Goal: Task Accomplishment & Management: Use online tool/utility

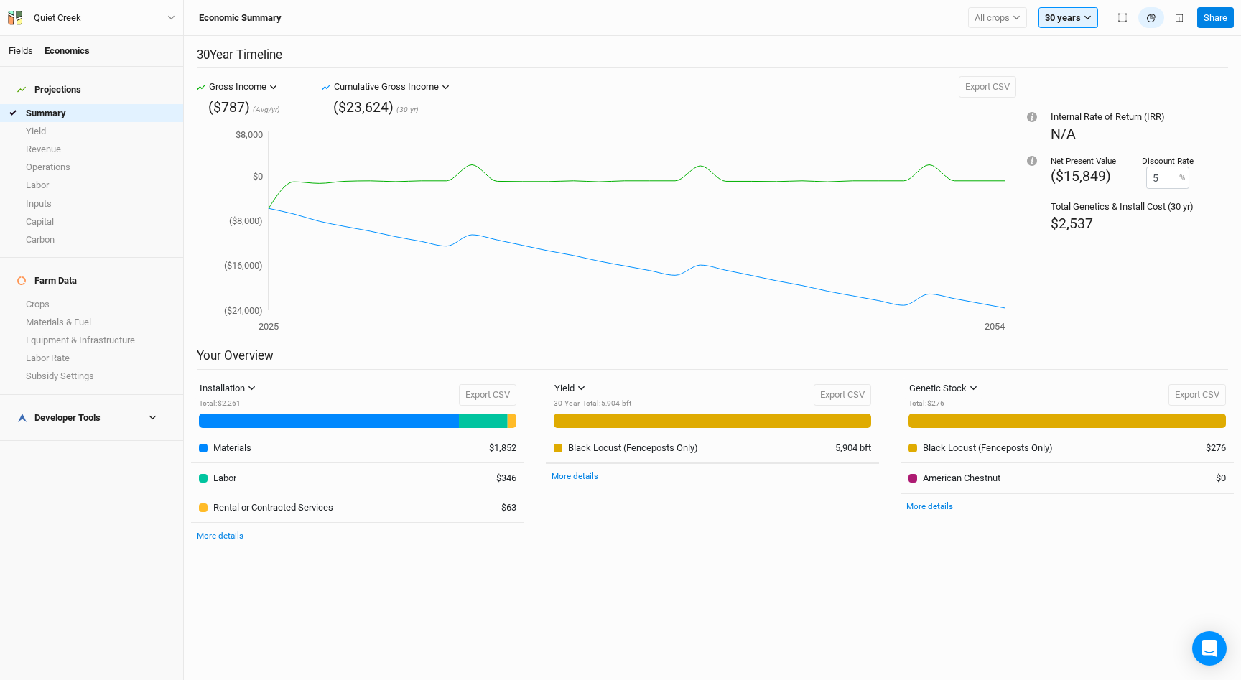
click at [10, 55] on link "Fields" at bounding box center [21, 50] width 24 height 11
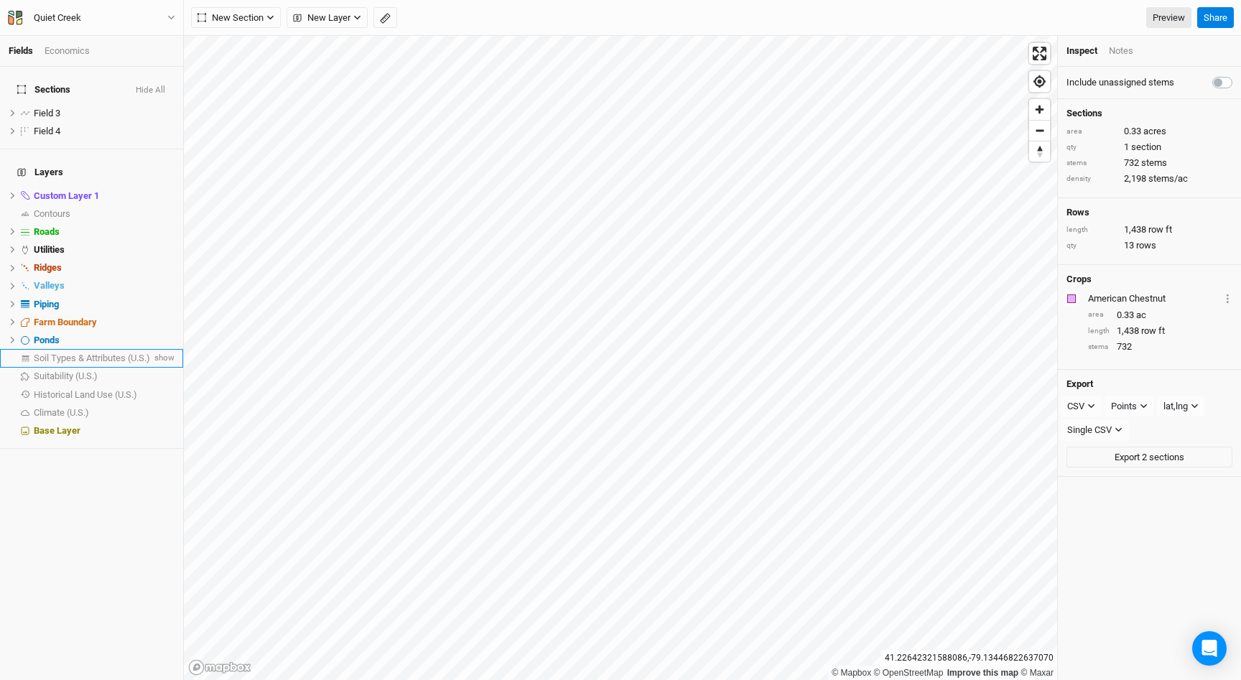
click at [70, 353] on span "Soil Types & Attributes (U.S.)" at bounding box center [92, 358] width 116 height 11
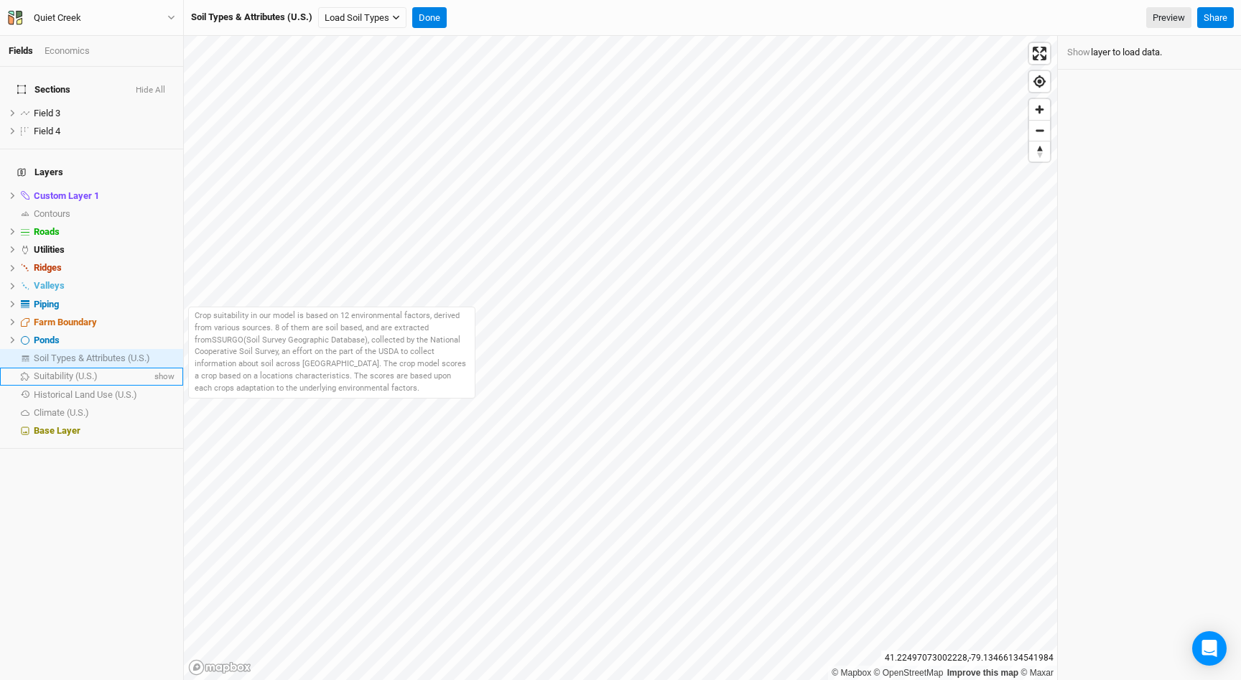
click at [50, 371] on span "Suitability (U.S.)" at bounding box center [66, 376] width 64 height 11
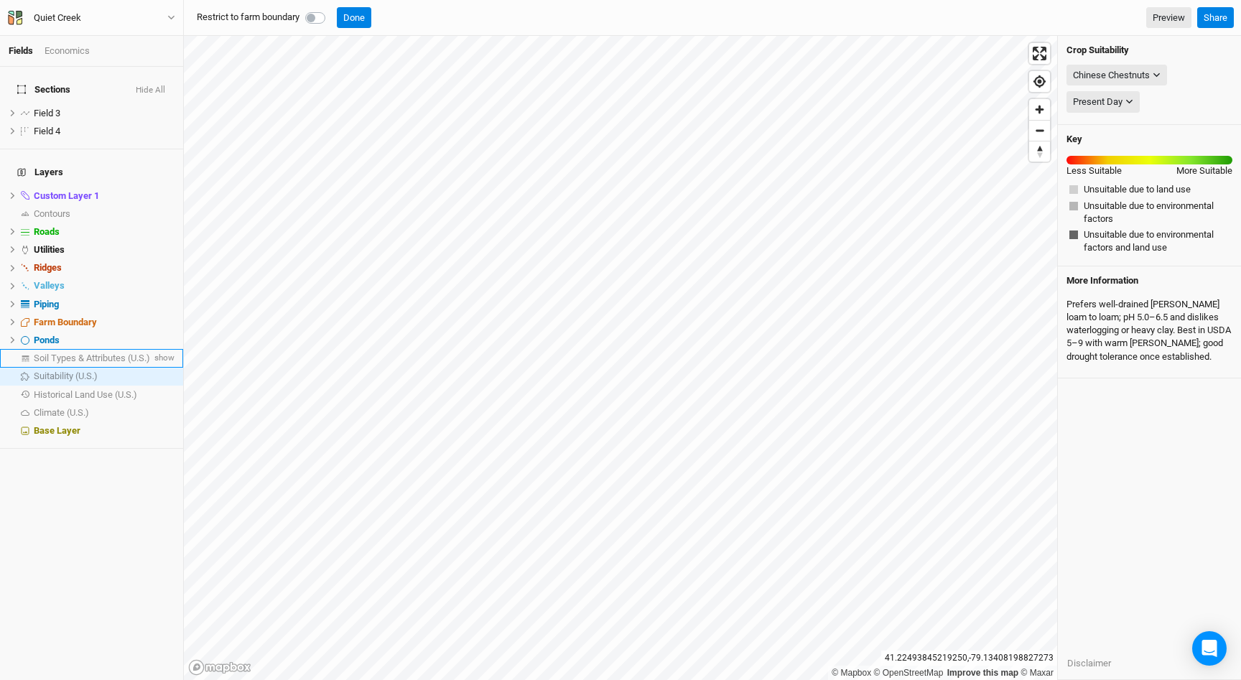
click at [93, 349] on li "Soil Types & Attributes (U.S.) show" at bounding box center [91, 358] width 183 height 18
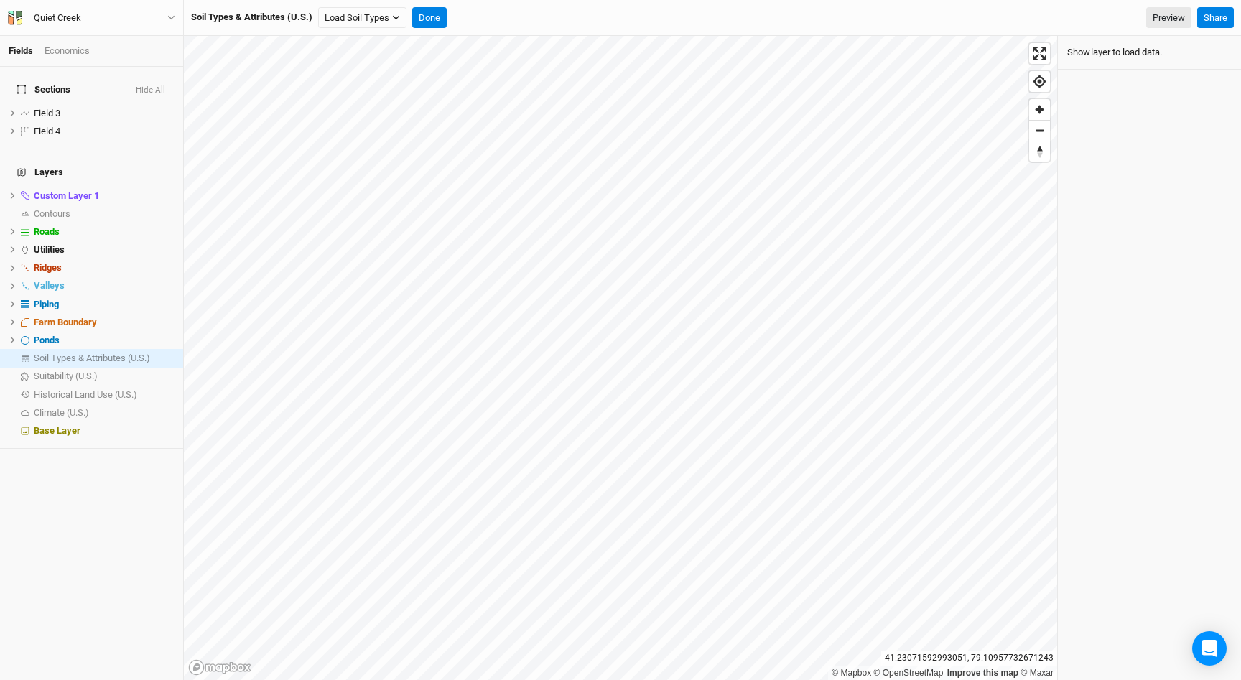
click at [1077, 51] on button "Show" at bounding box center [1079, 53] width 24 height 16
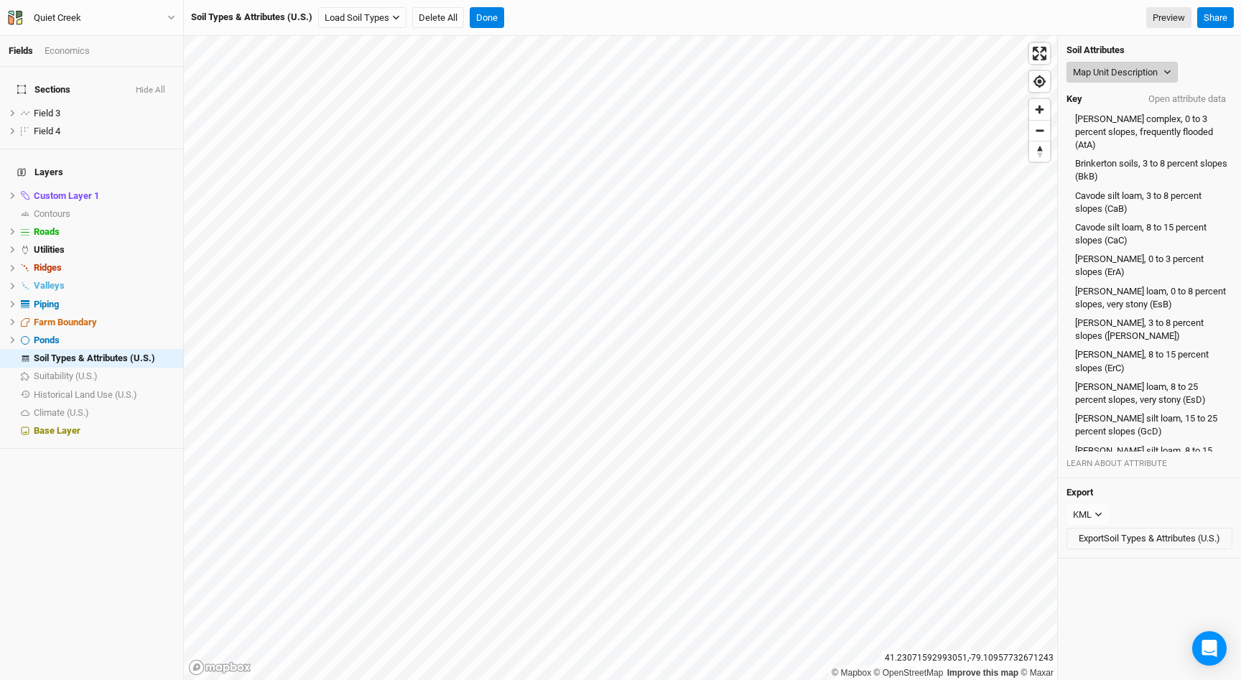
click at [1121, 75] on button "Map Unit Description" at bounding box center [1122, 73] width 111 height 22
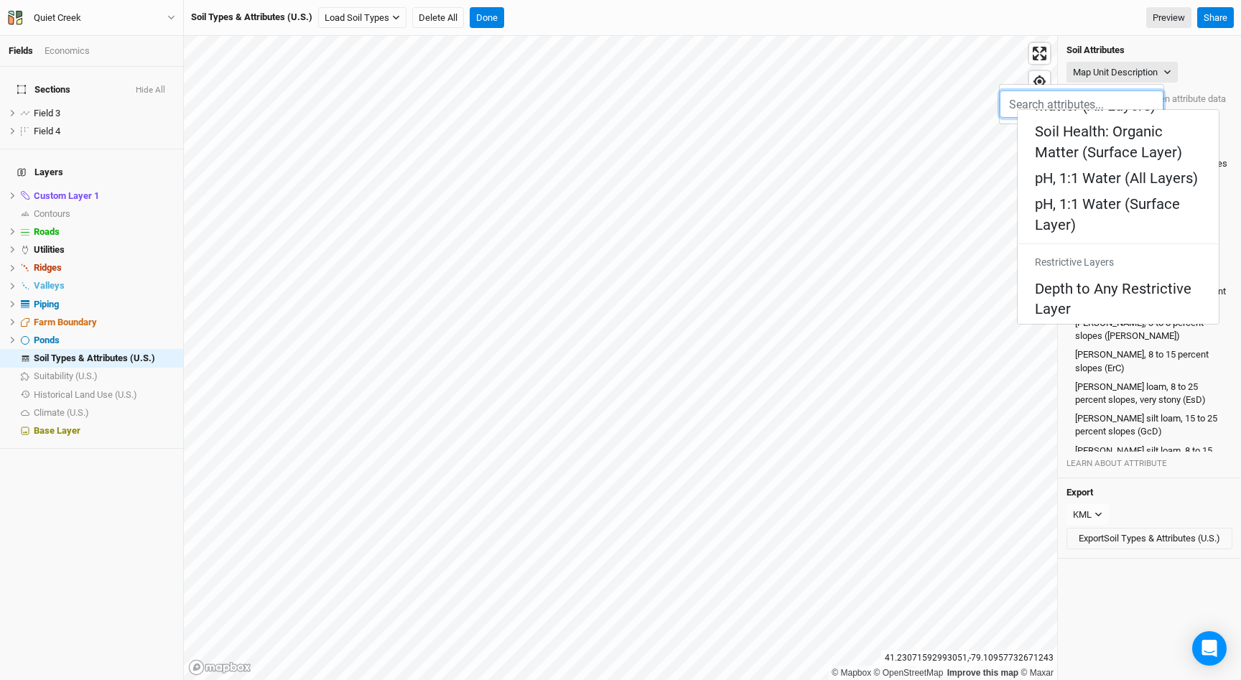
scroll to position [669, 0]
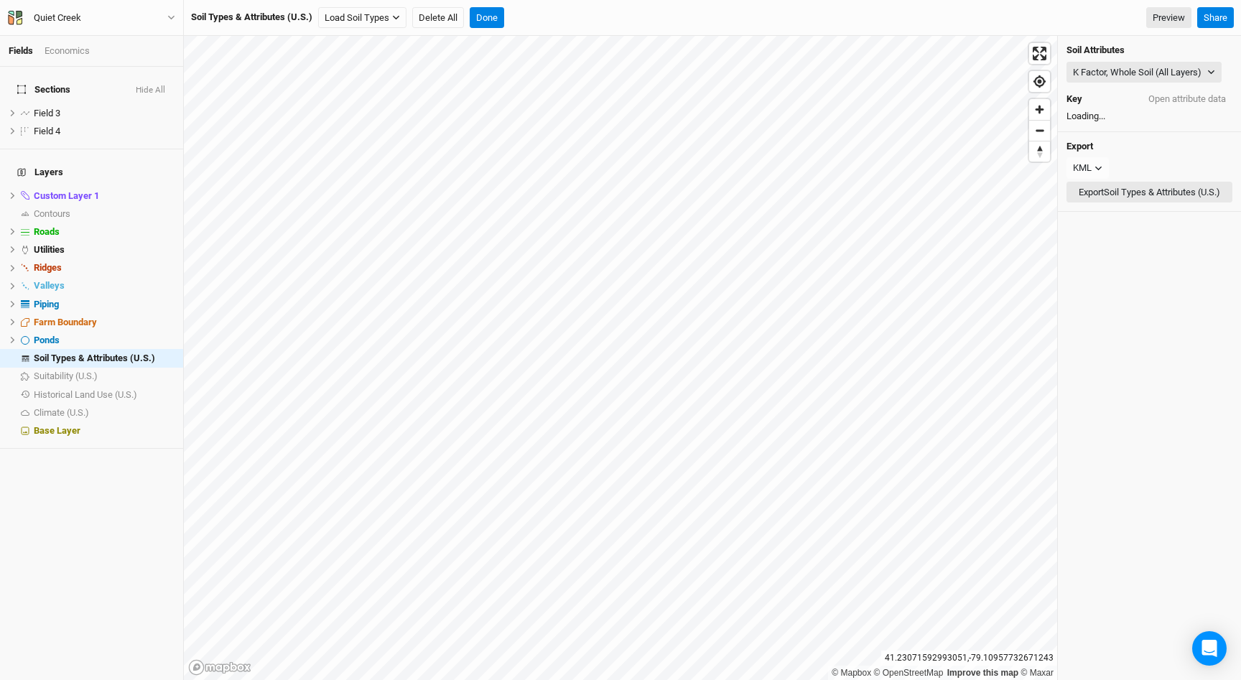
click at [1097, 192] on button "Export Soil Types & Attributes (U.S.)" at bounding box center [1150, 193] width 166 height 22
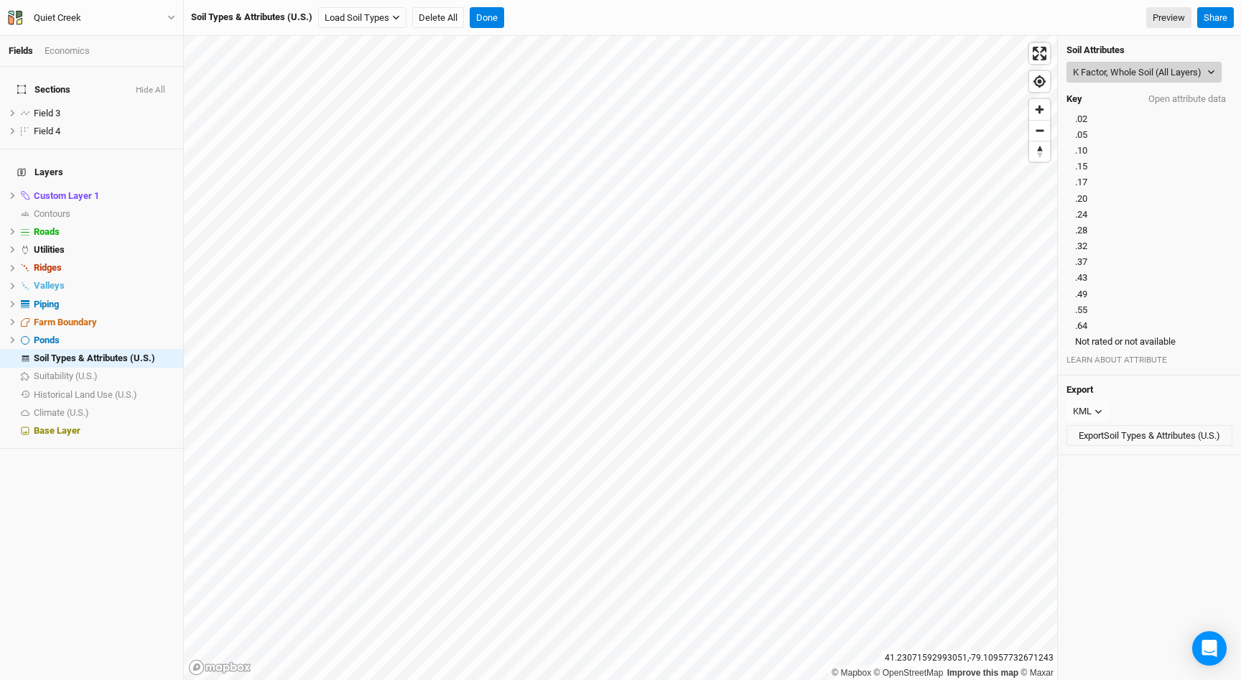
click at [1124, 75] on button "K Factor, Whole Soil (All Layers)" at bounding box center [1144, 73] width 155 height 22
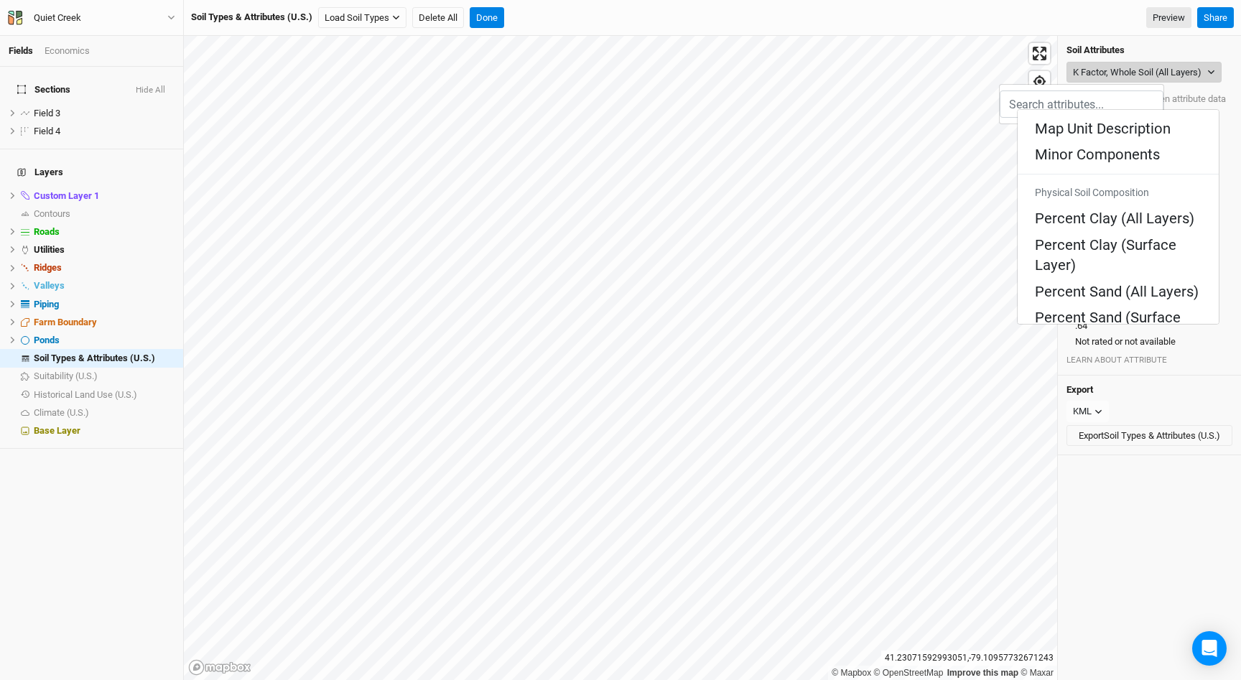
click at [1124, 75] on button "K Factor, Whole Soil (All Layers)" at bounding box center [1144, 73] width 155 height 22
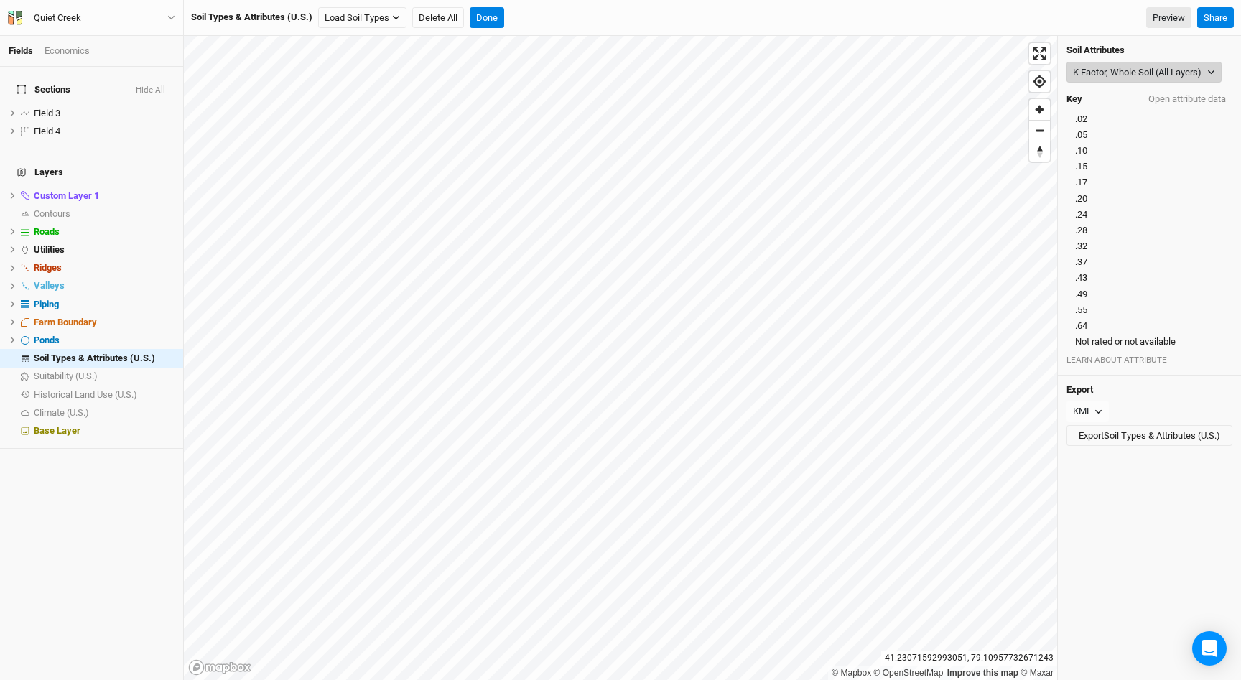
click at [1124, 75] on button "K Factor, Whole Soil (All Layers)" at bounding box center [1144, 73] width 155 height 22
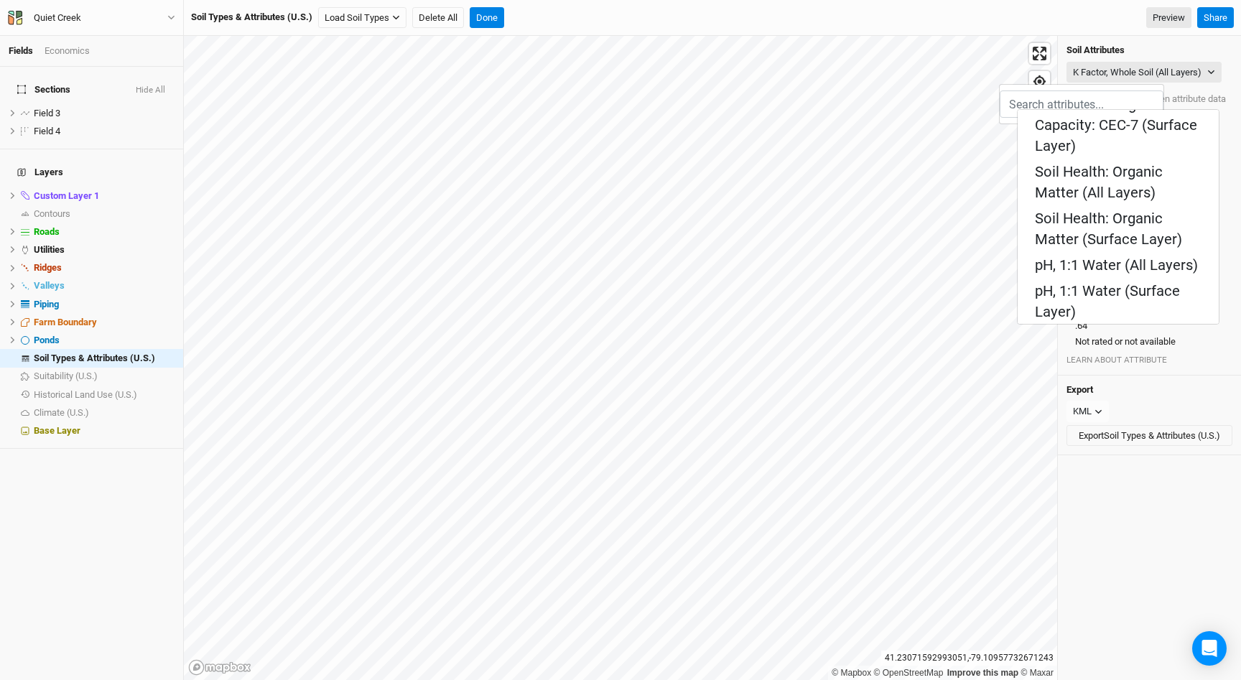
scroll to position [575, 0]
click at [171, 350] on span "hide" at bounding box center [165, 359] width 19 height 18
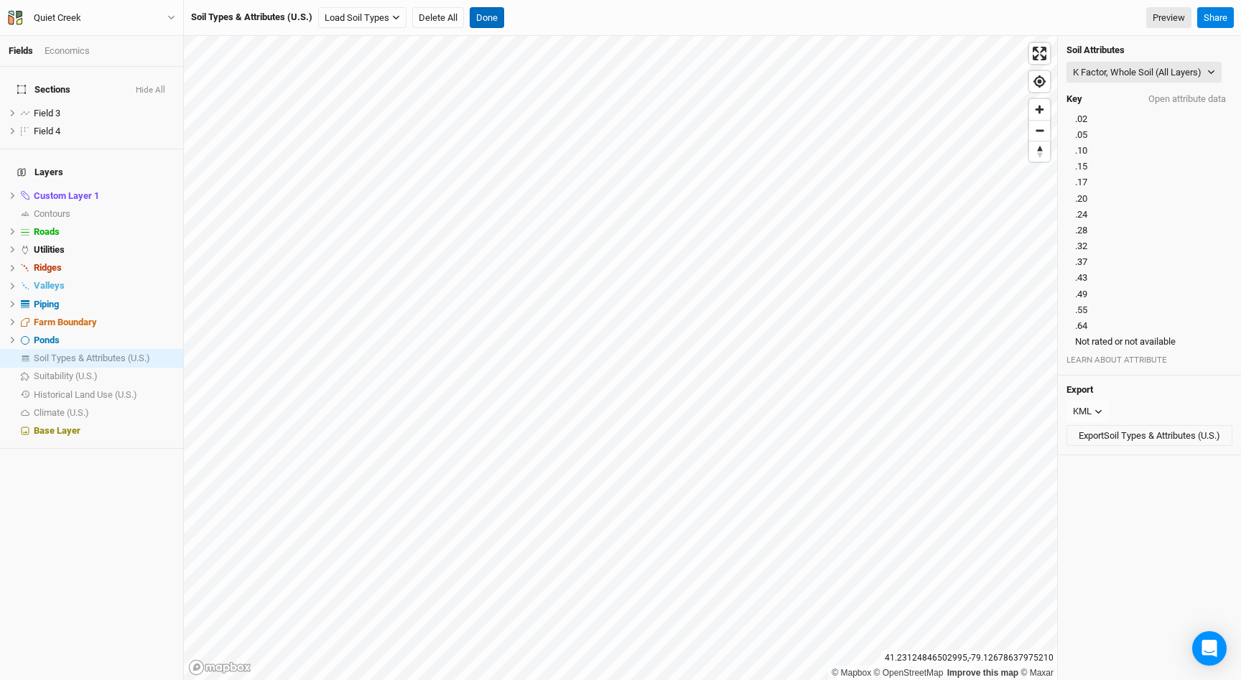
click at [488, 22] on button "Done" at bounding box center [487, 18] width 34 height 22
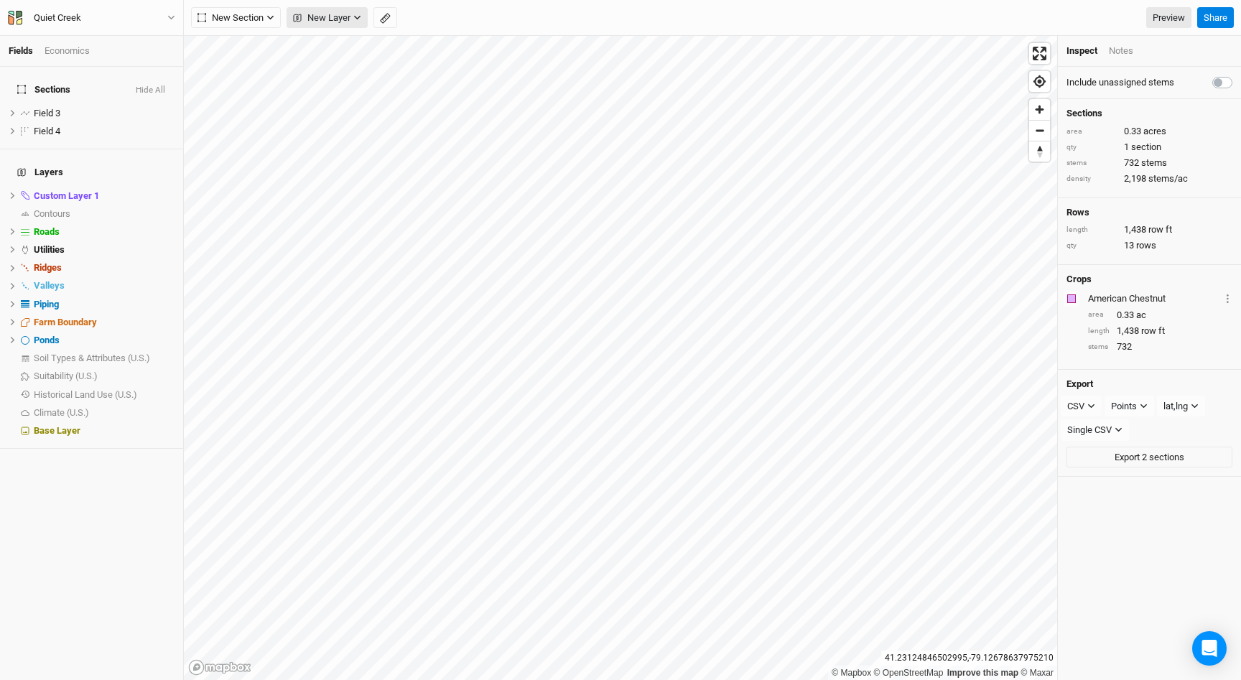
click at [360, 18] on icon "button" at bounding box center [357, 18] width 8 height 8
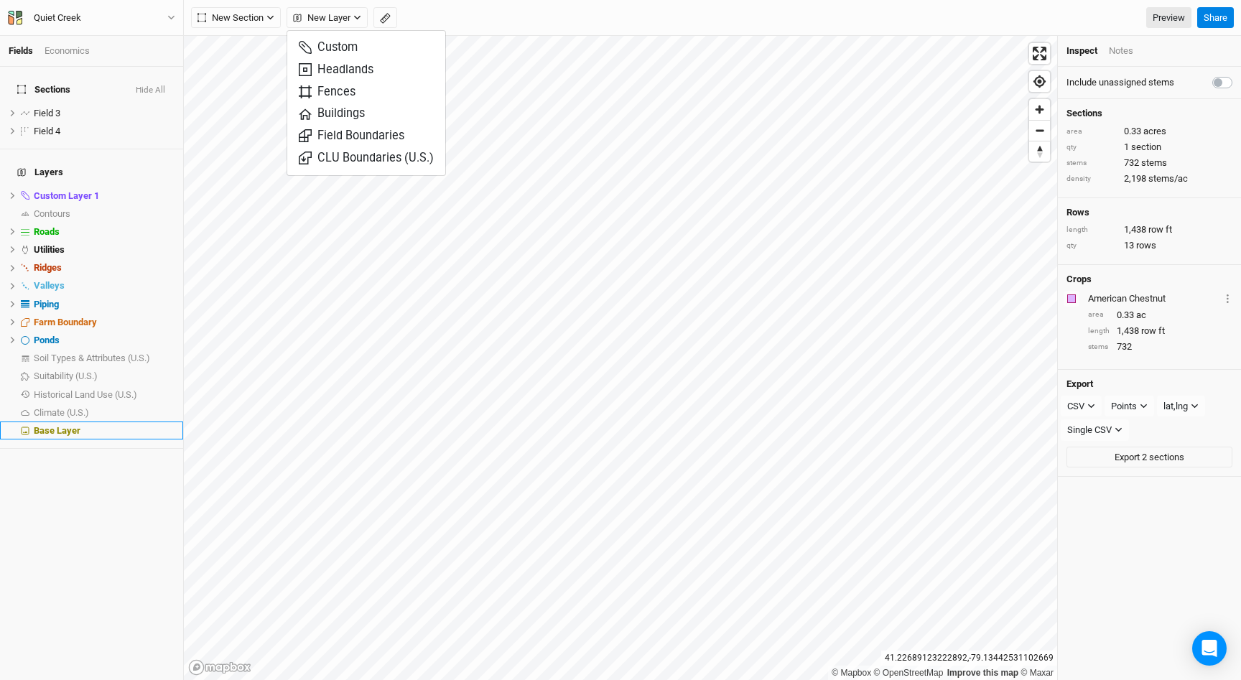
click at [51, 425] on span "Base Layer" at bounding box center [57, 430] width 47 height 11
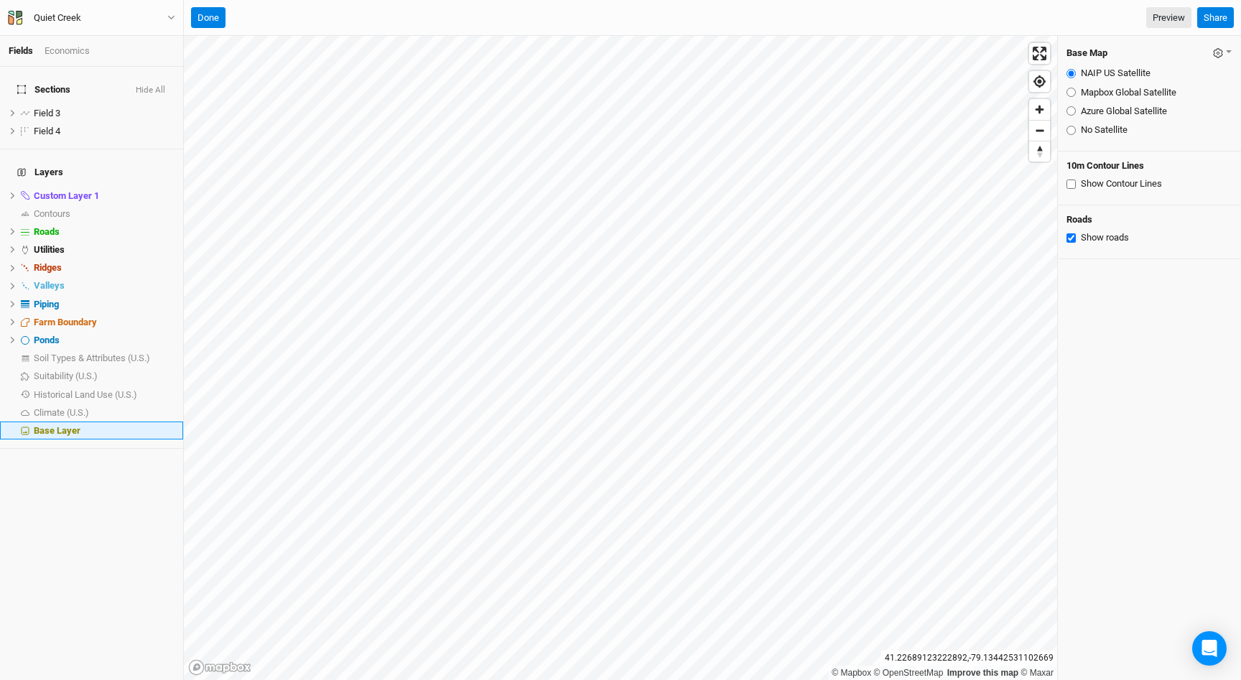
click at [157, 425] on div "Base Layer" at bounding box center [104, 430] width 141 height 11
click at [73, 407] on span "Climate (U.S.)" at bounding box center [61, 412] width 55 height 11
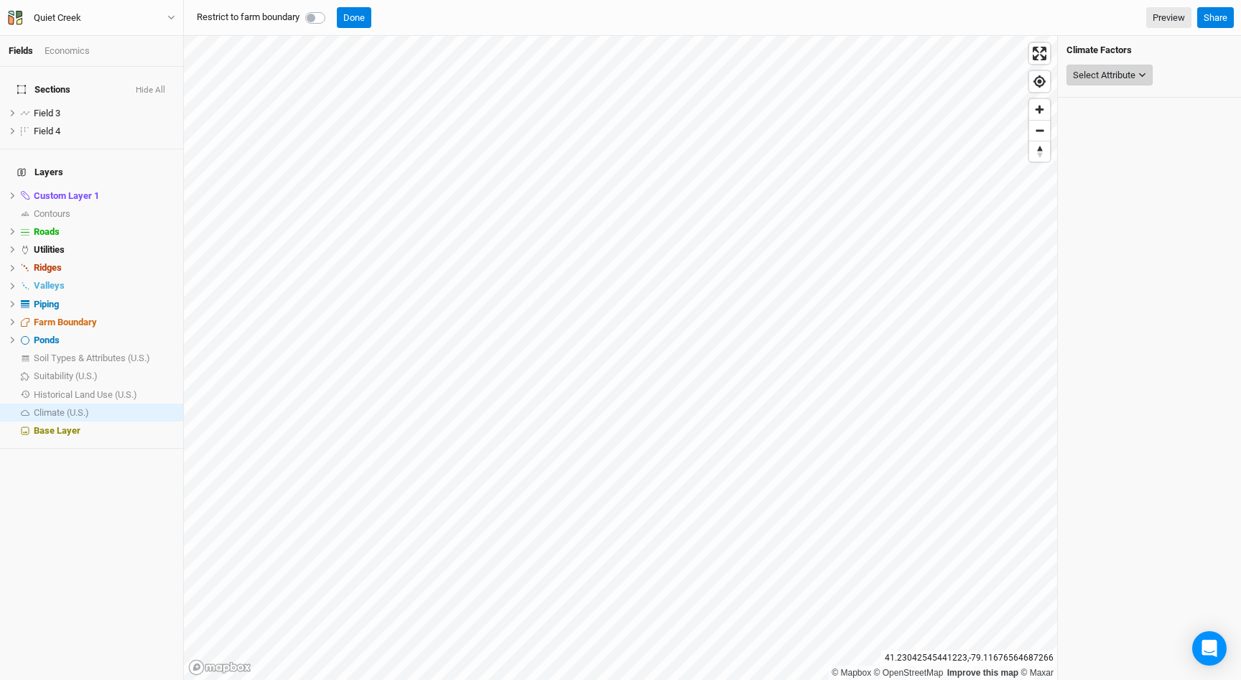
click at [1119, 76] on div "Select Attribute" at bounding box center [1104, 75] width 62 height 14
click at [104, 389] on span "Historical Land Use (U.S.)" at bounding box center [85, 394] width 103 height 11
click at [1123, 80] on div "Select Attribute" at bounding box center [1104, 75] width 62 height 14
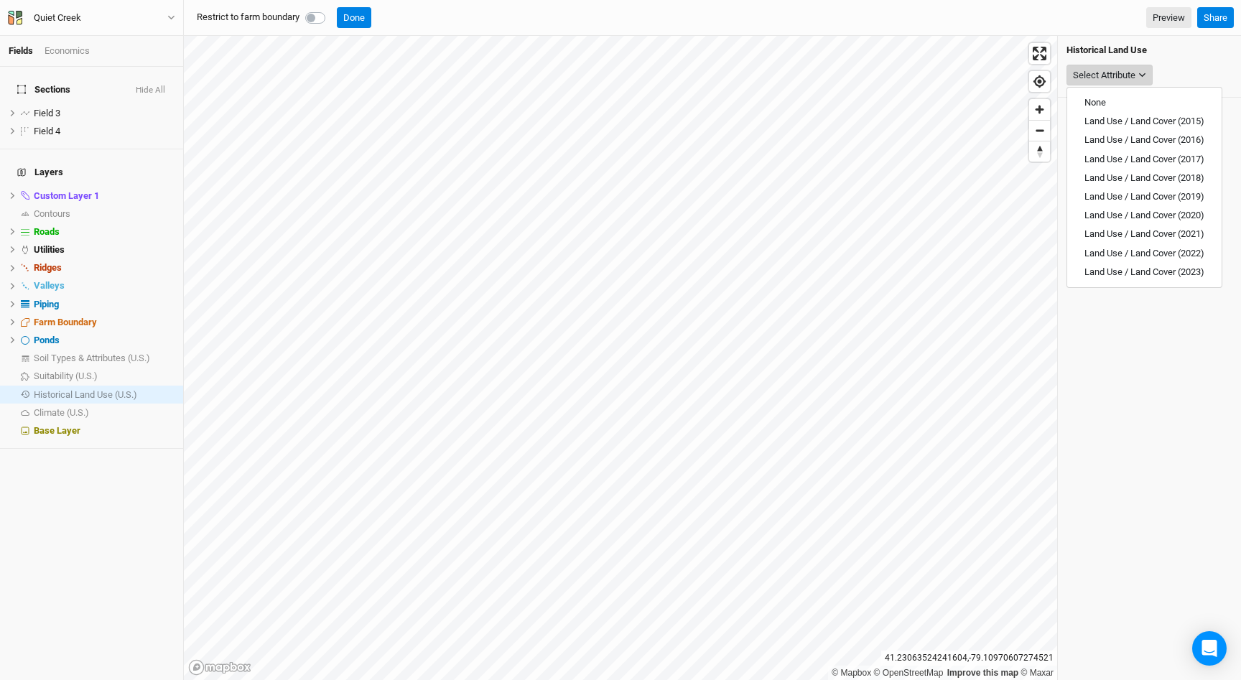
click at [1123, 80] on div "Select Attribute" at bounding box center [1104, 75] width 62 height 14
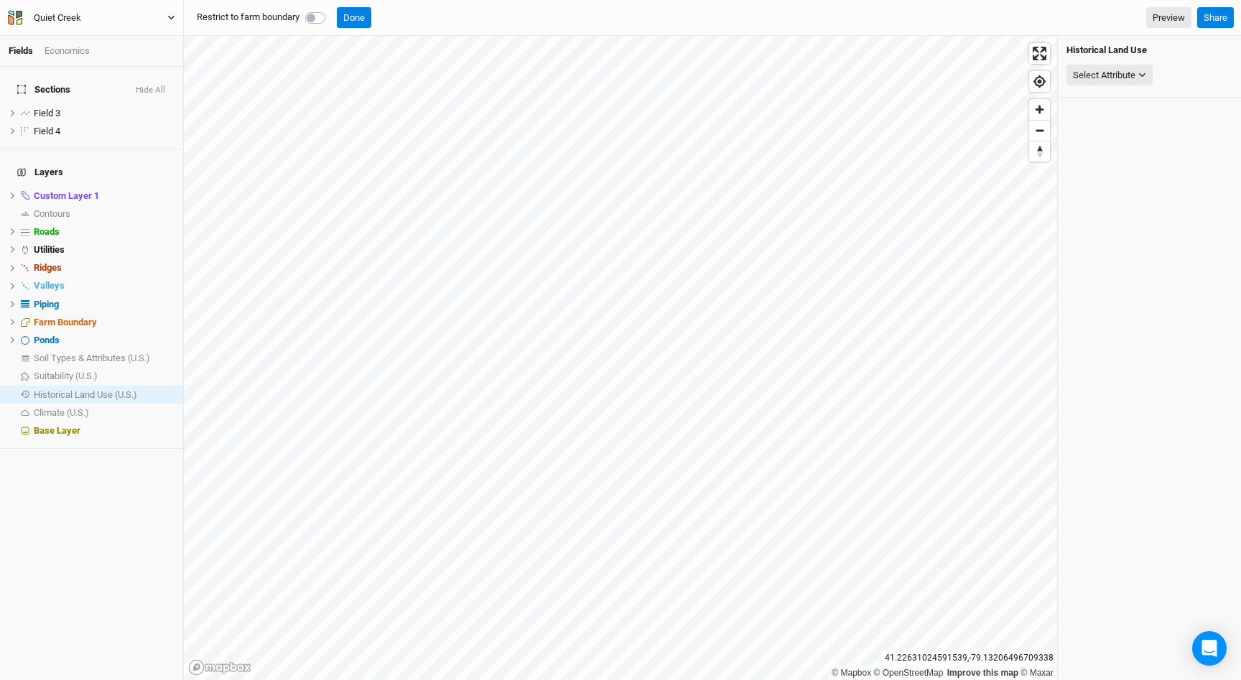
click at [155, 11] on button "Quiet Creek" at bounding box center [91, 18] width 169 height 16
click at [105, 47] on button "Back" at bounding box center [118, 40] width 113 height 19
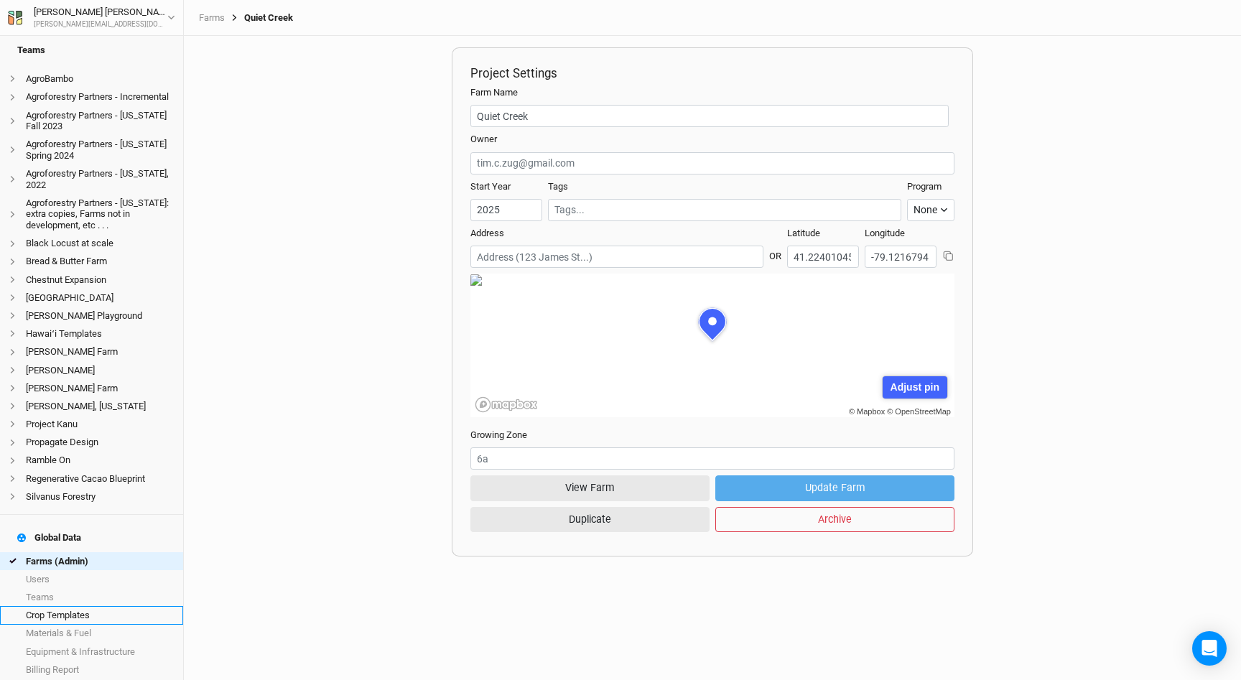
scroll to position [110, 0]
click at [66, 554] on link "Farms (Admin)" at bounding box center [91, 563] width 183 height 18
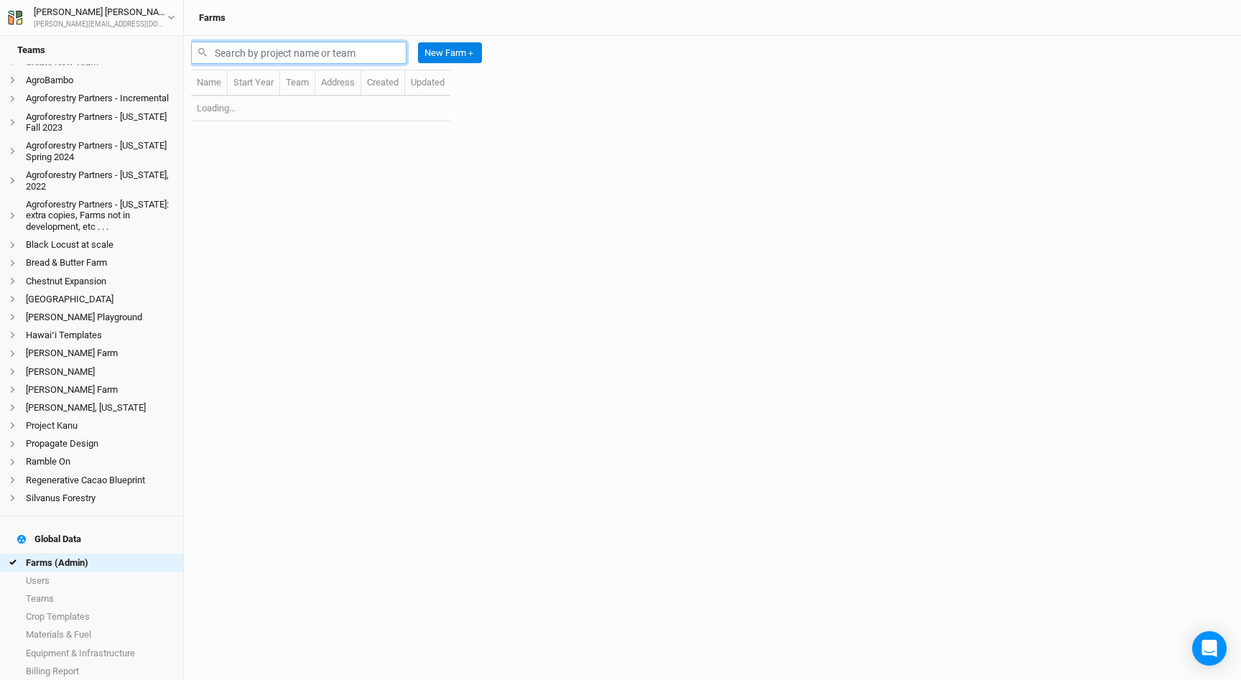
click at [233, 47] on input "text" at bounding box center [298, 53] width 215 height 22
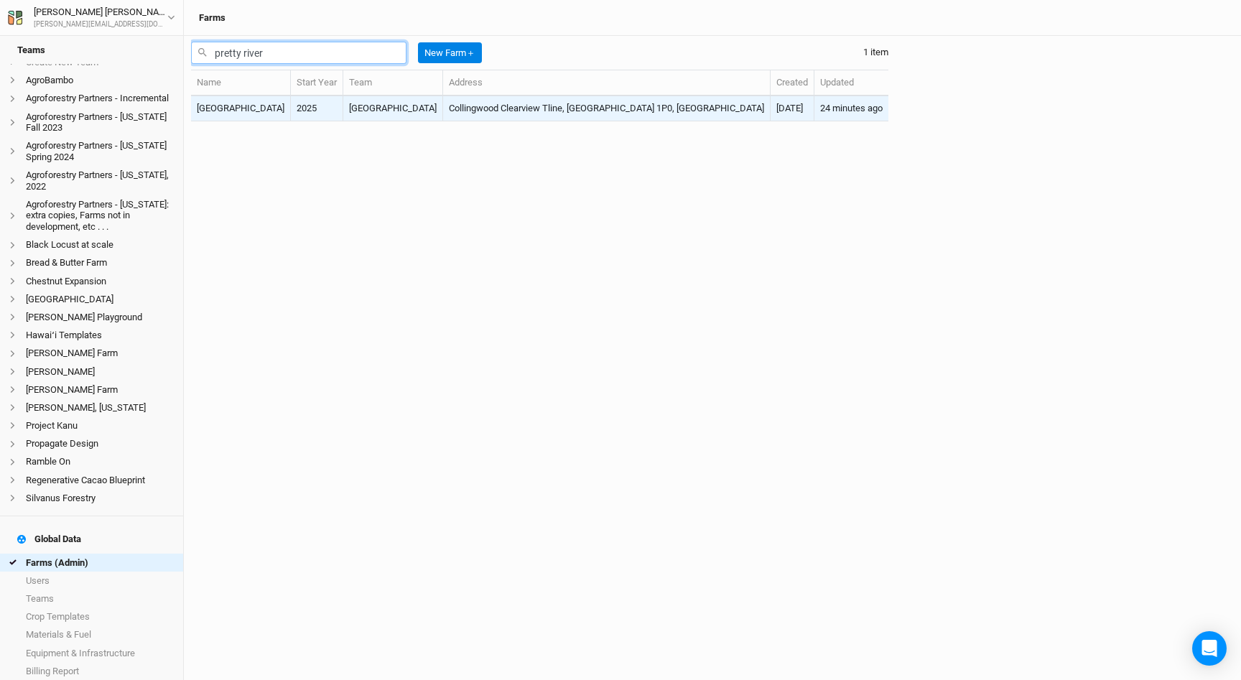
type input "pretty river"
click at [224, 111] on td "[GEOGRAPHIC_DATA]" at bounding box center [241, 108] width 100 height 25
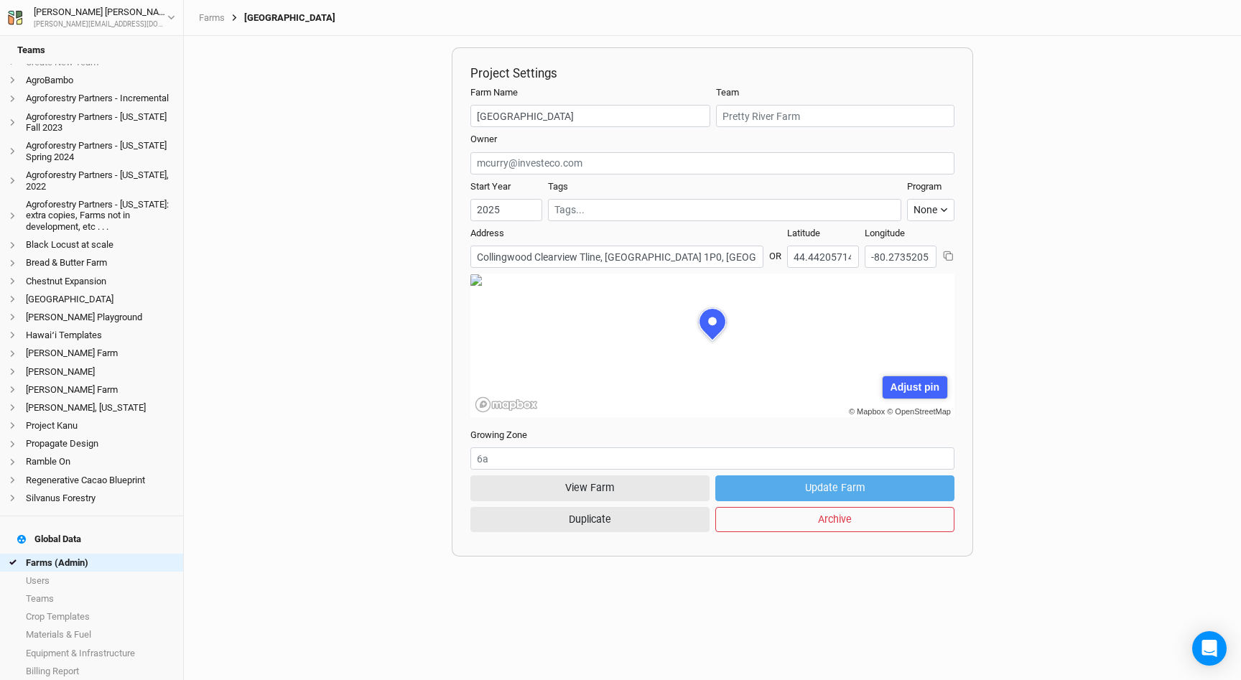
scroll to position [72, 218]
click at [612, 493] on button "View Farm" at bounding box center [589, 488] width 239 height 25
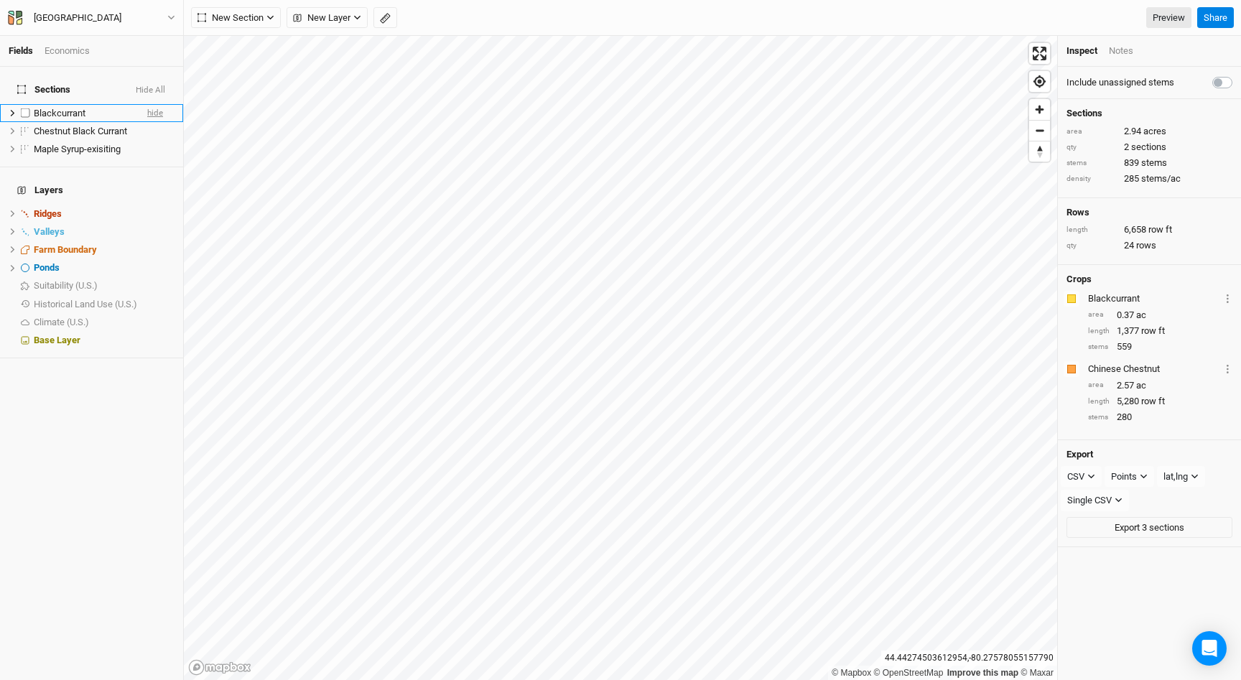
click at [161, 106] on span "hide" at bounding box center [155, 113] width 16 height 18
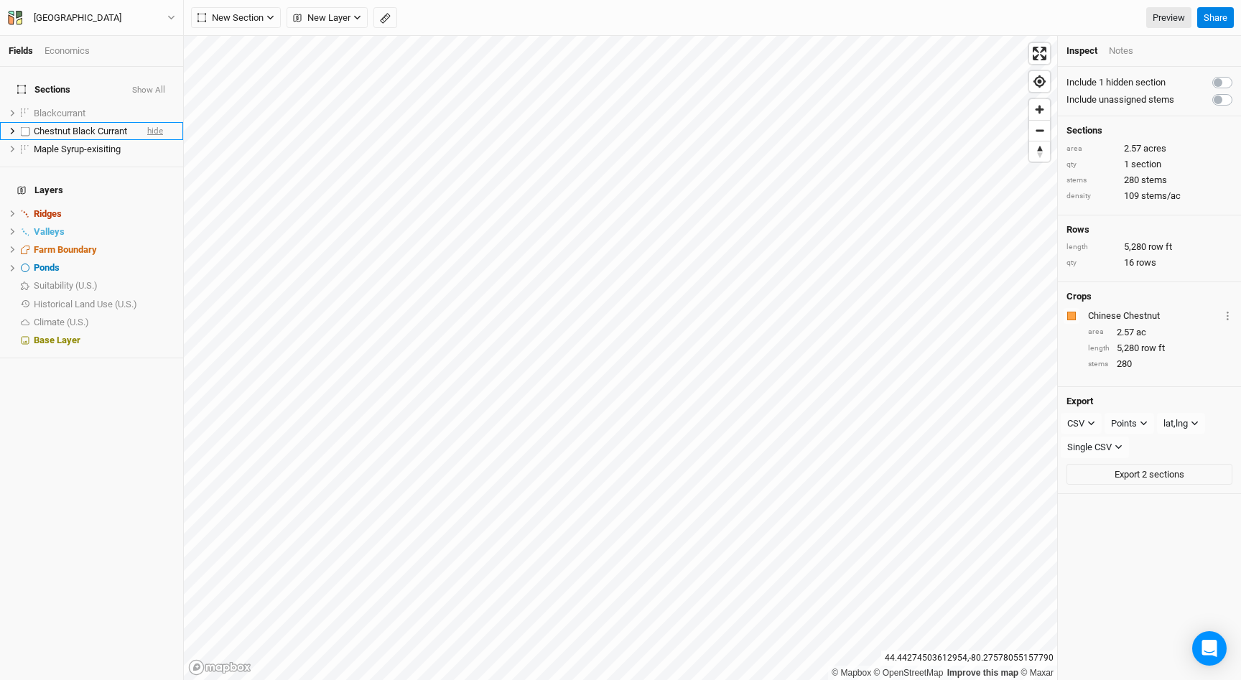
click at [154, 122] on span "hide" at bounding box center [155, 131] width 16 height 18
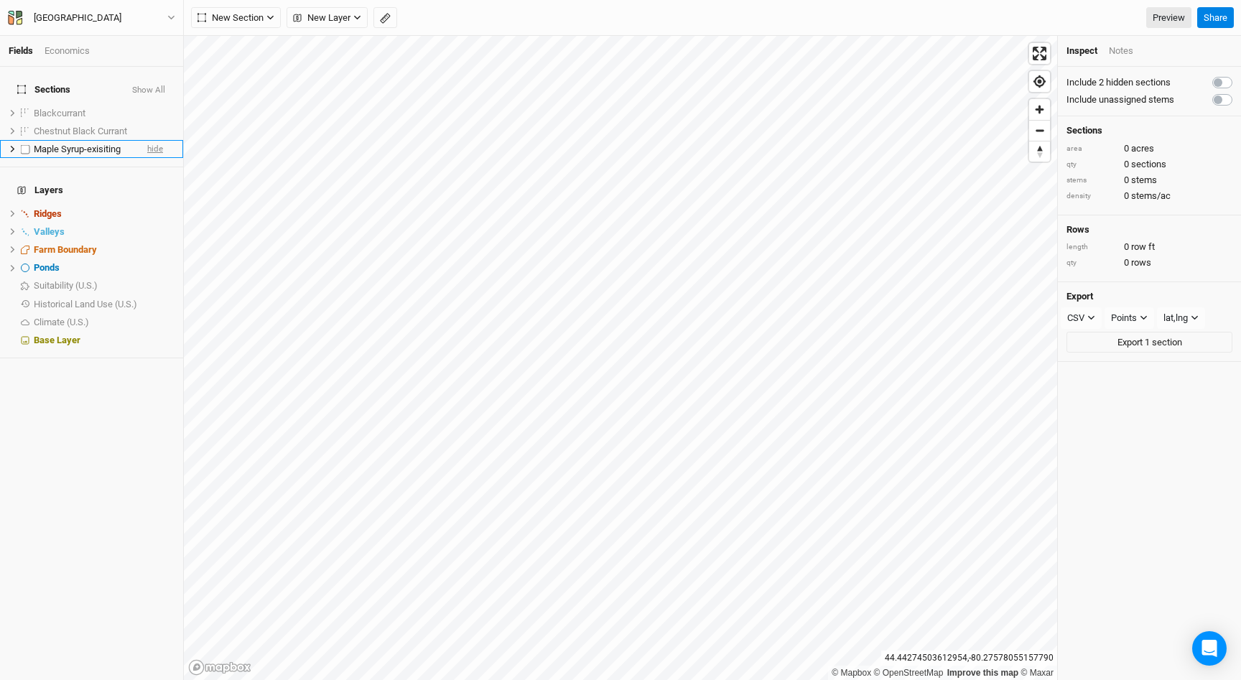
click at [152, 140] on span "hide" at bounding box center [155, 149] width 16 height 18
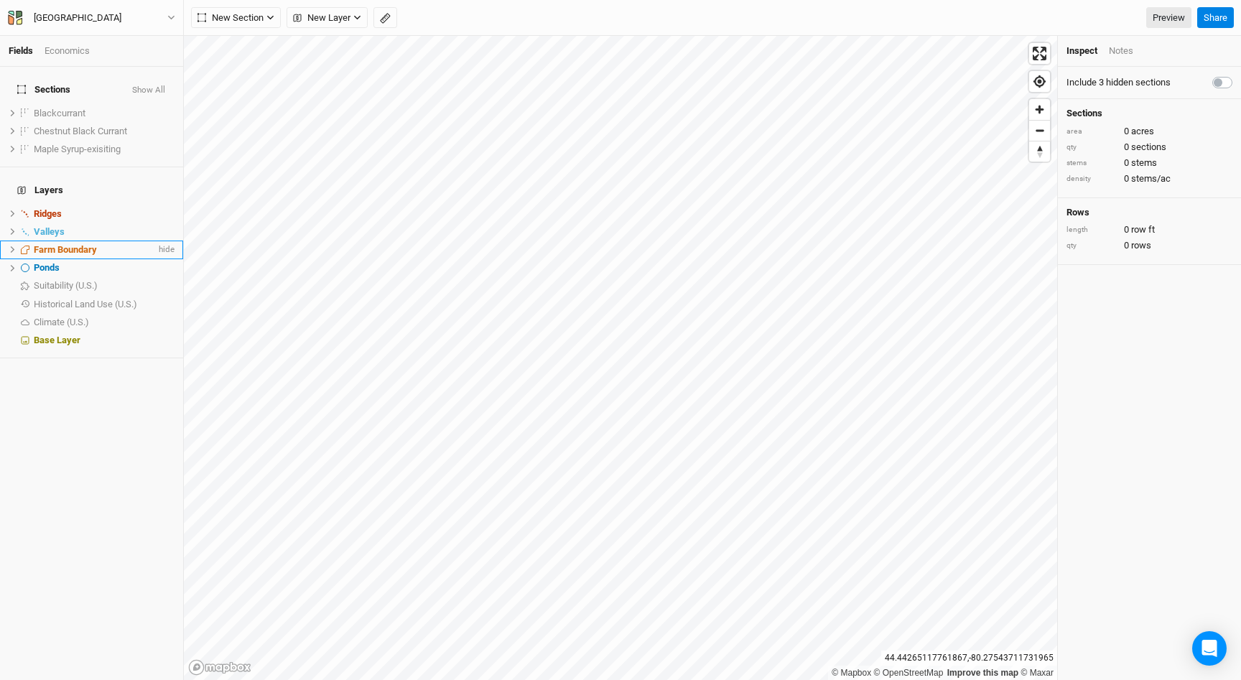
click at [50, 244] on span "Farm Boundary" at bounding box center [65, 249] width 63 height 11
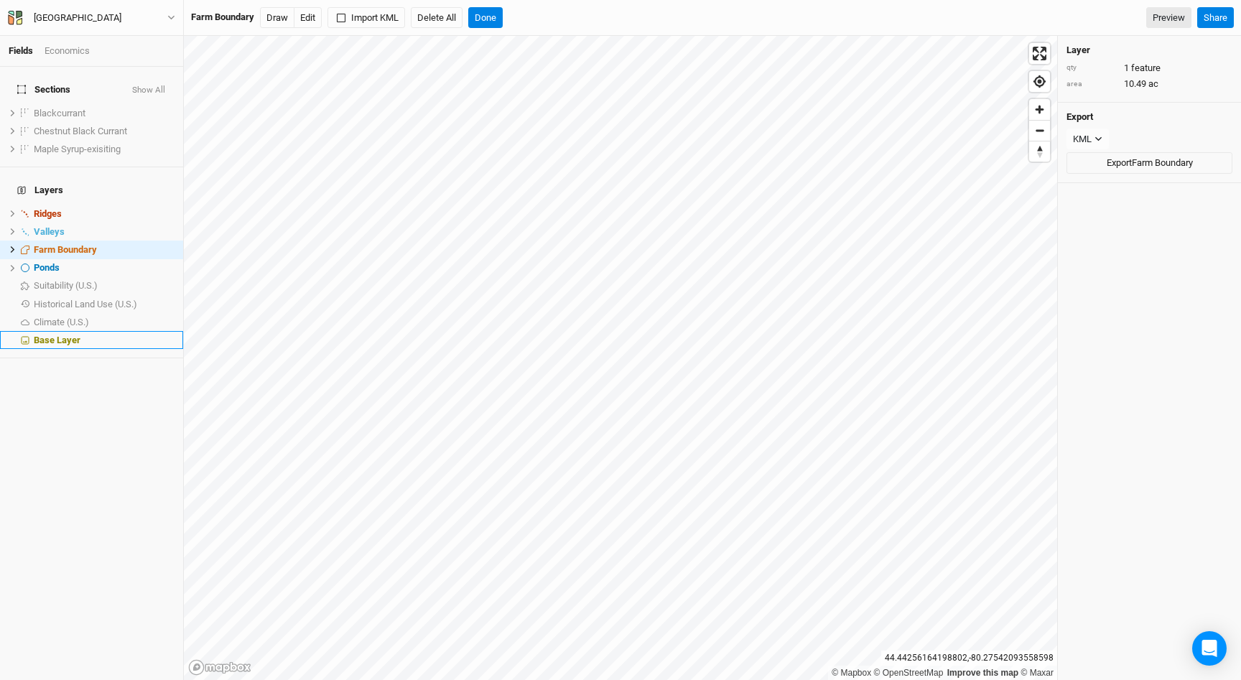
click at [111, 335] on div "Base Layer" at bounding box center [104, 340] width 141 height 11
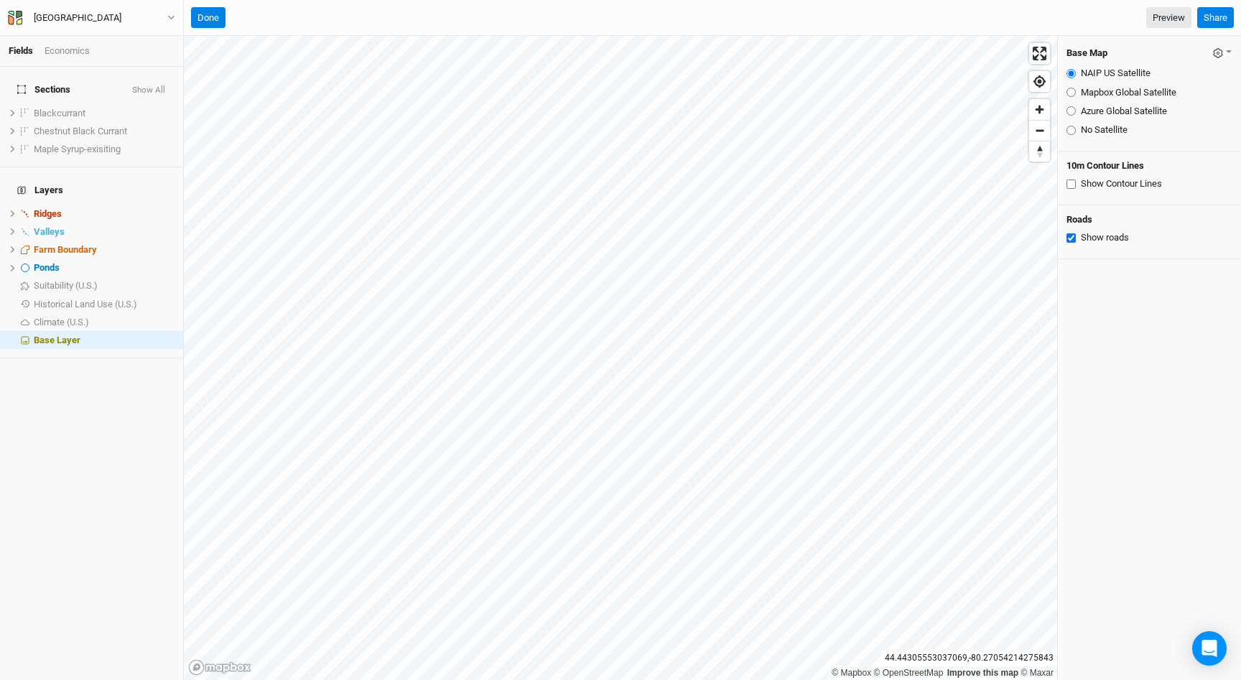
click at [1071, 186] on input "Show Contour Lines" at bounding box center [1071, 184] width 9 height 9
checkbox input "true"
click at [209, 21] on button "Done" at bounding box center [208, 18] width 34 height 22
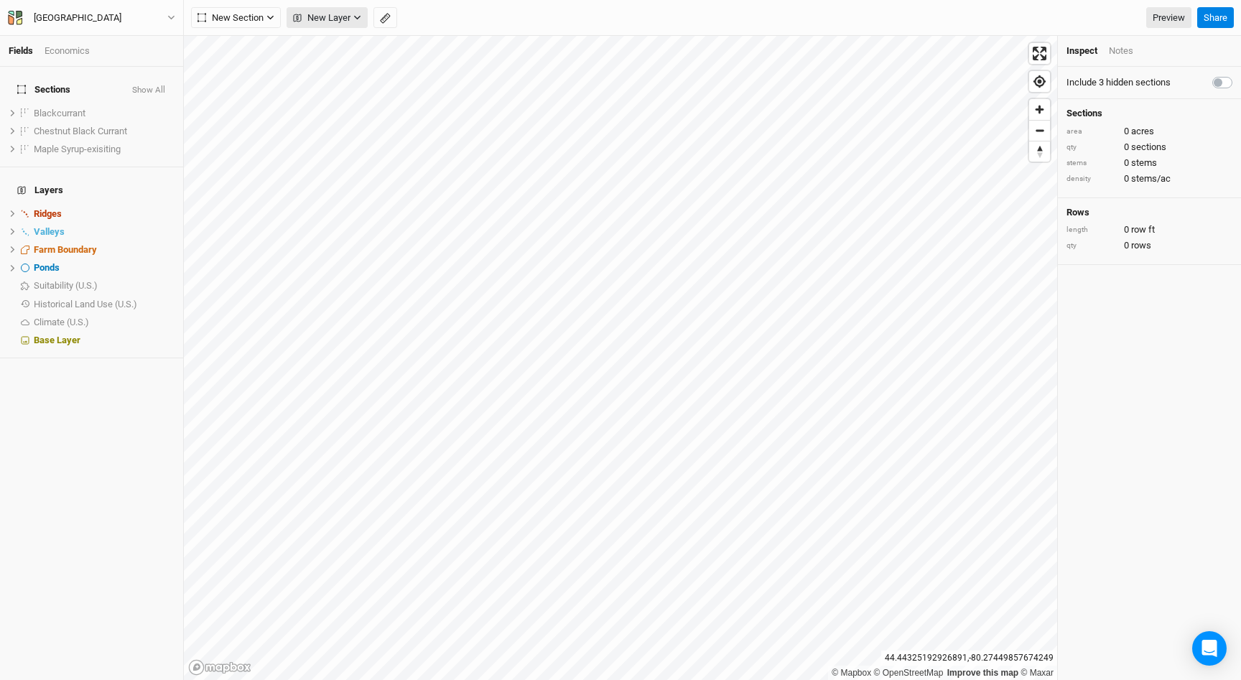
click at [354, 21] on icon "button" at bounding box center [357, 18] width 8 height 8
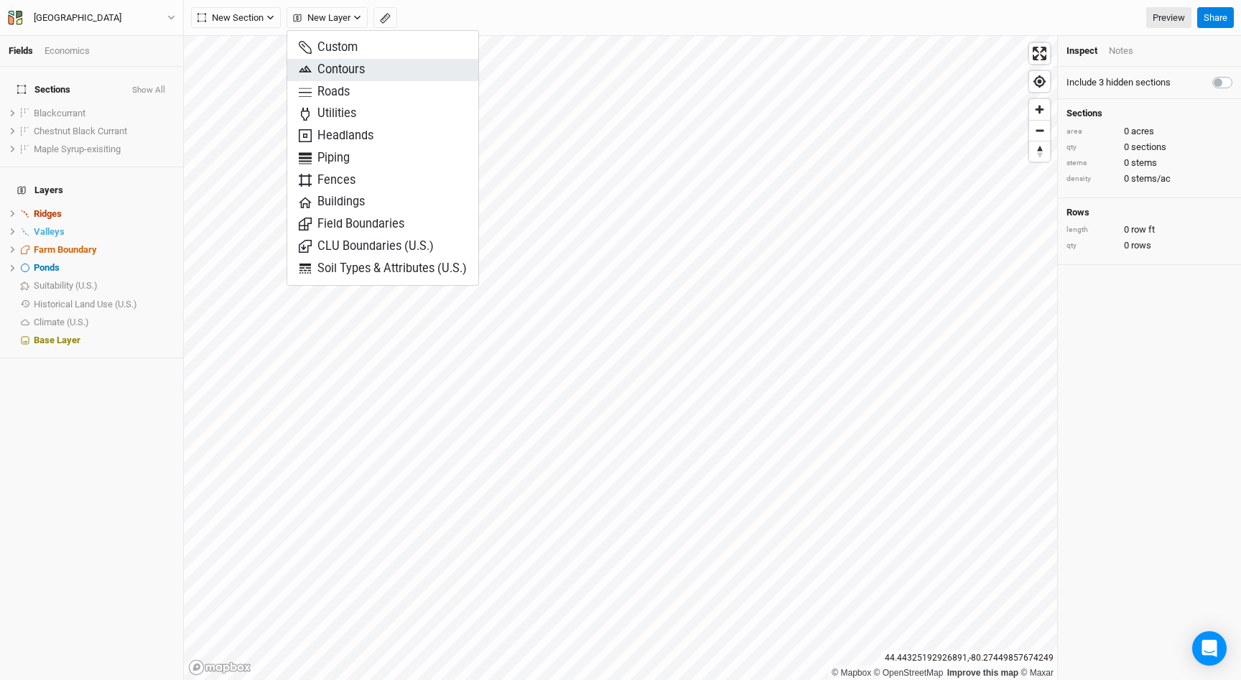
click at [353, 75] on span "Contours" at bounding box center [332, 70] width 66 height 17
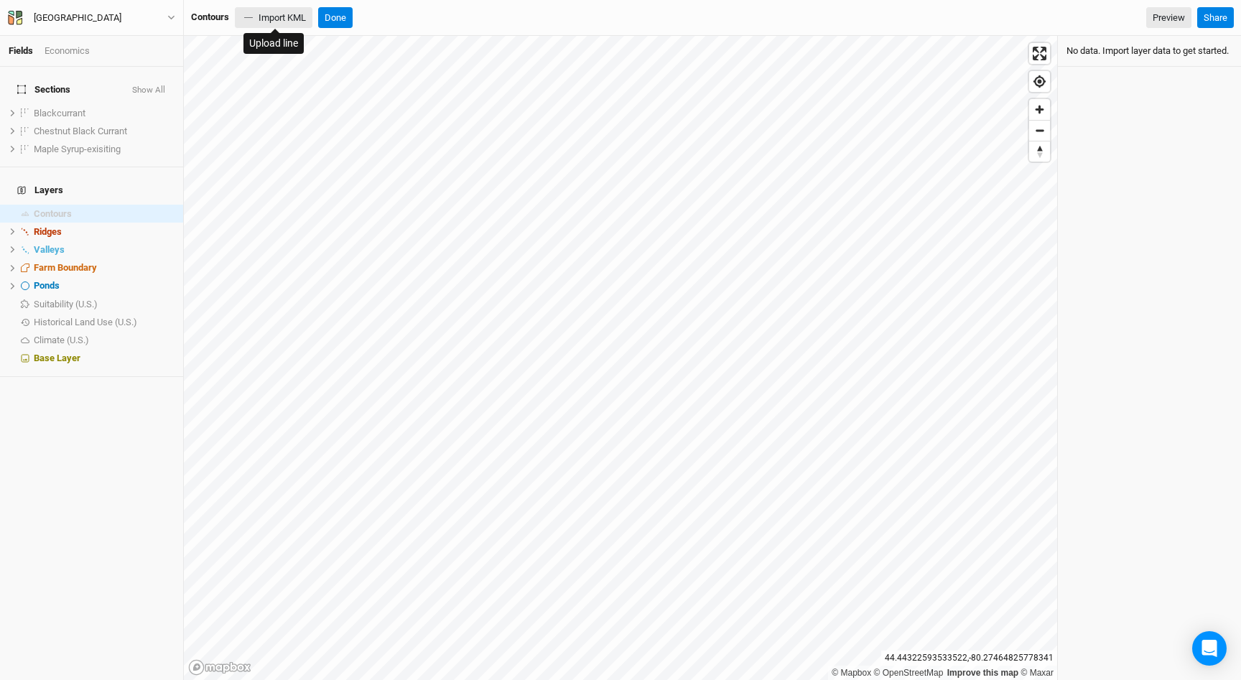
click at [276, 11] on button "Import KML" at bounding box center [274, 18] width 78 height 22
click at [293, 12] on button "Import KML" at bounding box center [274, 18] width 78 height 22
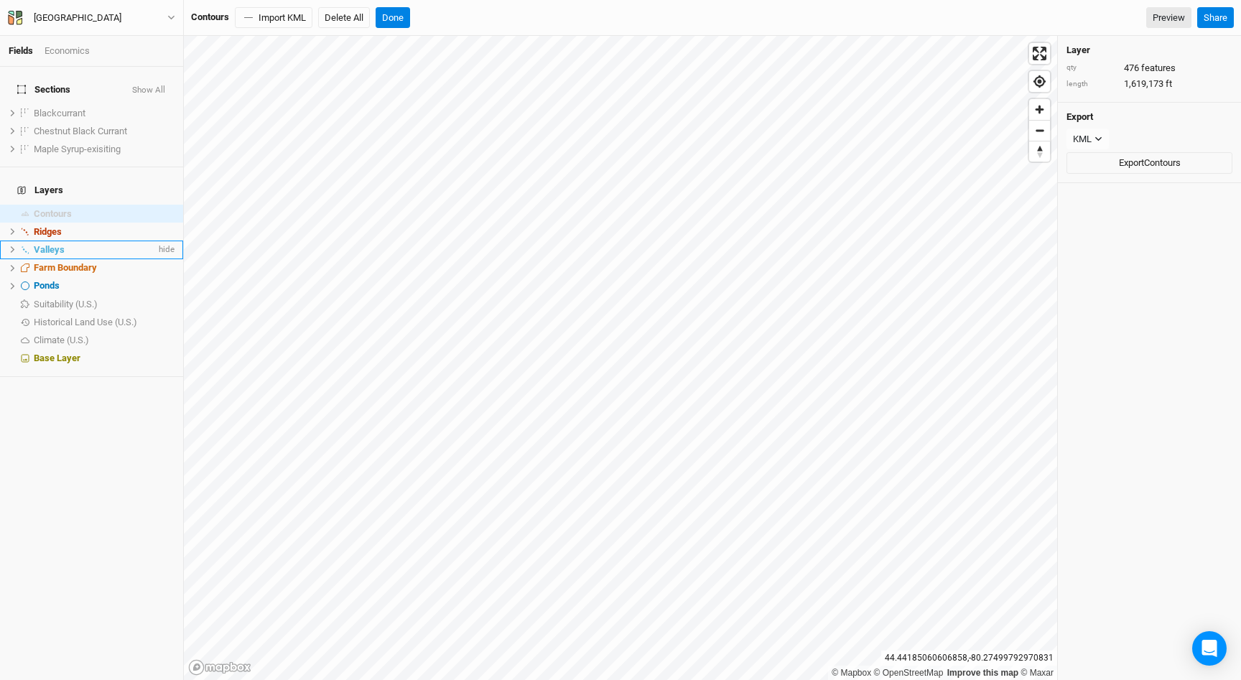
click at [14, 246] on icon at bounding box center [13, 250] width 8 height 8
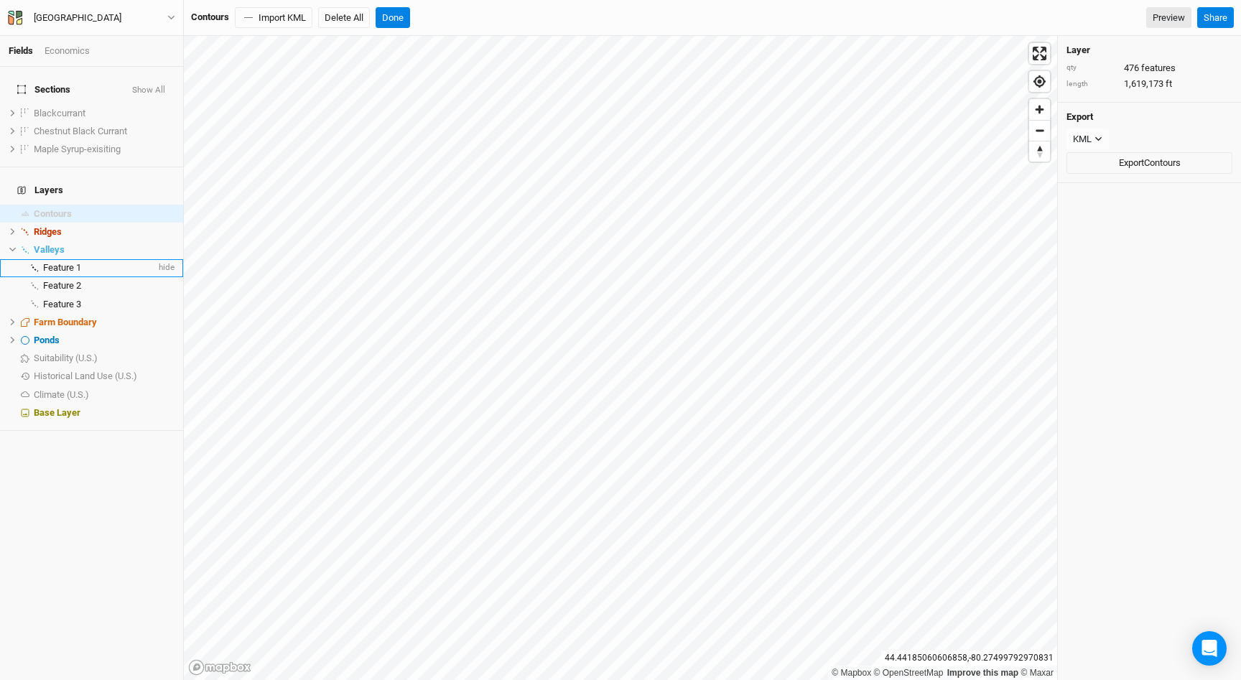
click at [53, 262] on span "Feature 1" at bounding box center [62, 267] width 38 height 11
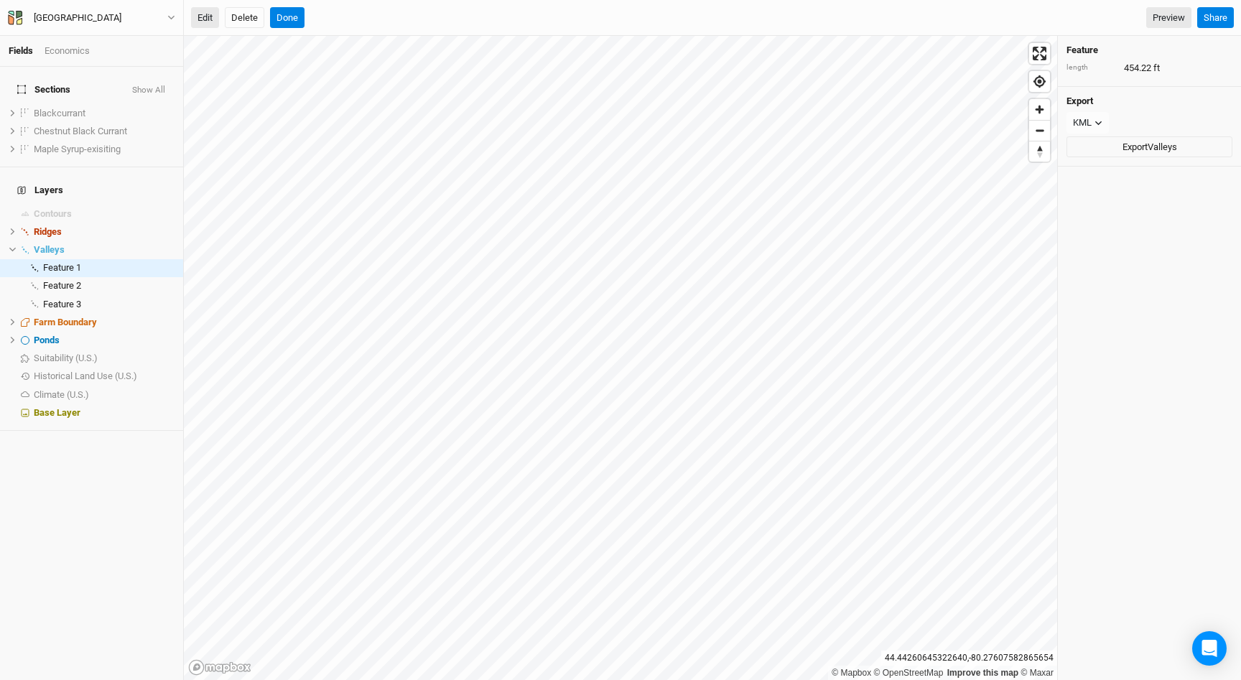
click at [202, 13] on button "Edit" at bounding box center [205, 18] width 28 height 22
click at [291, 20] on button "Done" at bounding box center [287, 18] width 34 height 22
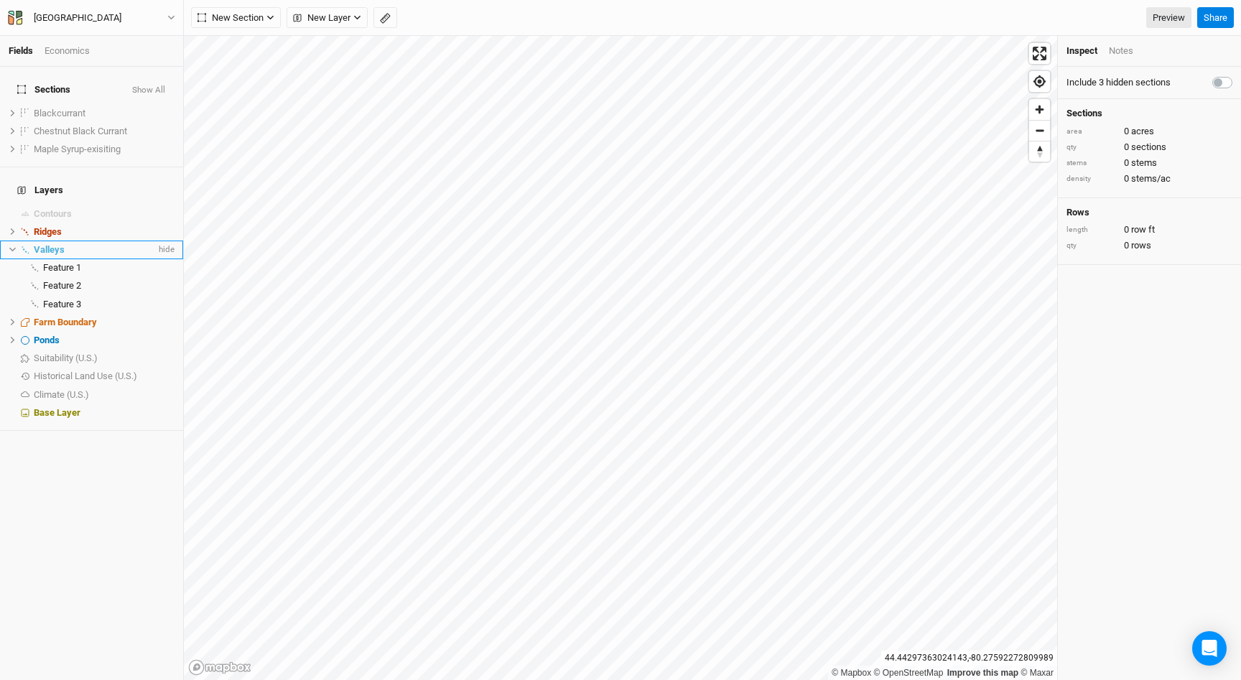
click at [73, 244] on div "Valleys" at bounding box center [95, 249] width 122 height 11
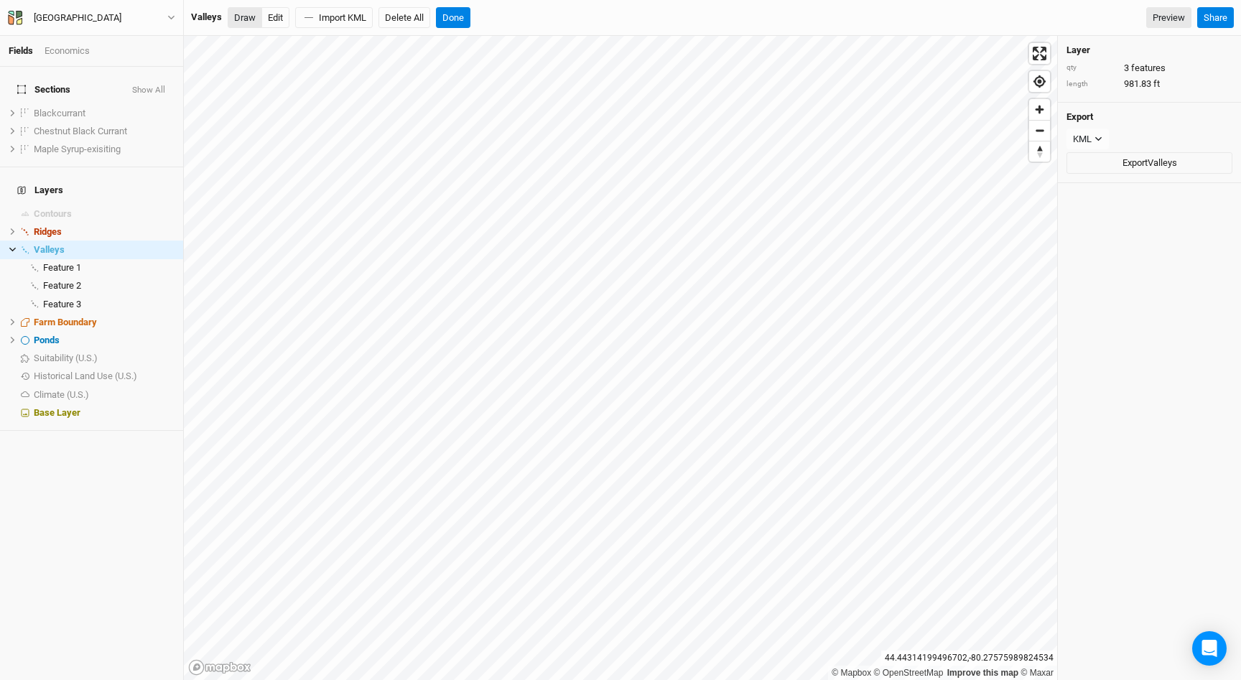
click at [248, 13] on button "Draw" at bounding box center [245, 18] width 34 height 22
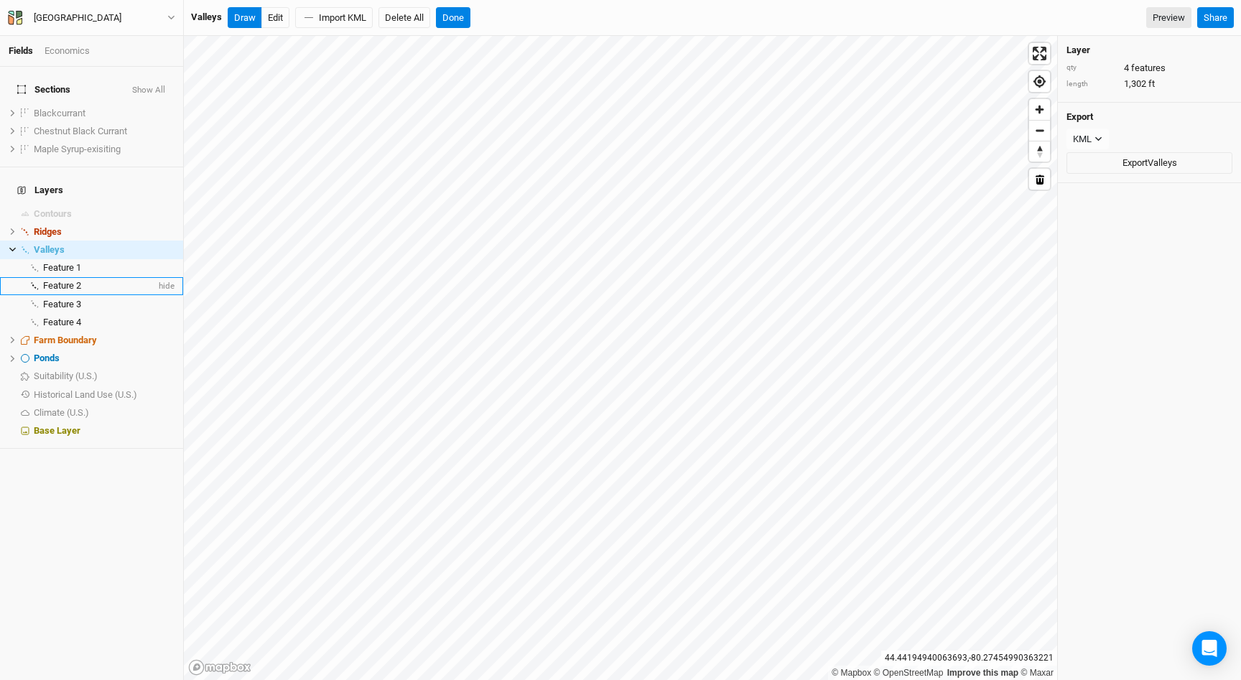
click at [51, 280] on span "Feature 2" at bounding box center [62, 285] width 38 height 11
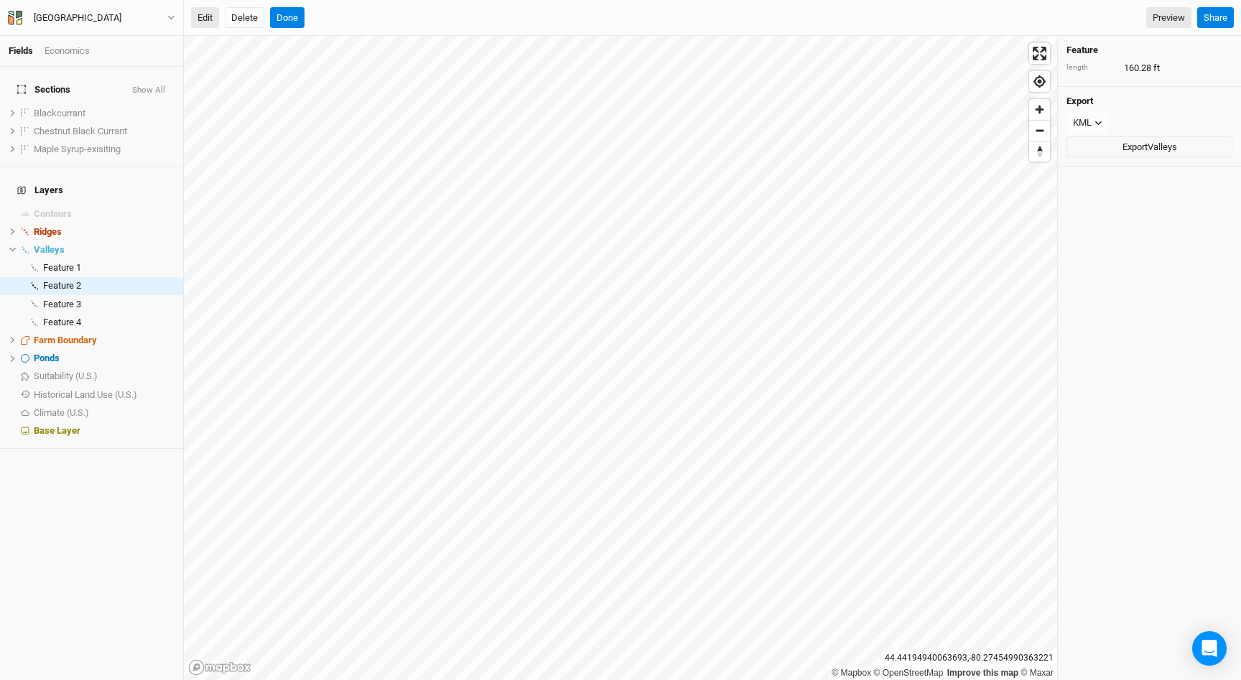
click at [204, 19] on button "Edit" at bounding box center [205, 18] width 28 height 22
click at [289, 18] on button "Done" at bounding box center [287, 18] width 34 height 22
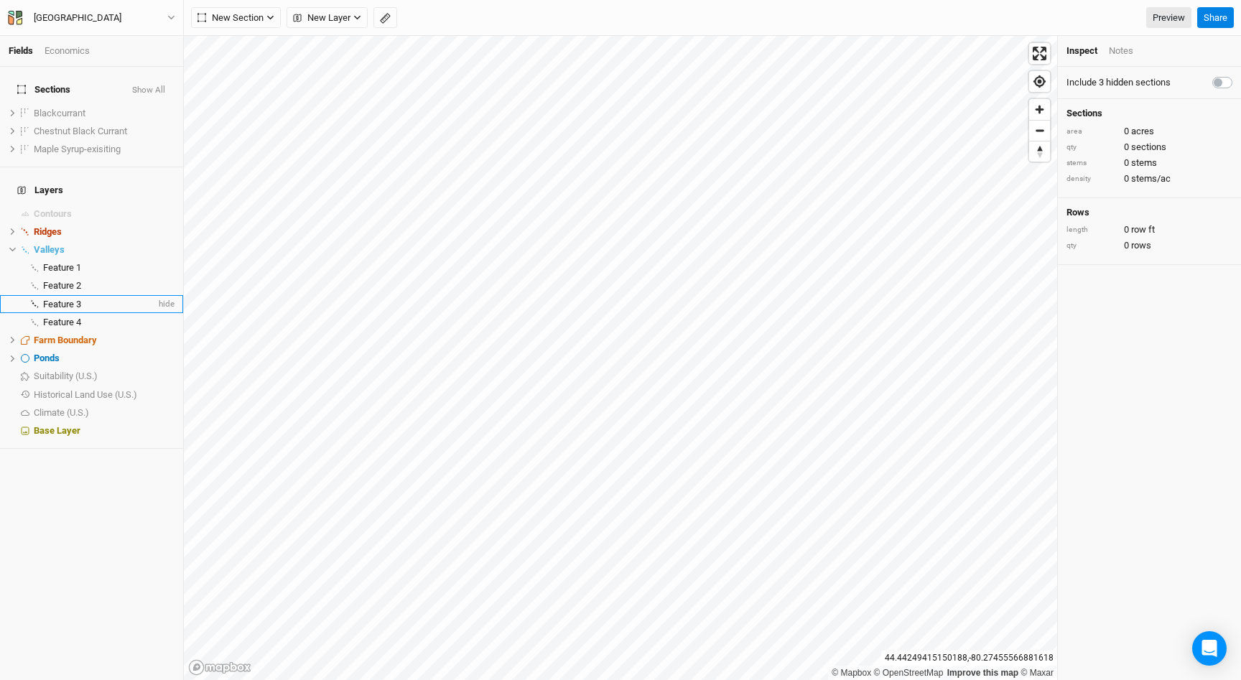
click at [71, 299] on span "Feature 3" at bounding box center [62, 304] width 38 height 11
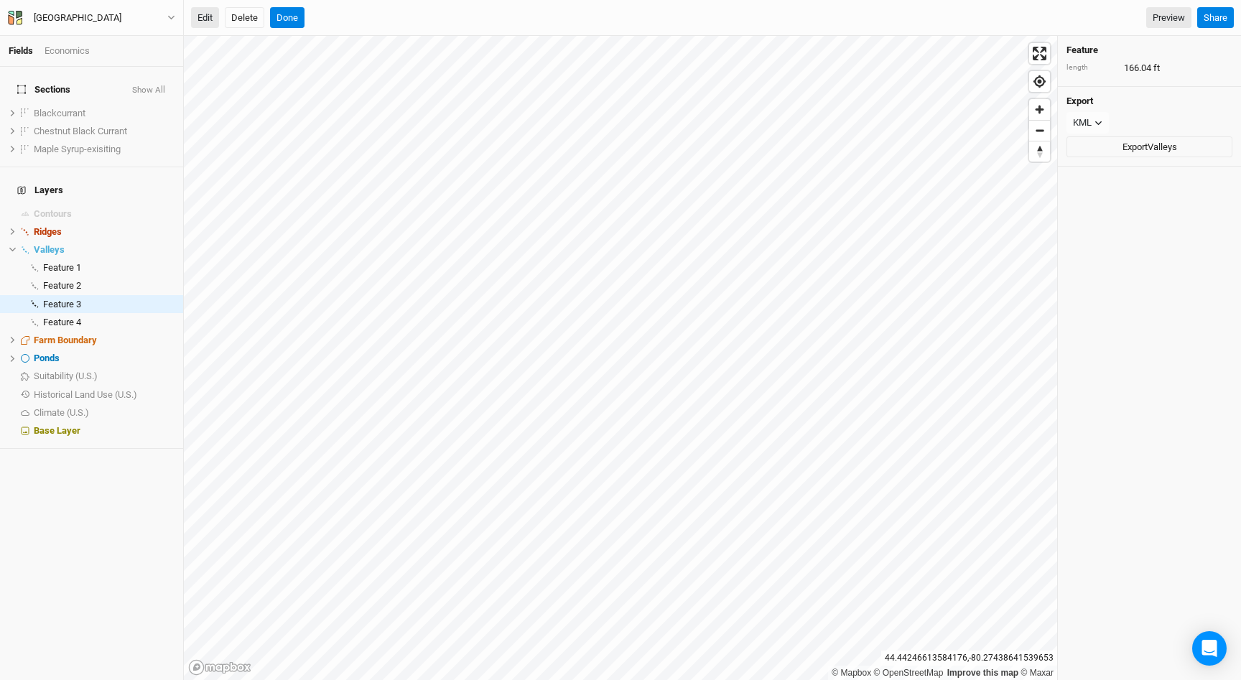
click at [203, 20] on button "Edit" at bounding box center [205, 18] width 28 height 22
click at [14, 241] on li "Valleys hide" at bounding box center [91, 250] width 183 height 18
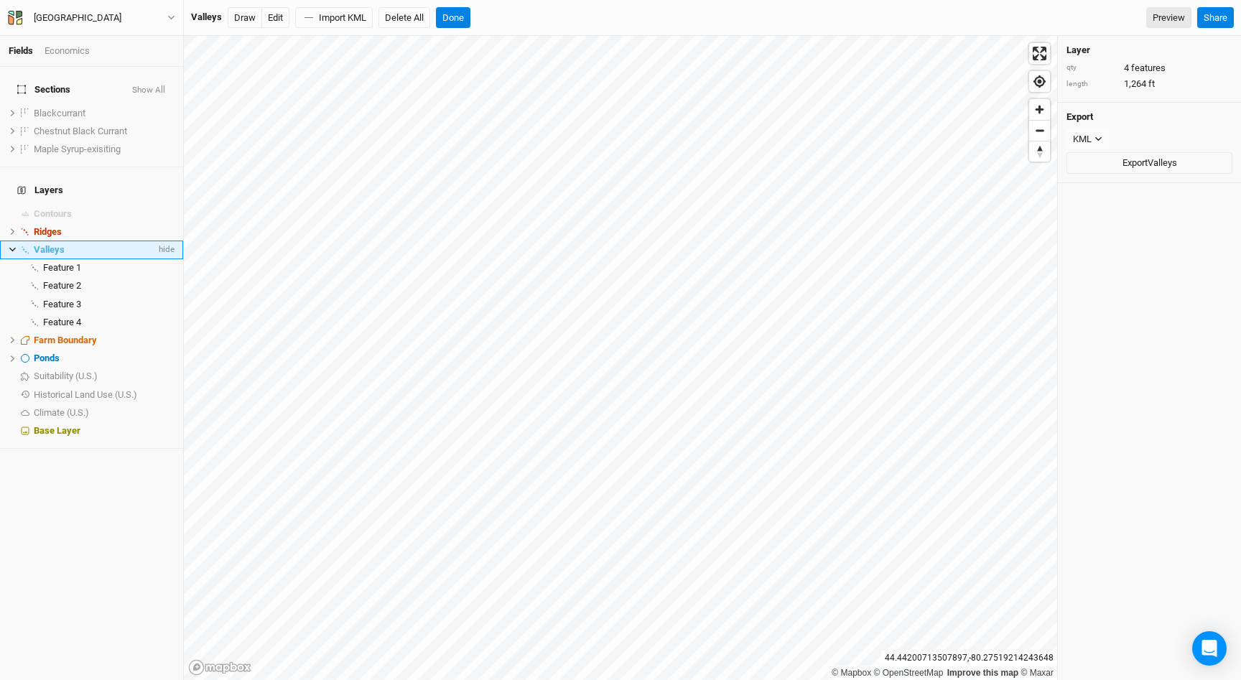
click at [11, 248] on icon at bounding box center [12, 250] width 6 height 4
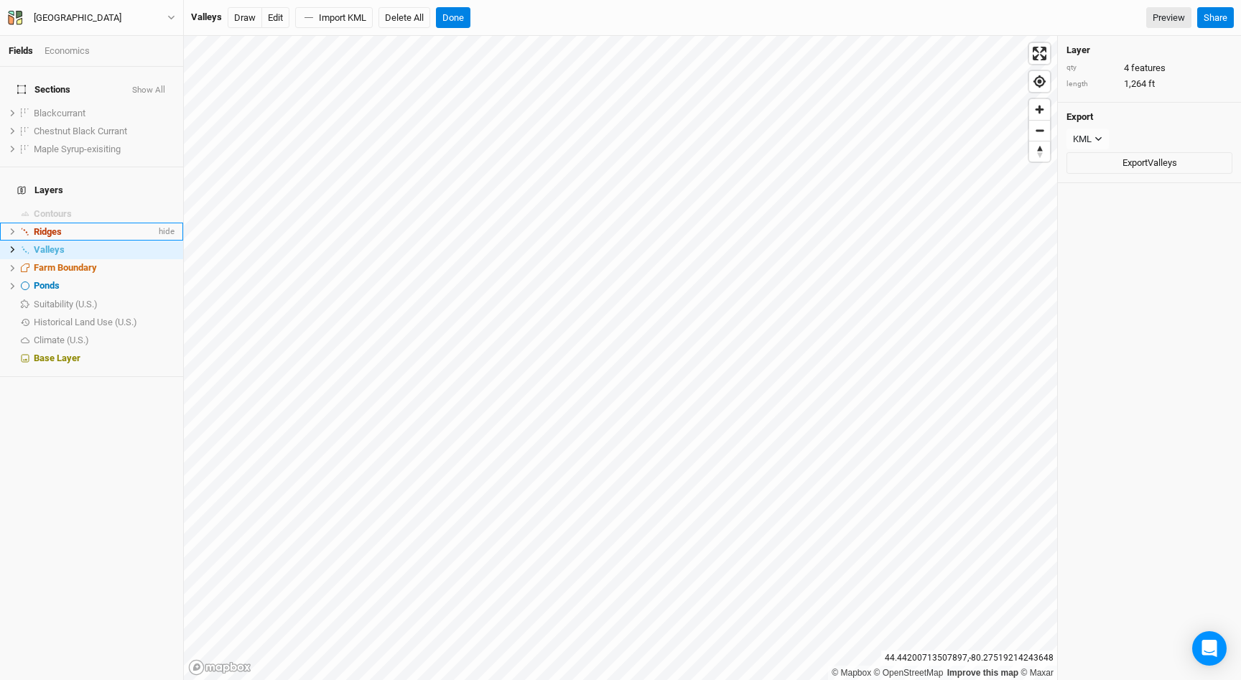
click at [14, 228] on icon at bounding box center [13, 232] width 8 height 8
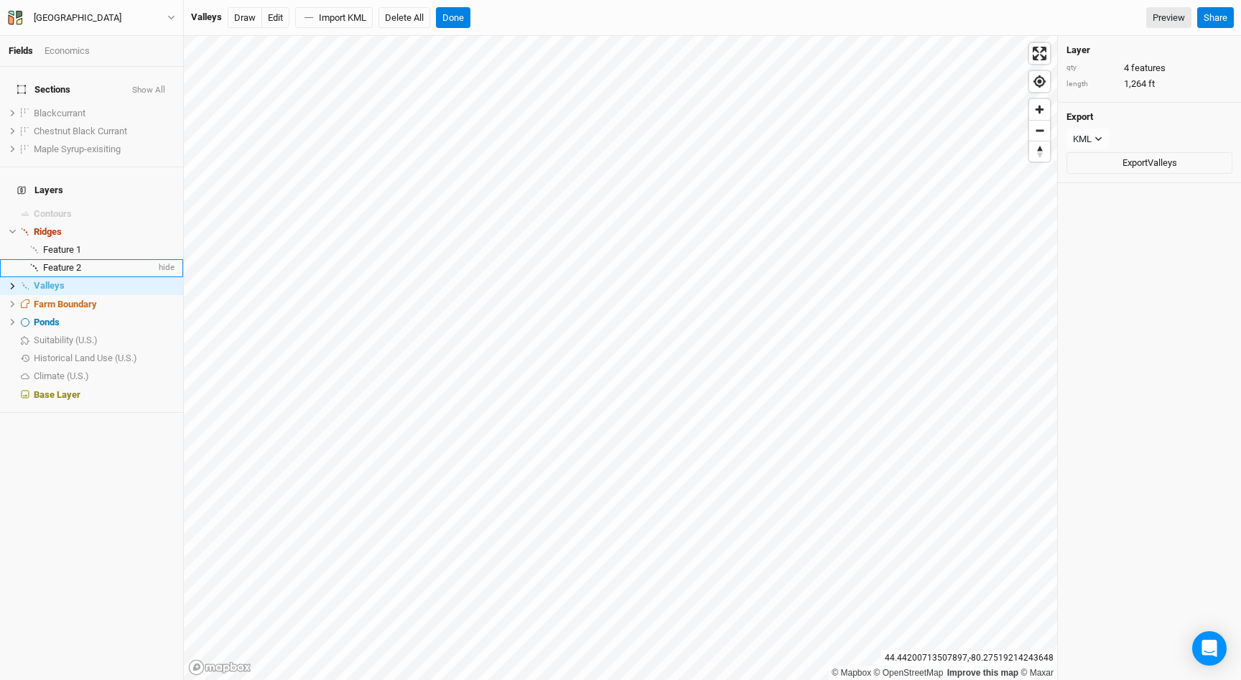
click at [69, 262] on span "Feature 2" at bounding box center [62, 267] width 38 height 11
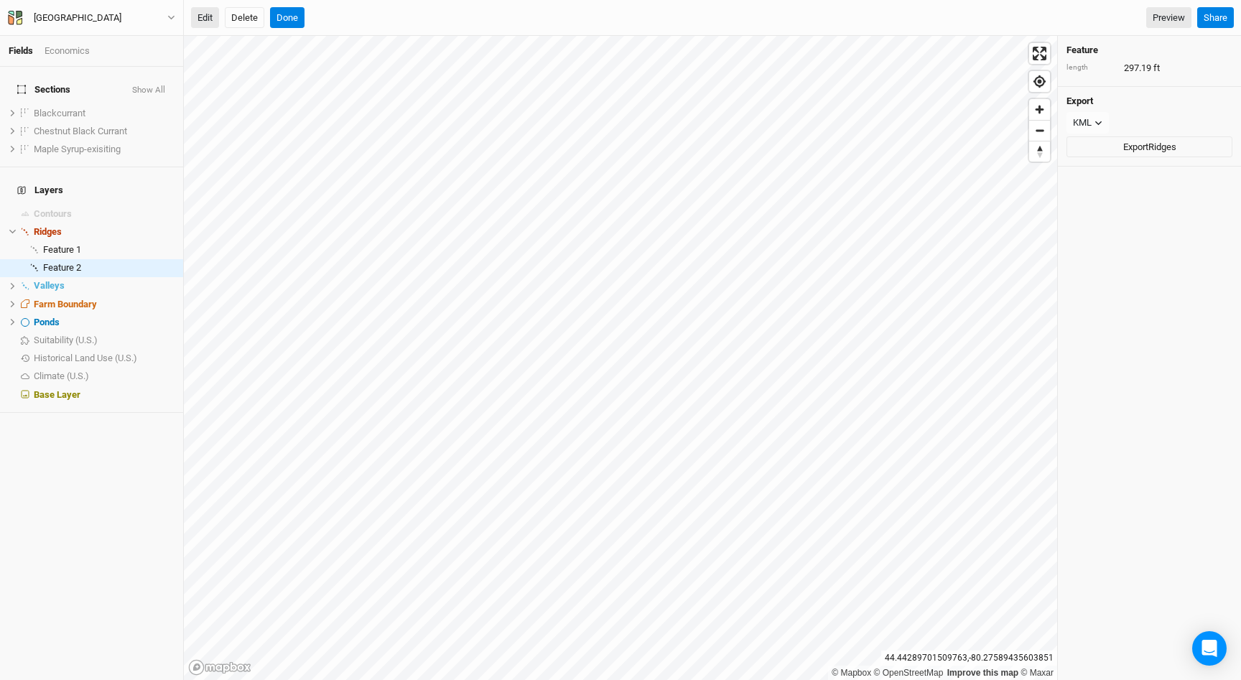
click at [210, 21] on button "Edit" at bounding box center [205, 18] width 28 height 22
click at [211, 22] on button "Edit" at bounding box center [205, 18] width 28 height 22
click at [290, 12] on button "Done" at bounding box center [287, 18] width 34 height 22
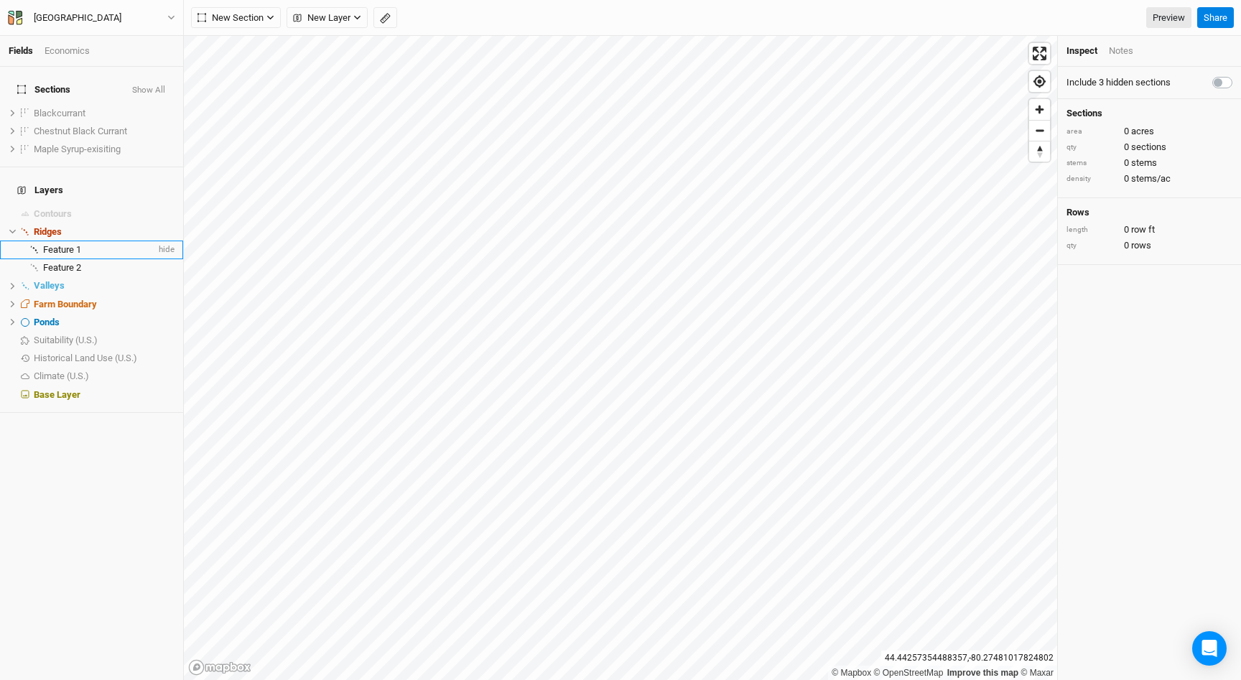
click at [87, 244] on div "Feature 1" at bounding box center [99, 249] width 113 height 11
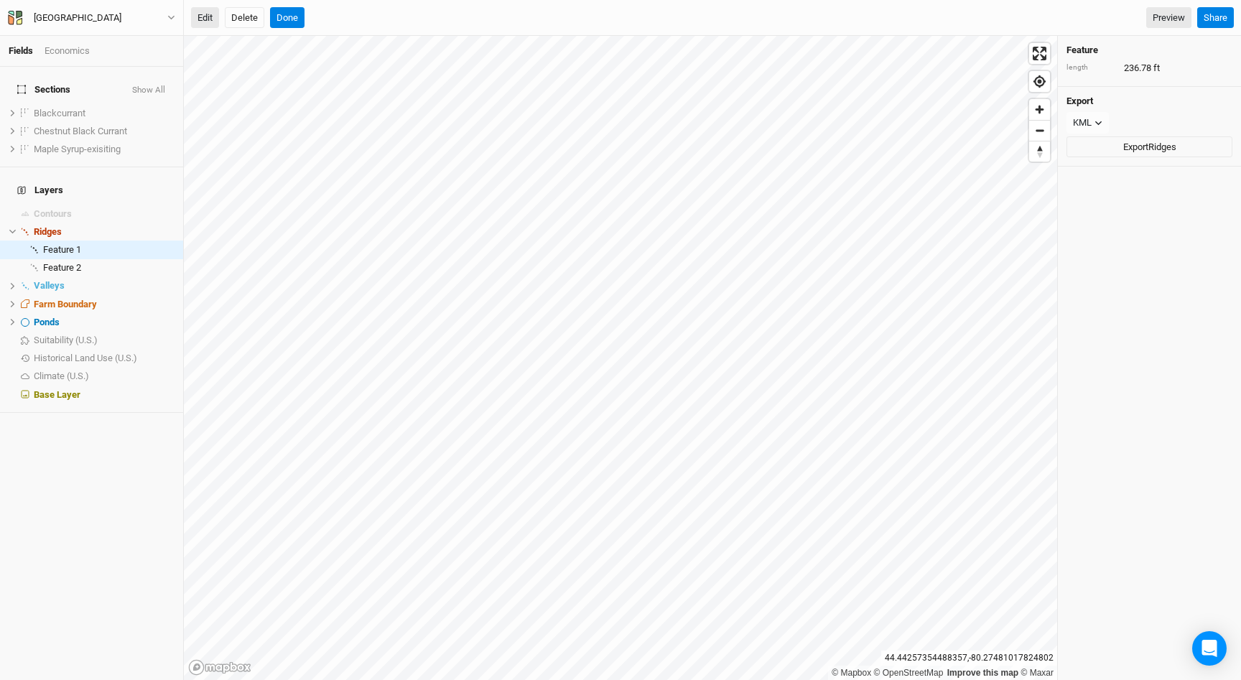
click at [207, 15] on button "Edit" at bounding box center [205, 18] width 28 height 22
click at [293, 20] on button "Done" at bounding box center [287, 18] width 34 height 22
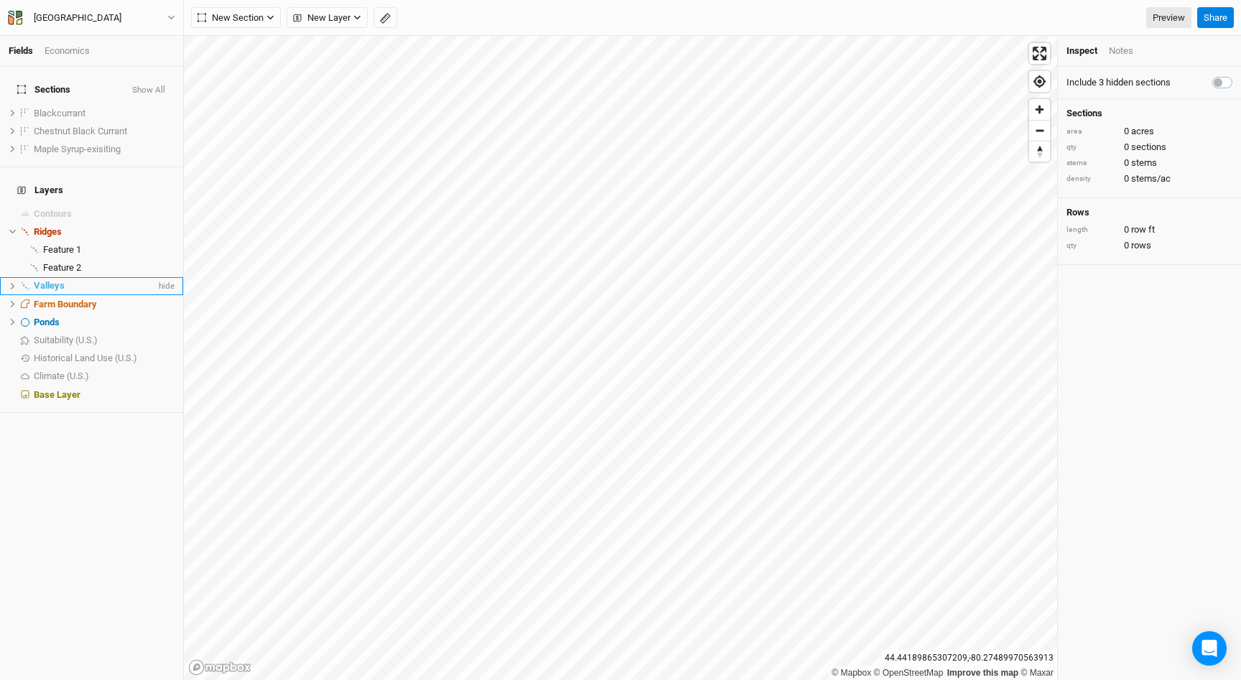
click at [13, 282] on icon at bounding box center [13, 286] width 8 height 8
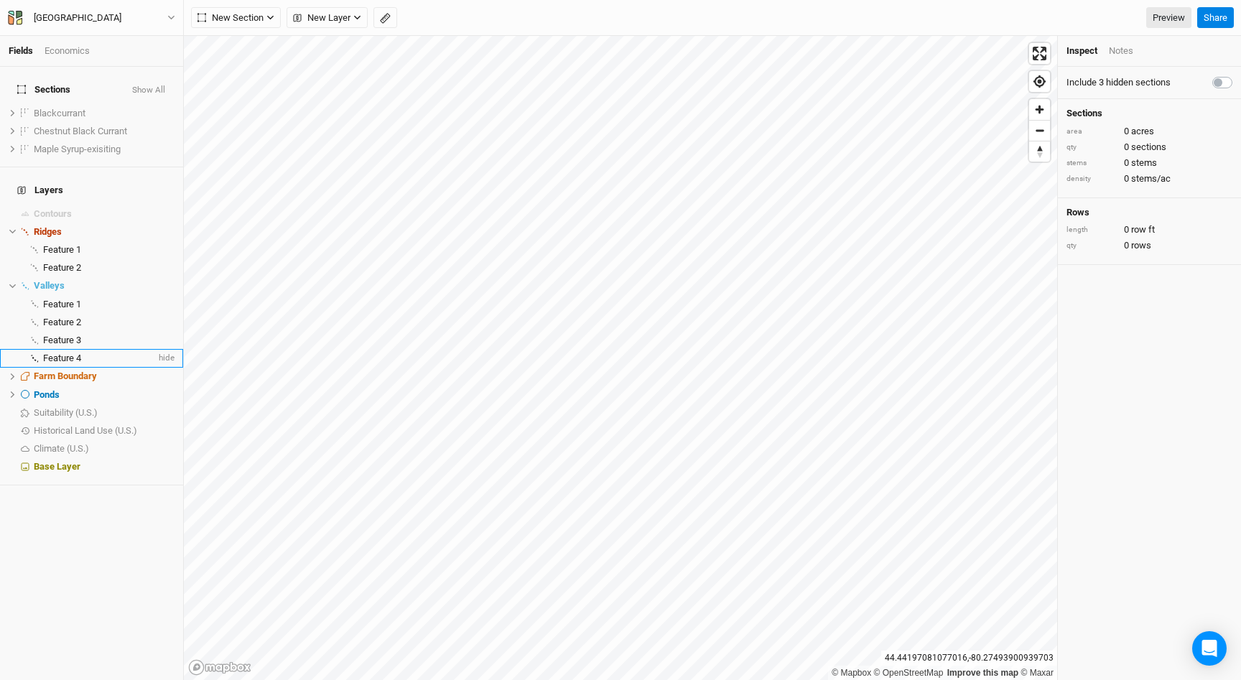
click at [83, 349] on li "Feature 4 hide" at bounding box center [91, 358] width 183 height 18
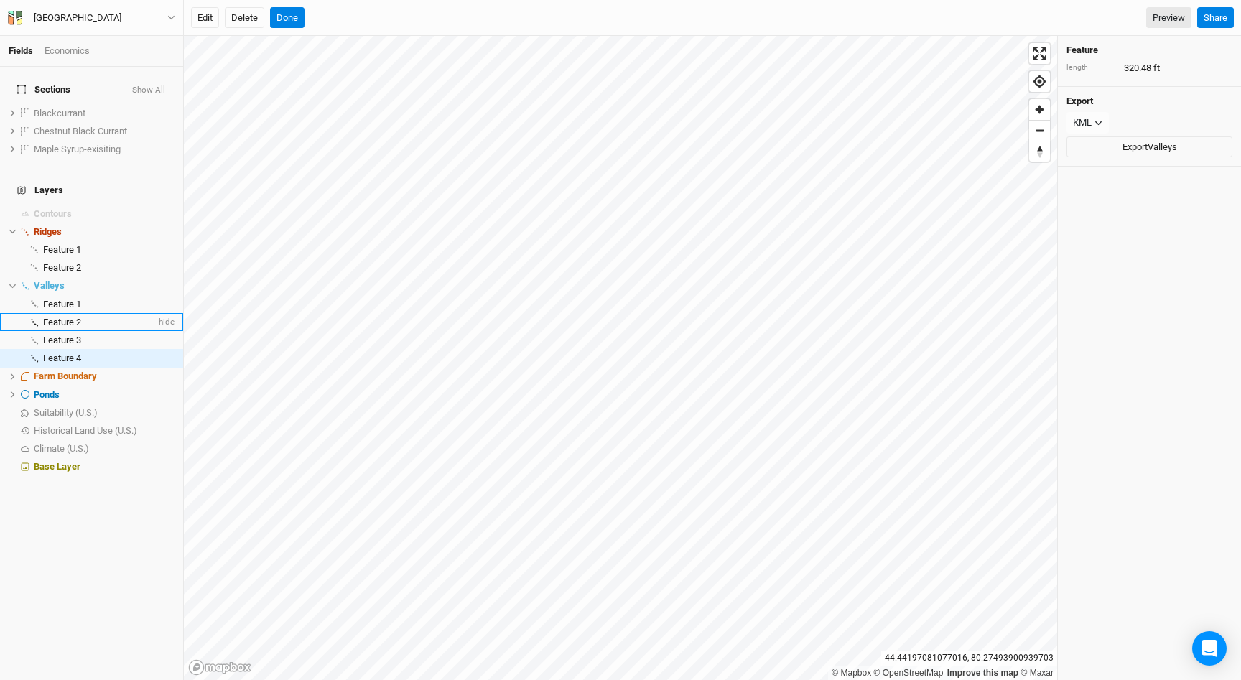
click at [84, 317] on div "Feature 2" at bounding box center [99, 322] width 113 height 11
click at [210, 27] on button "Edit" at bounding box center [205, 18] width 28 height 22
click at [279, 11] on button "Done" at bounding box center [287, 18] width 34 height 22
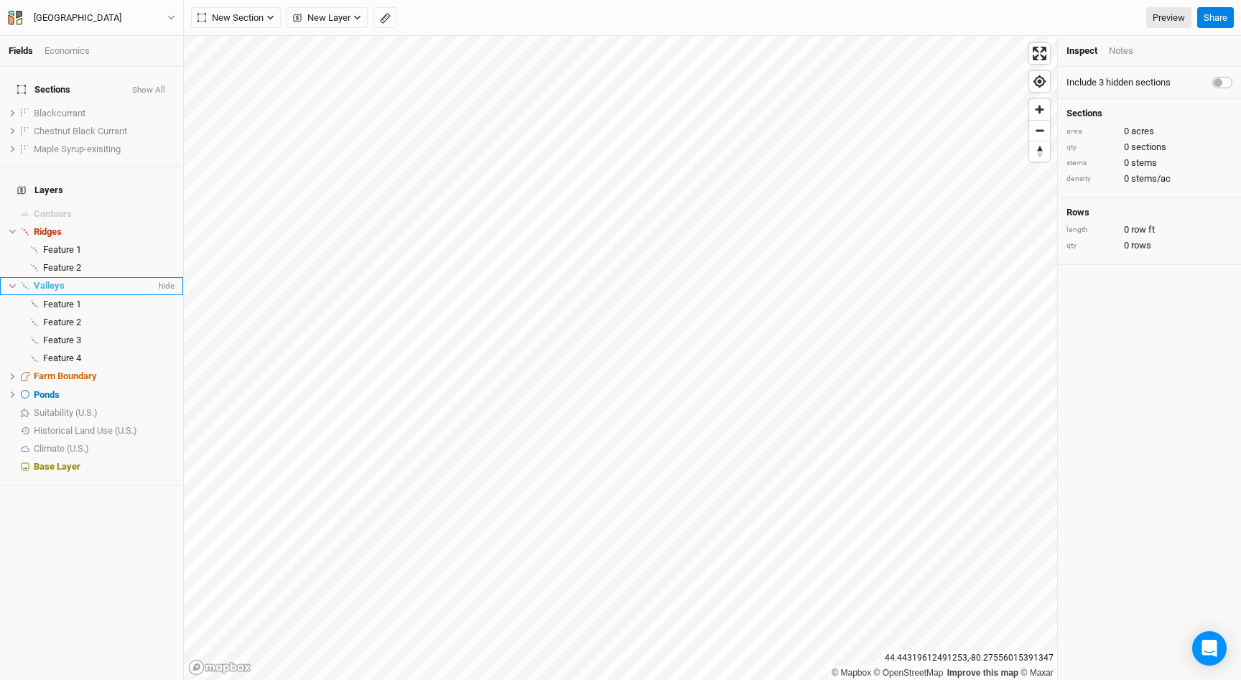
click at [65, 280] on div "Valleys" at bounding box center [95, 285] width 122 height 11
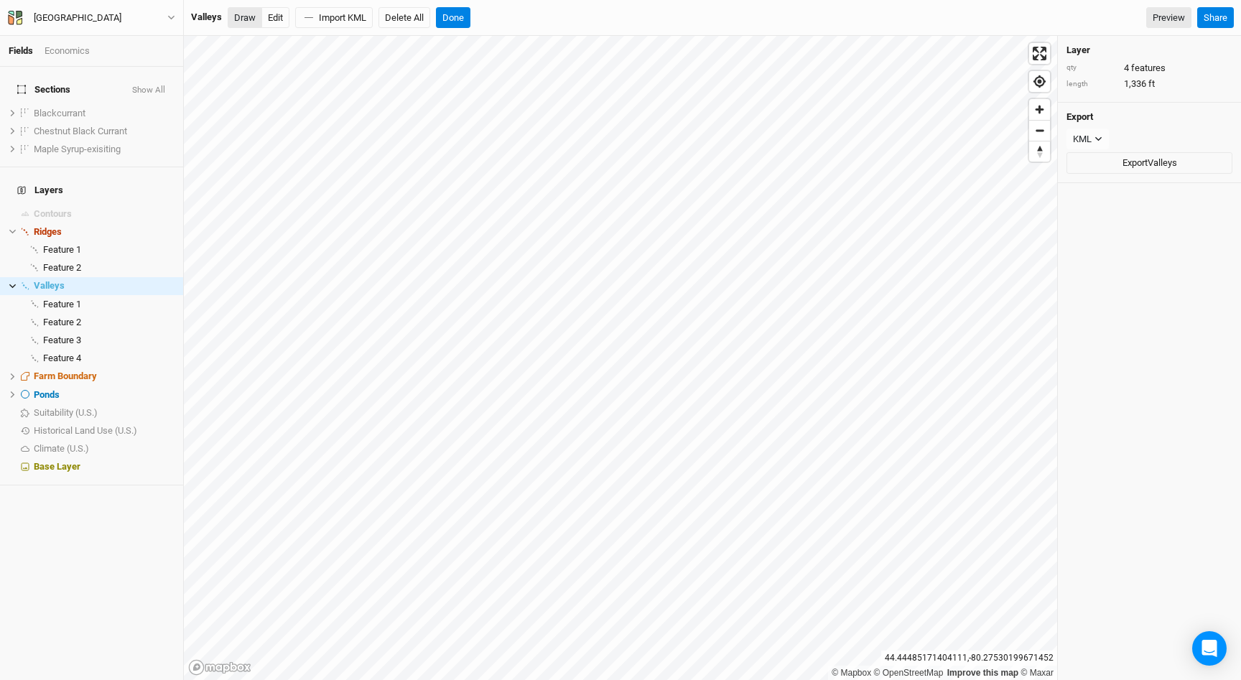
click at [246, 17] on button "Draw" at bounding box center [245, 18] width 34 height 22
click at [453, 18] on button "Done" at bounding box center [453, 18] width 34 height 22
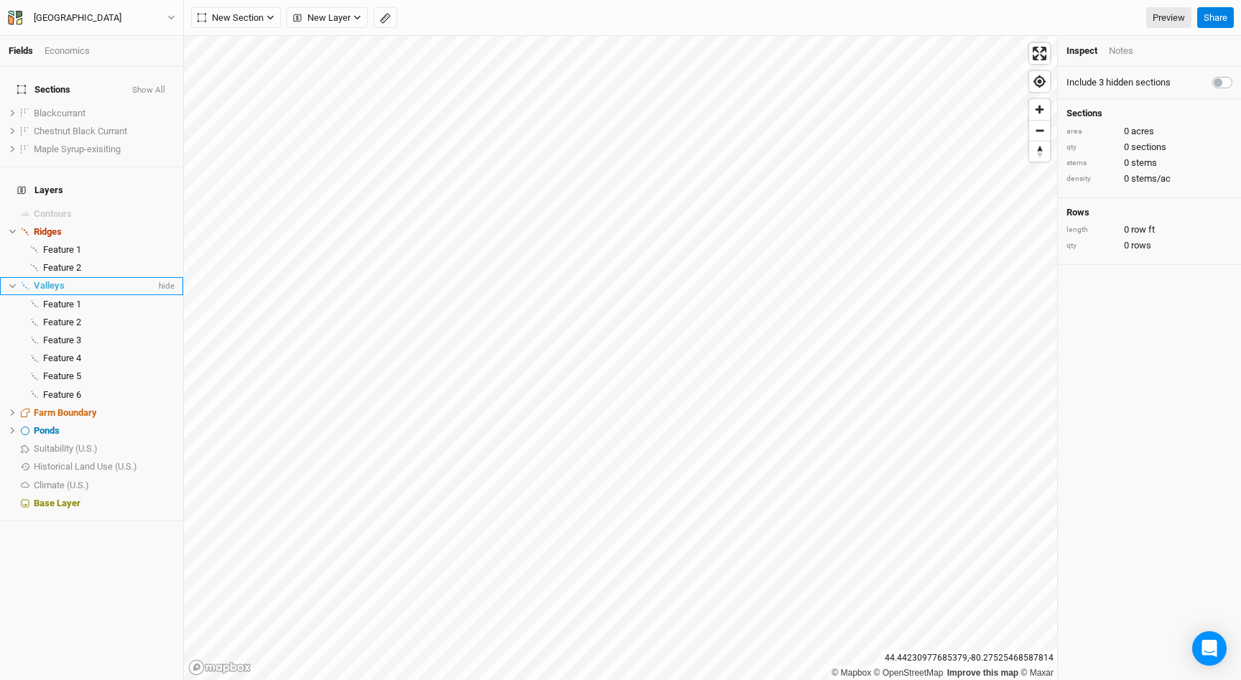
click at [13, 284] on icon at bounding box center [12, 286] width 6 height 4
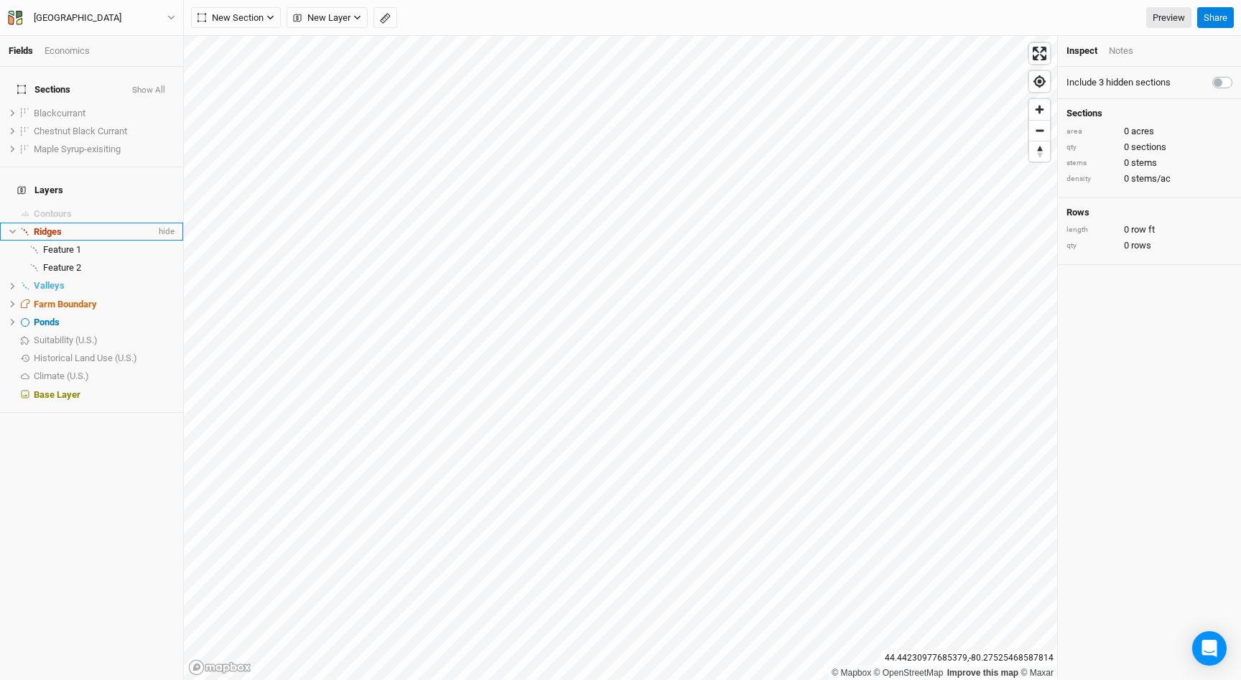
click at [14, 223] on li "Ridges hide" at bounding box center [91, 232] width 183 height 18
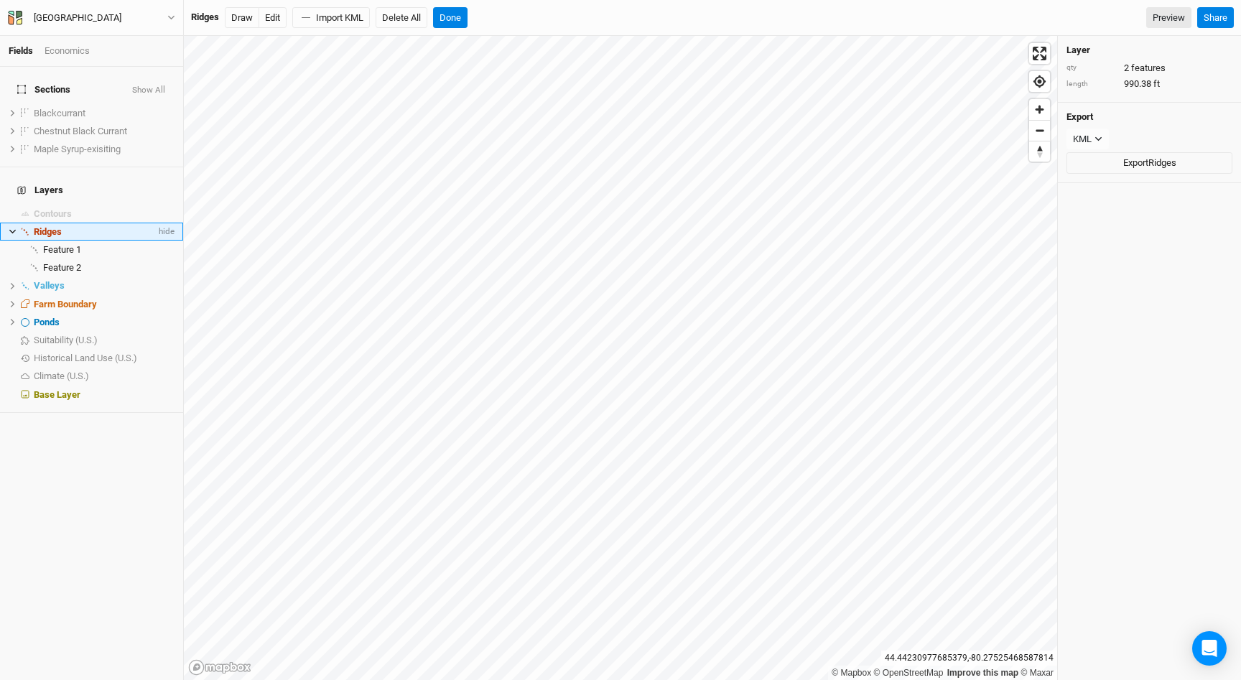
click at [14, 228] on icon at bounding box center [13, 232] width 8 height 8
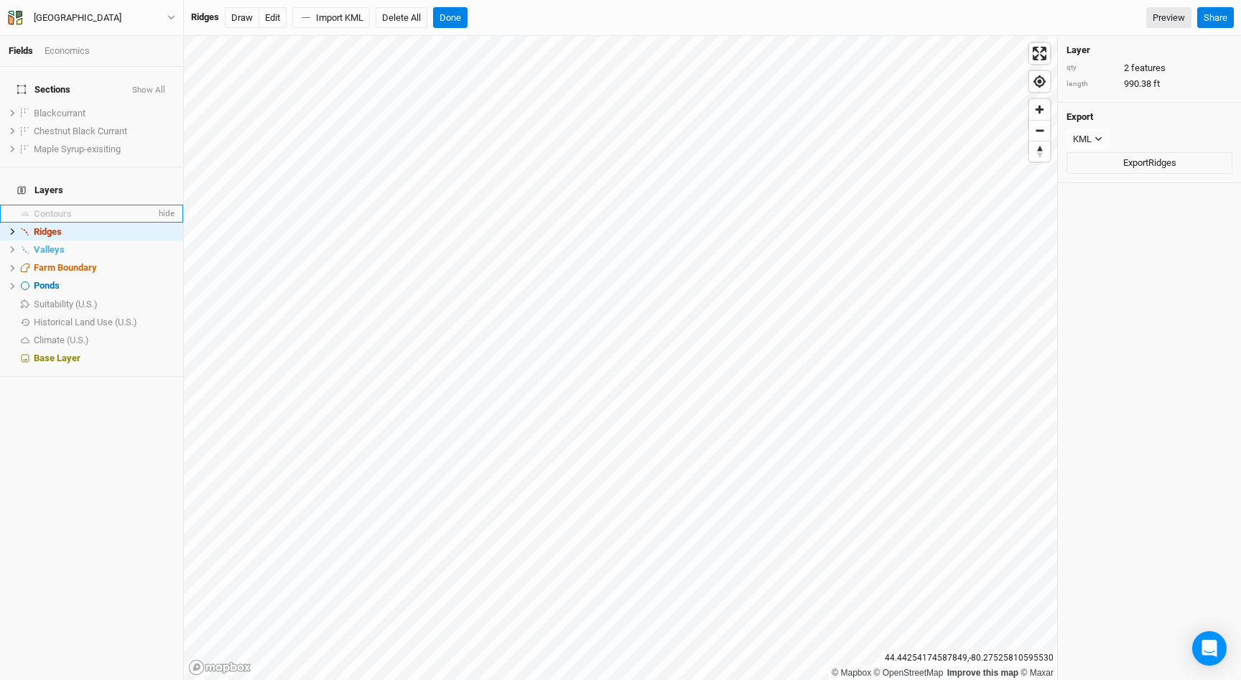
click at [96, 208] on div "Contours" at bounding box center [95, 213] width 122 height 11
click at [404, 19] on button "Done" at bounding box center [393, 18] width 34 height 22
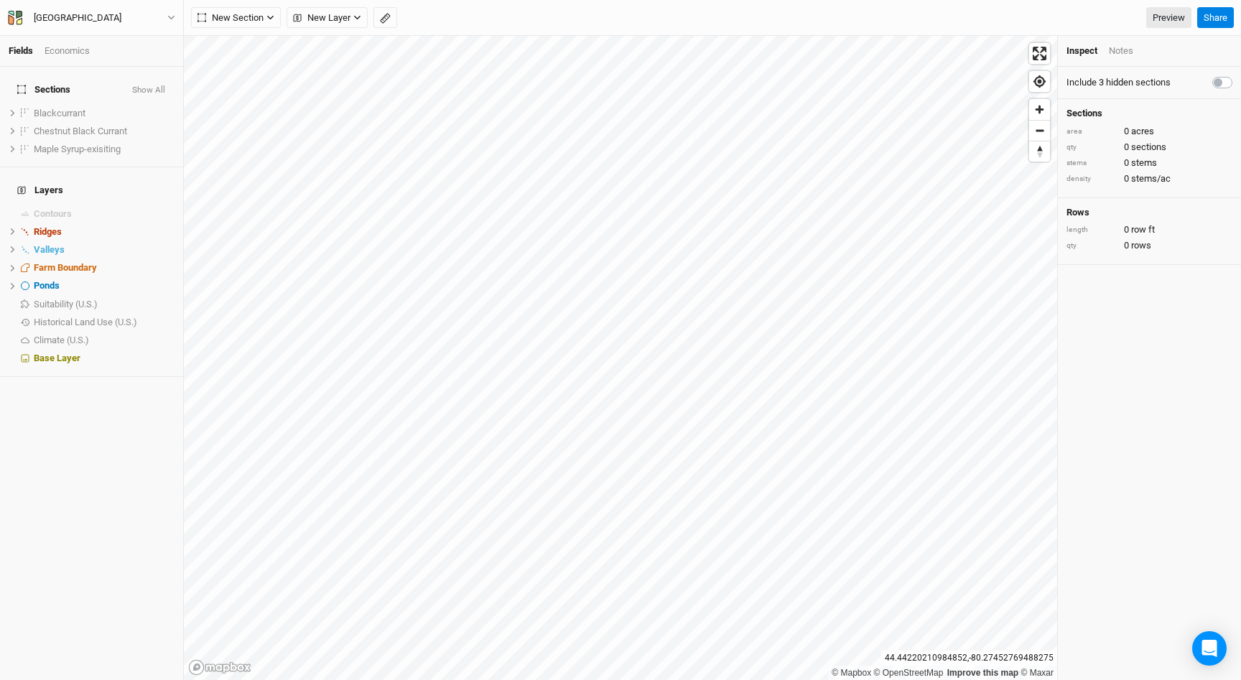
click at [162, 85] on button "Show All" at bounding box center [148, 90] width 34 height 10
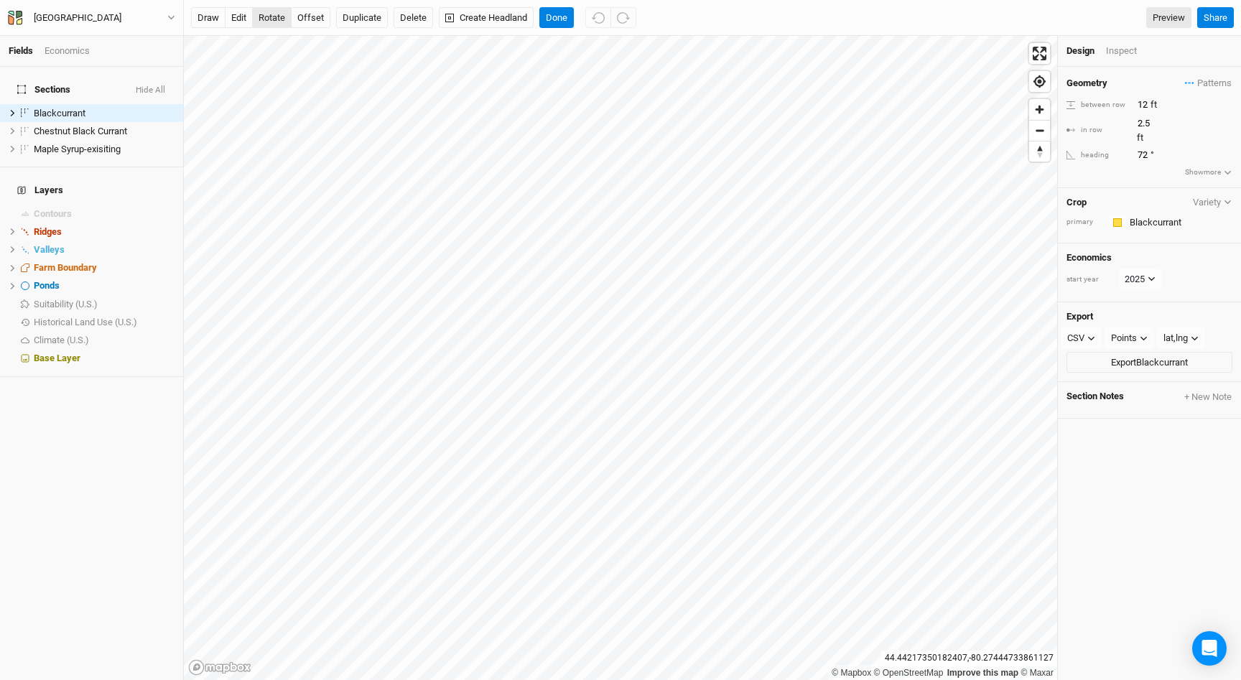
click at [271, 15] on button "rotate" at bounding box center [272, 18] width 40 height 22
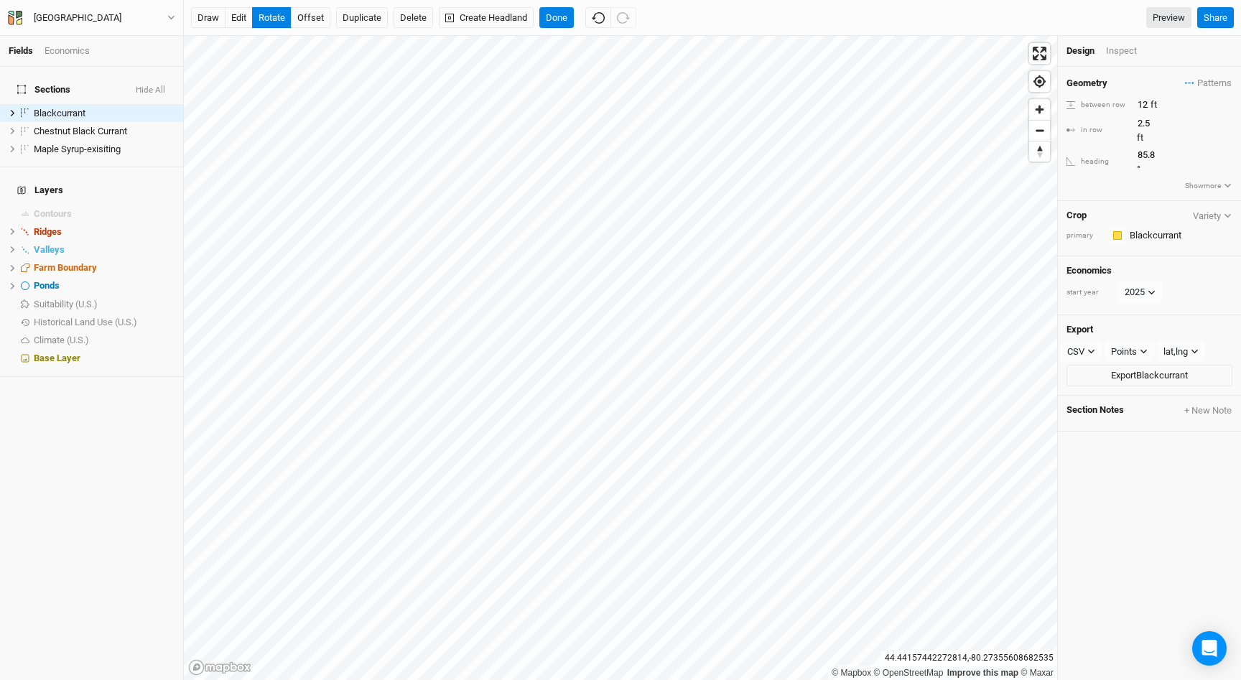
type input "86"
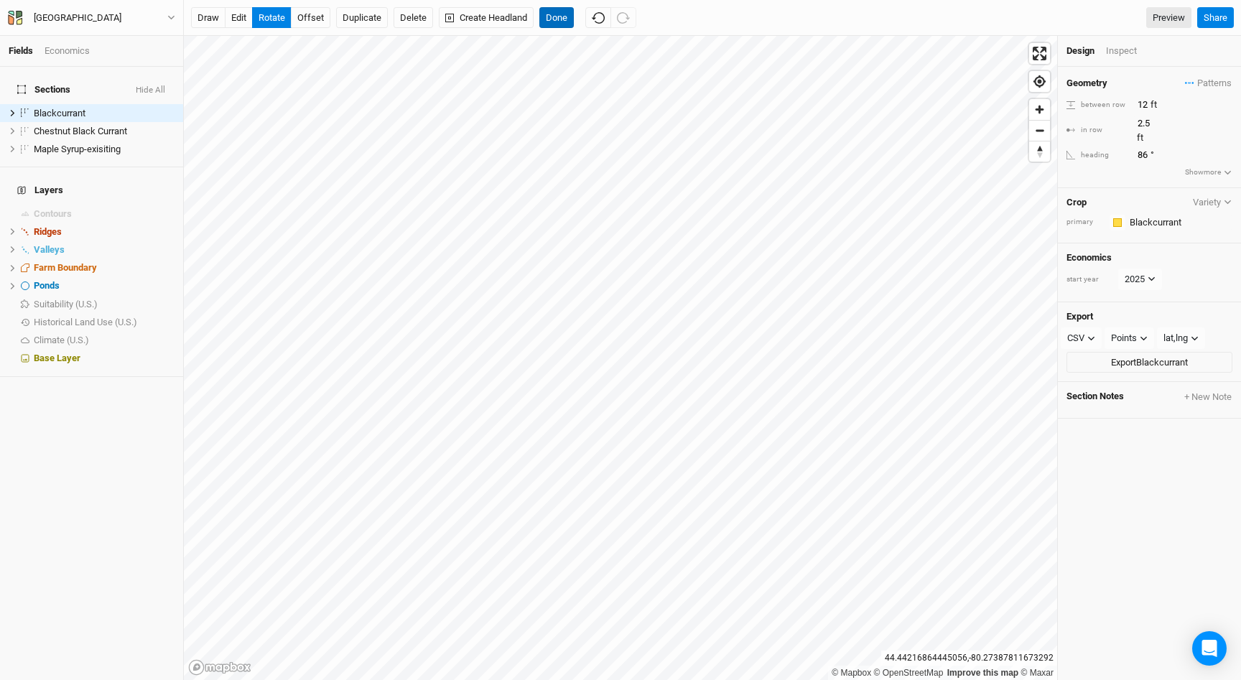
click at [545, 18] on button "Done" at bounding box center [556, 18] width 34 height 22
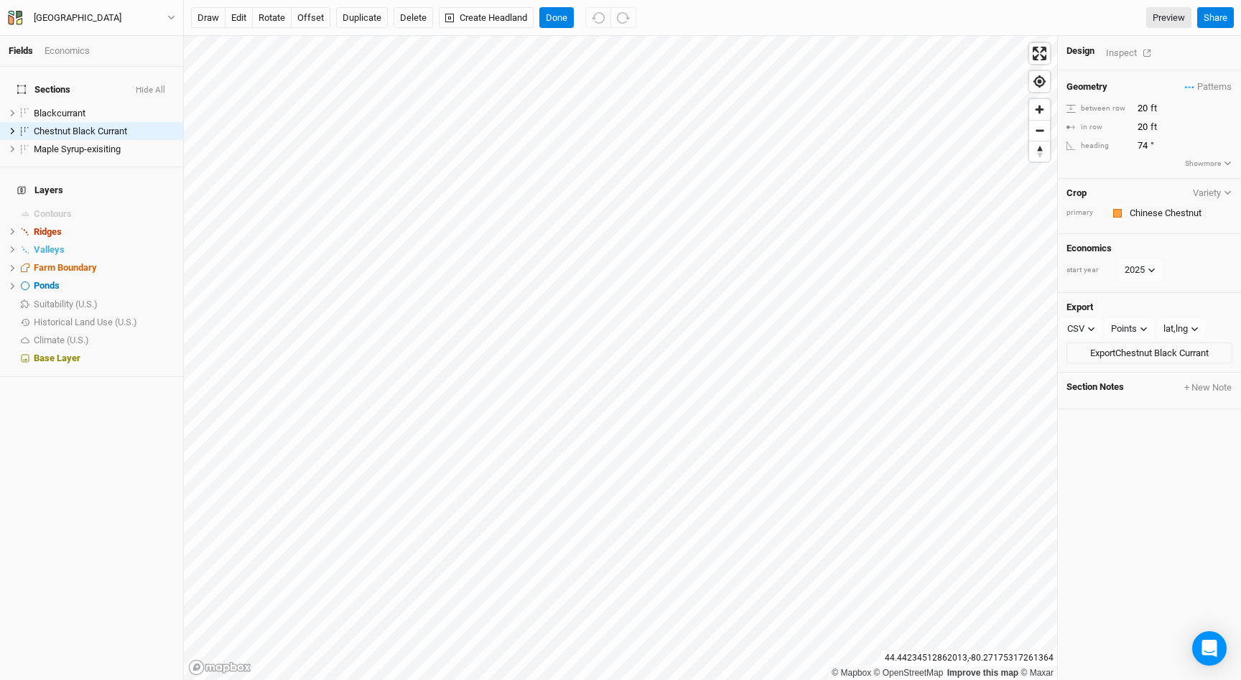
click at [1107, 48] on div "Inspect" at bounding box center [1131, 53] width 51 height 17
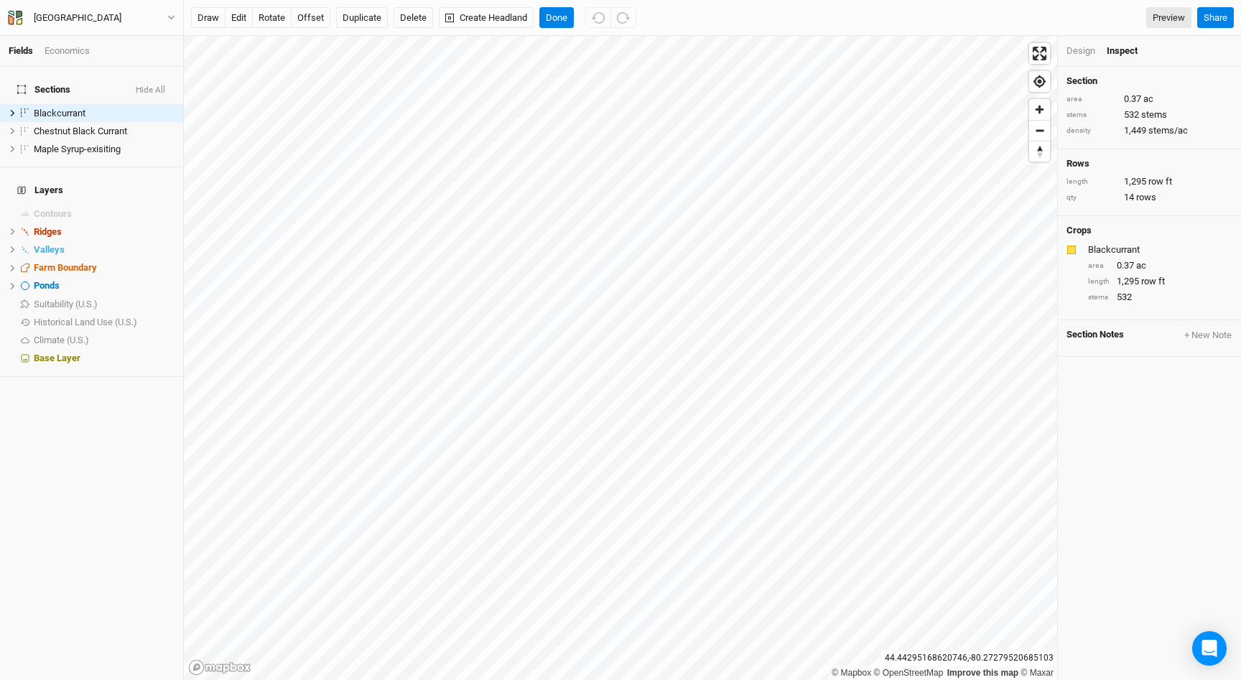
click at [1090, 53] on div "Design" at bounding box center [1081, 51] width 29 height 13
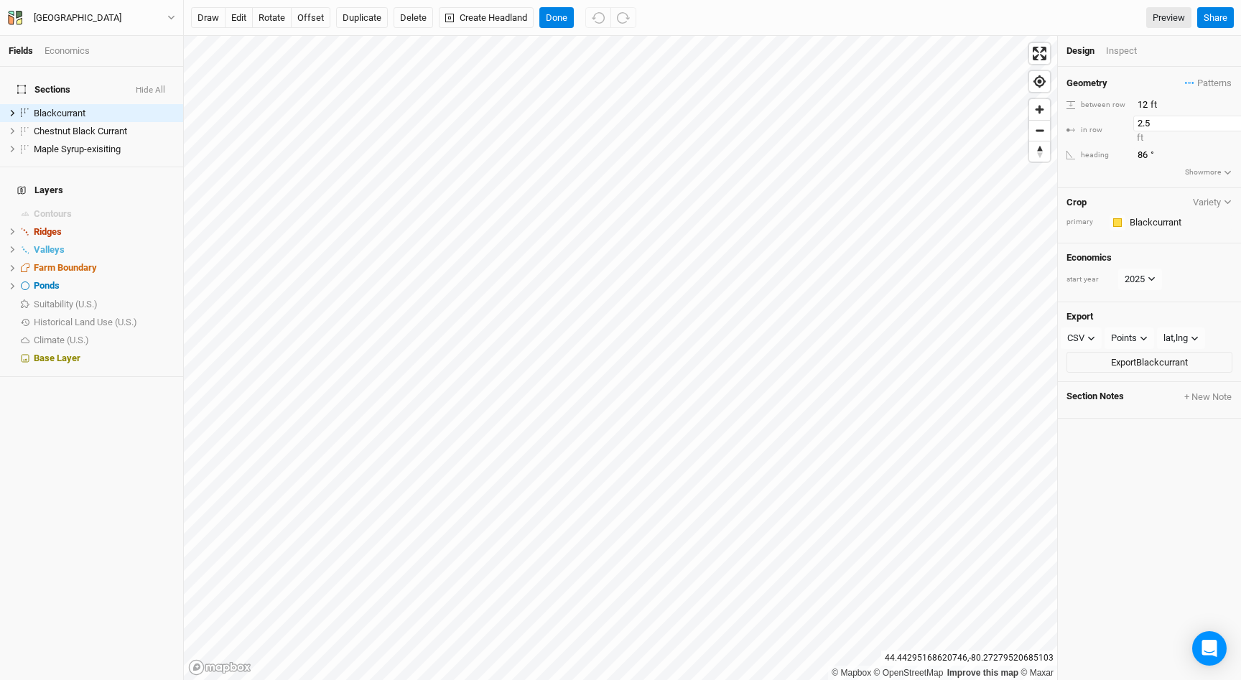
click at [1148, 129] on input "2.5" at bounding box center [1196, 124] width 125 height 16
type input "2"
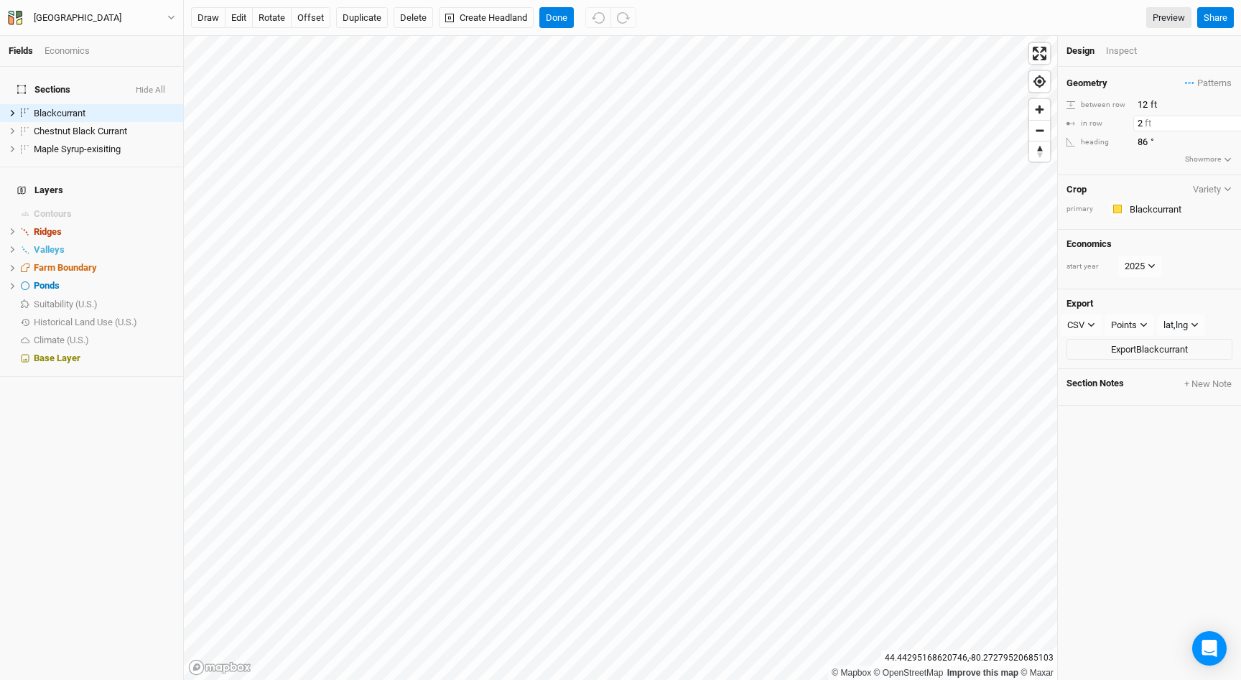
type input "2"
click at [567, 12] on button "Done" at bounding box center [556, 18] width 34 height 22
click at [1113, 211] on div "button" at bounding box center [1117, 209] width 9 height 9
click at [1146, 366] on span "Purple" at bounding box center [1159, 369] width 34 height 17
click at [1210, 79] on span "Patterns" at bounding box center [1208, 83] width 47 height 14
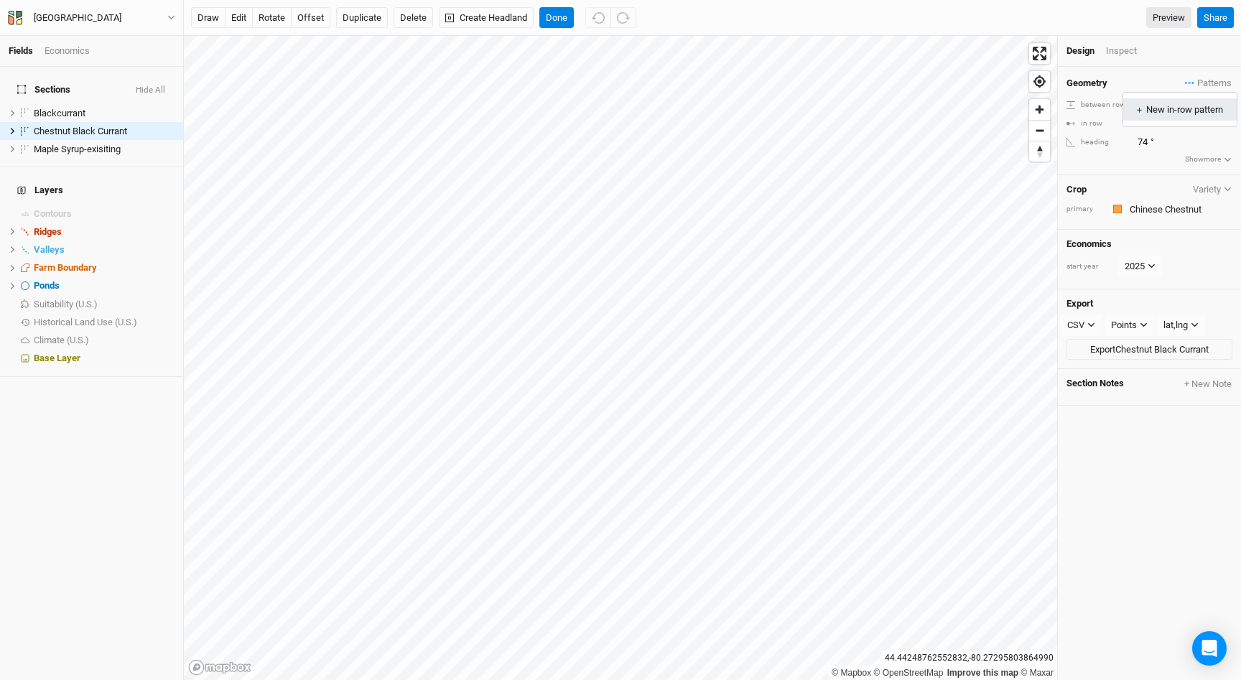
click at [1185, 116] on button "＋ New in-row pattern" at bounding box center [1179, 109] width 113 height 22
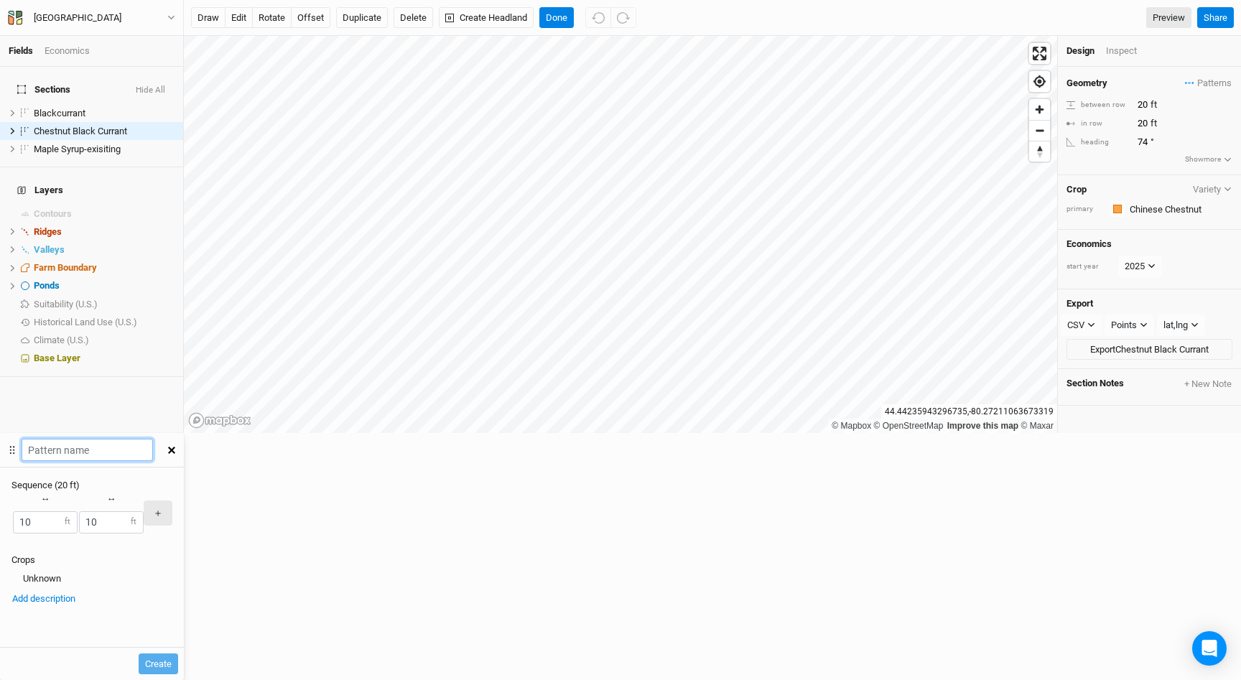
click at [153, 439] on input "text" at bounding box center [87, 450] width 131 height 22
type input "Chestnut-Blackcurrant"
click at [13, 513] on button "button" at bounding box center [11, 513] width 1 height 1
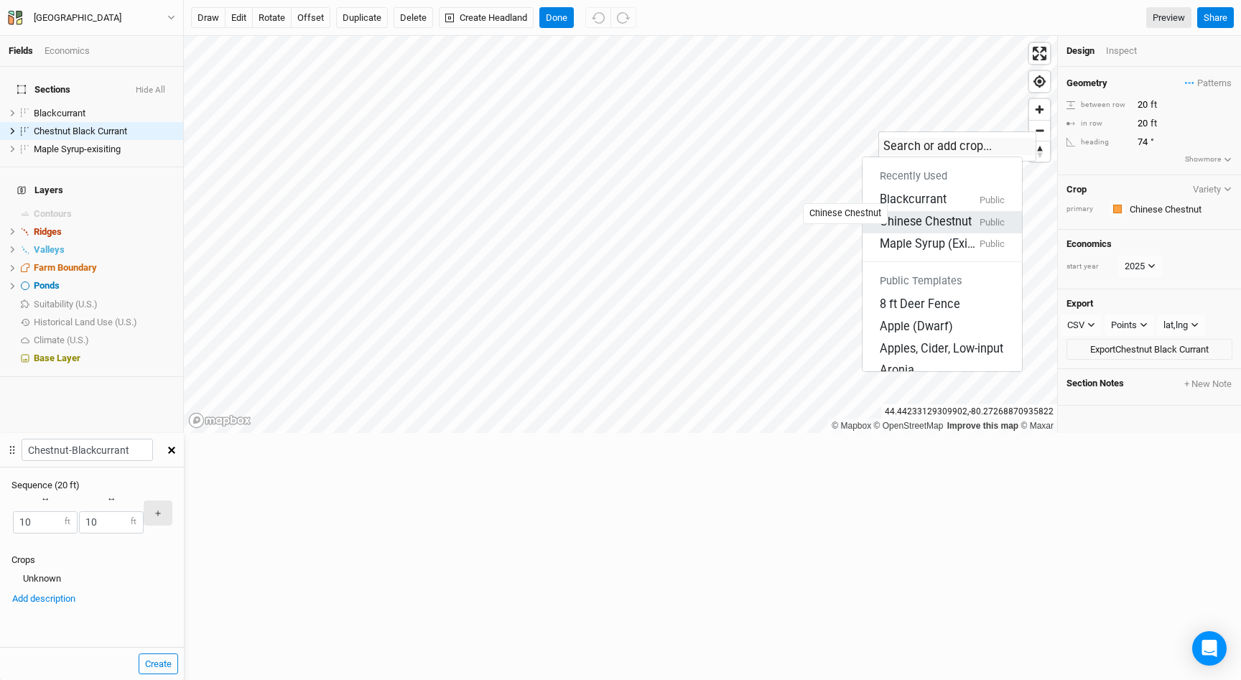
click at [919, 214] on div "Chinese Chestnut" at bounding box center [926, 222] width 92 height 17
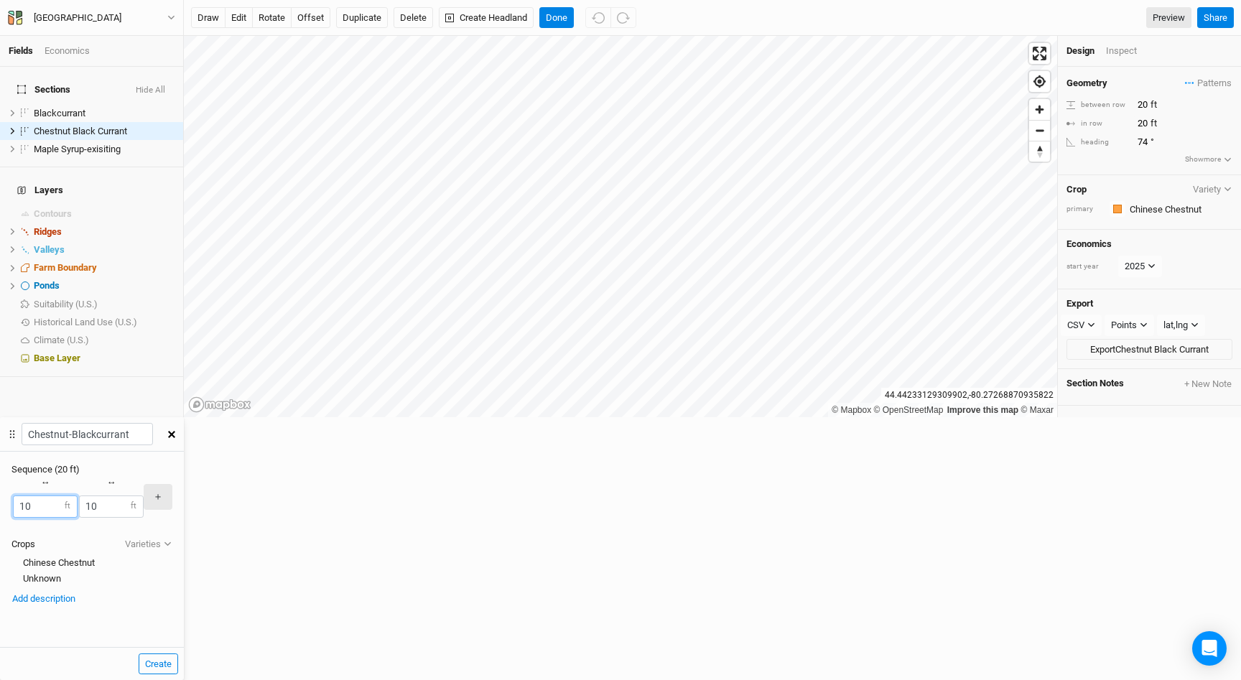
click at [78, 496] on input "10" at bounding box center [45, 507] width 65 height 22
type input "1"
type input "2"
click at [78, 497] on div "button" at bounding box center [78, 497] width 0 height 0
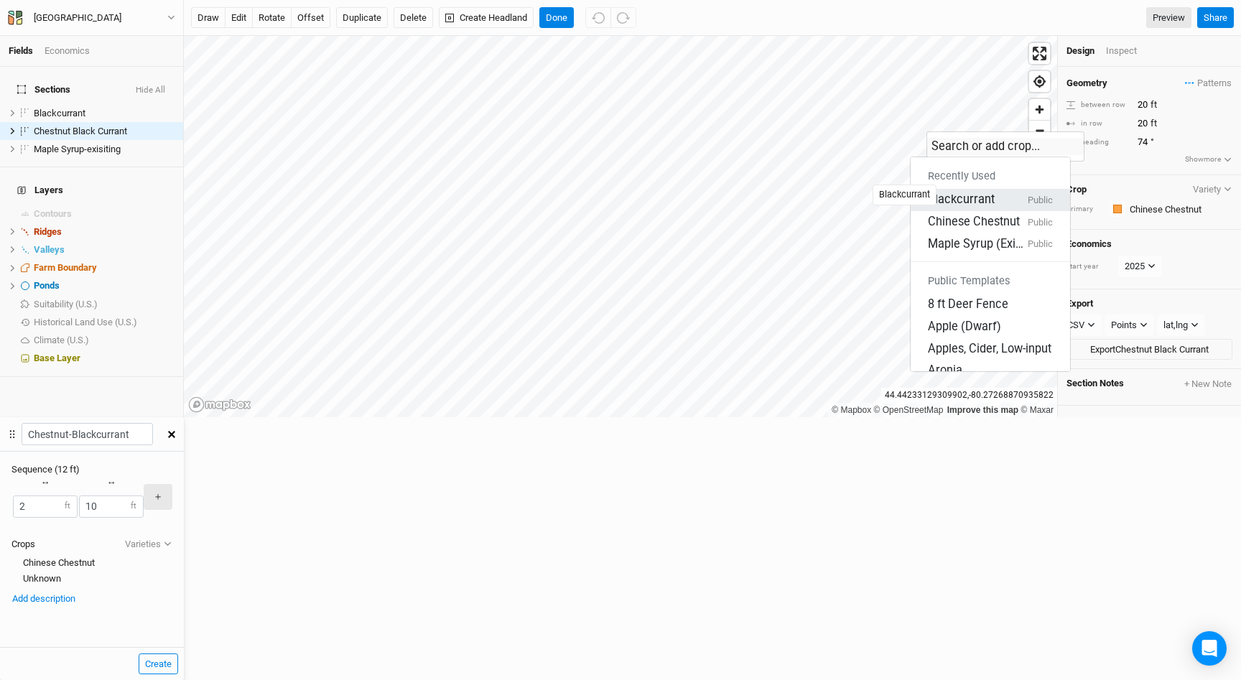
click at [960, 193] on div "Blackcurrant" at bounding box center [961, 200] width 67 height 17
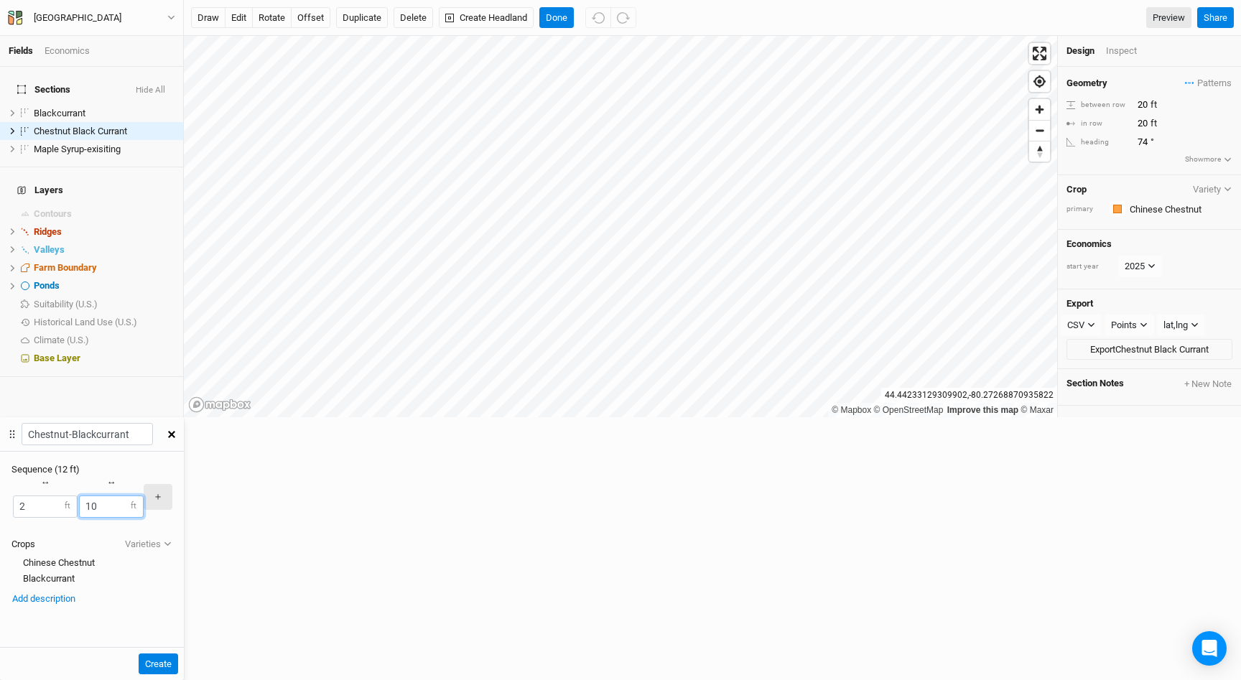
click at [144, 496] on input "10" at bounding box center [111, 507] width 65 height 22
type input "1"
click at [172, 484] on button "＋" at bounding box center [158, 496] width 29 height 25
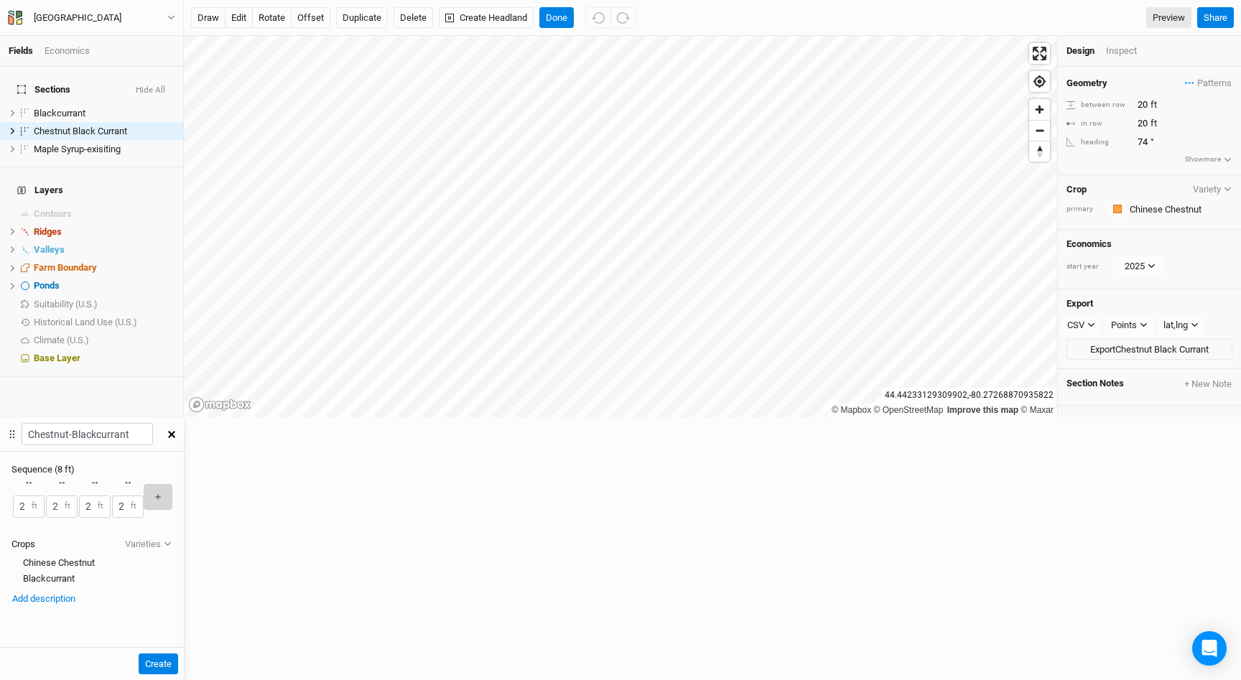
click at [172, 484] on button "＋" at bounding box center [158, 496] width 29 height 25
click at [56, 496] on input "2" at bounding box center [45, 507] width 21 height 22
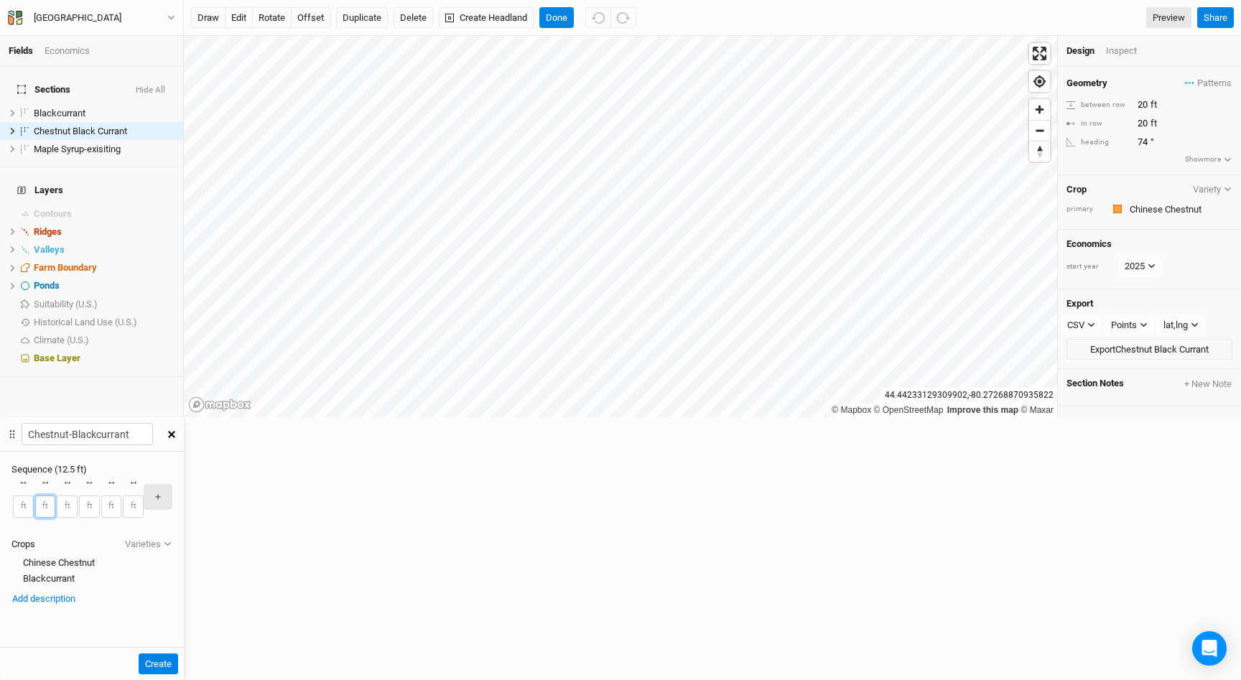
type input "2.5"
click at [78, 496] on input "2" at bounding box center [67, 507] width 21 height 22
type input "2.5"
click at [56, 496] on input "2.5" at bounding box center [45, 507] width 21 height 22
click at [78, 496] on input "2.5" at bounding box center [67, 507] width 21 height 22
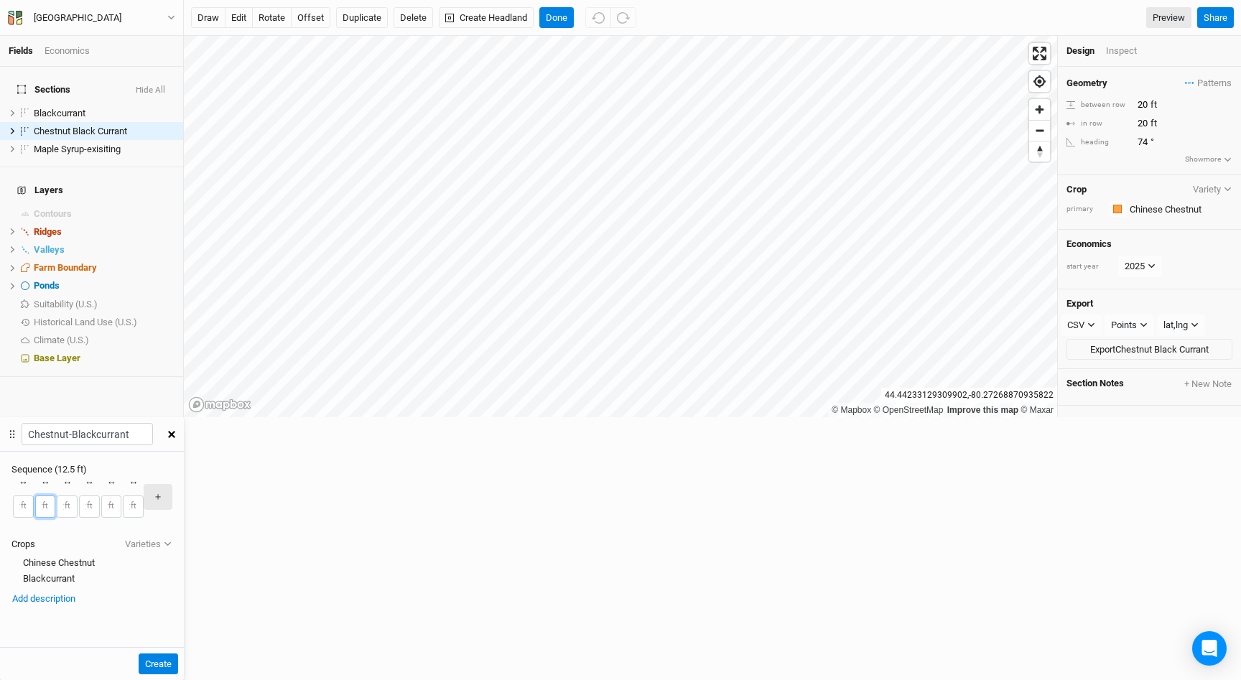
click at [56, 496] on input "2" at bounding box center [45, 507] width 21 height 22
type input "2.5"
click at [100, 496] on input "2" at bounding box center [89, 507] width 21 height 22
type input "2.5"
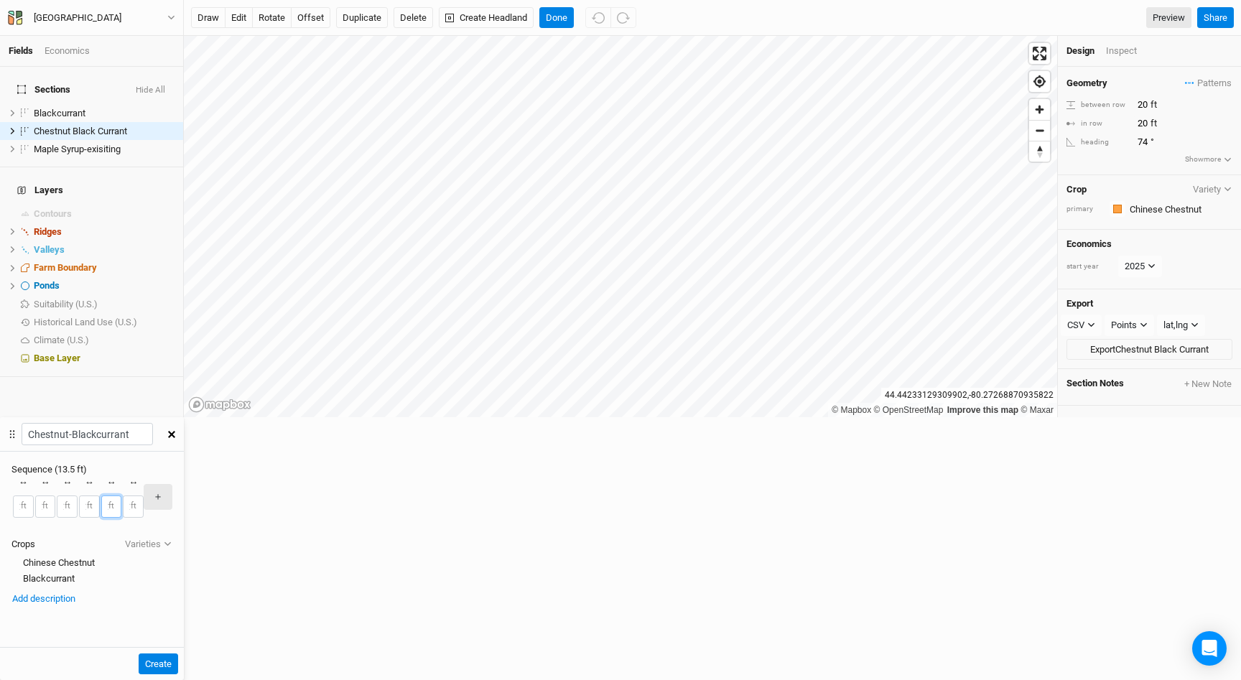
click at [122, 496] on input "2" at bounding box center [111, 507] width 21 height 22
type input "2.5"
click at [144, 496] on input "2" at bounding box center [133, 507] width 21 height 22
type input "2.5"
click at [172, 484] on button "＋" at bounding box center [158, 496] width 29 height 25
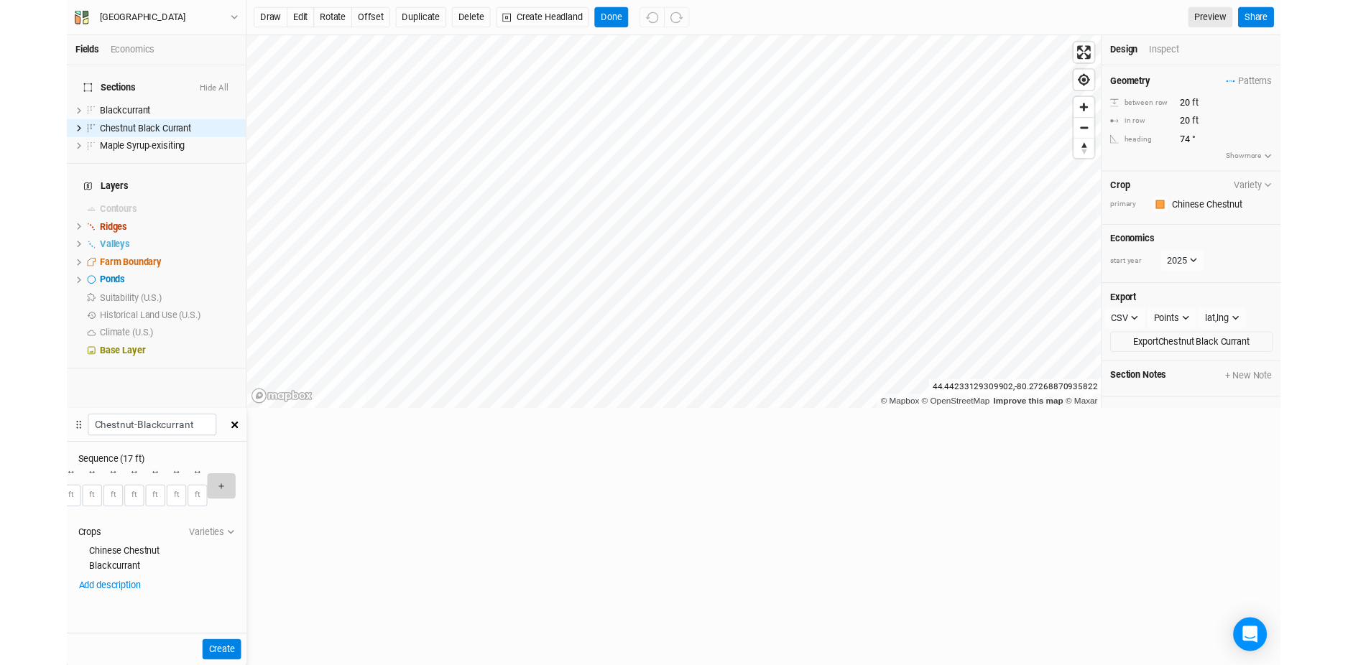
scroll to position [0, 0]
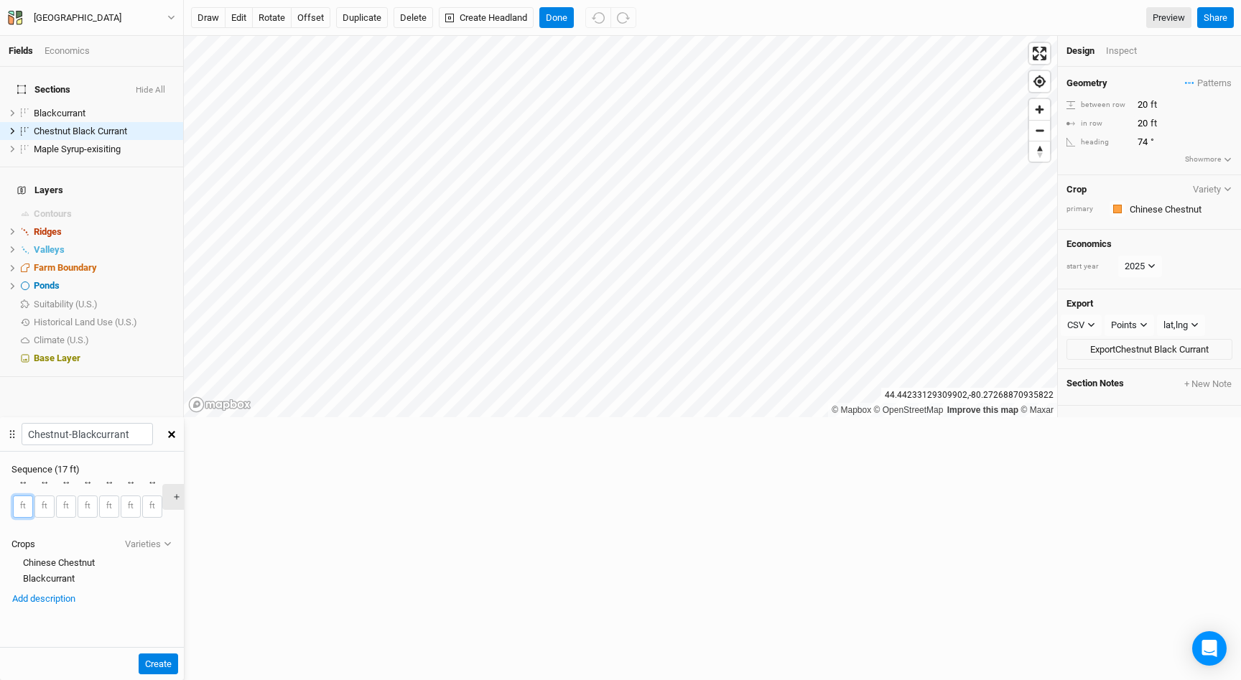
click at [33, 496] on input "2" at bounding box center [23, 507] width 20 height 22
type input "2.5"
click at [178, 654] on button "Create" at bounding box center [159, 665] width 40 height 22
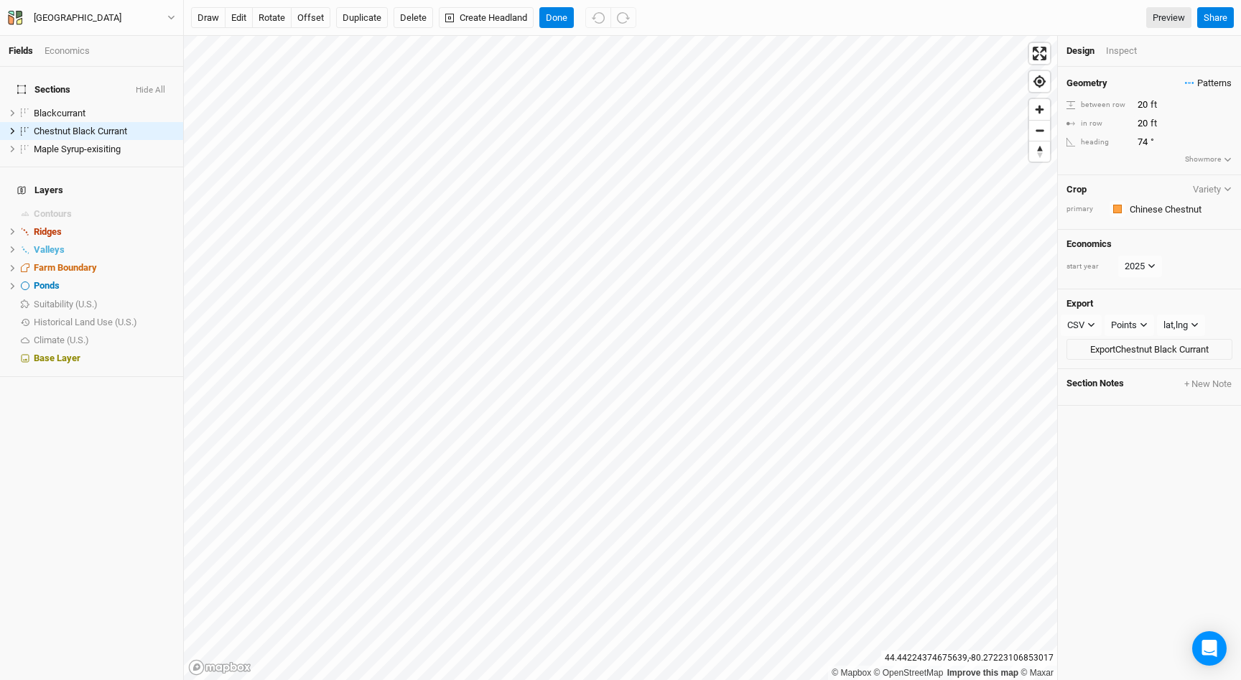
click at [1210, 79] on span "Patterns" at bounding box center [1208, 83] width 47 height 14
click at [1178, 110] on button "Chestnut-Blackcurrant" at bounding box center [1153, 113] width 106 height 17
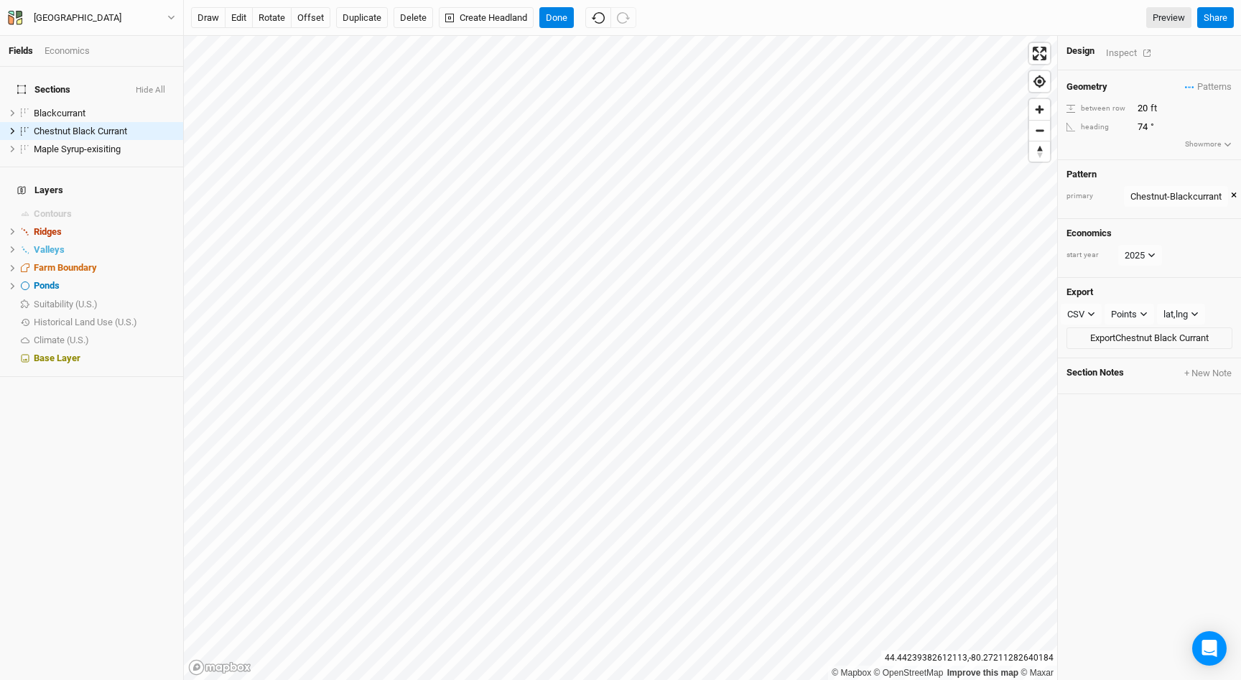
click at [1116, 50] on div "Inspect" at bounding box center [1131, 53] width 51 height 17
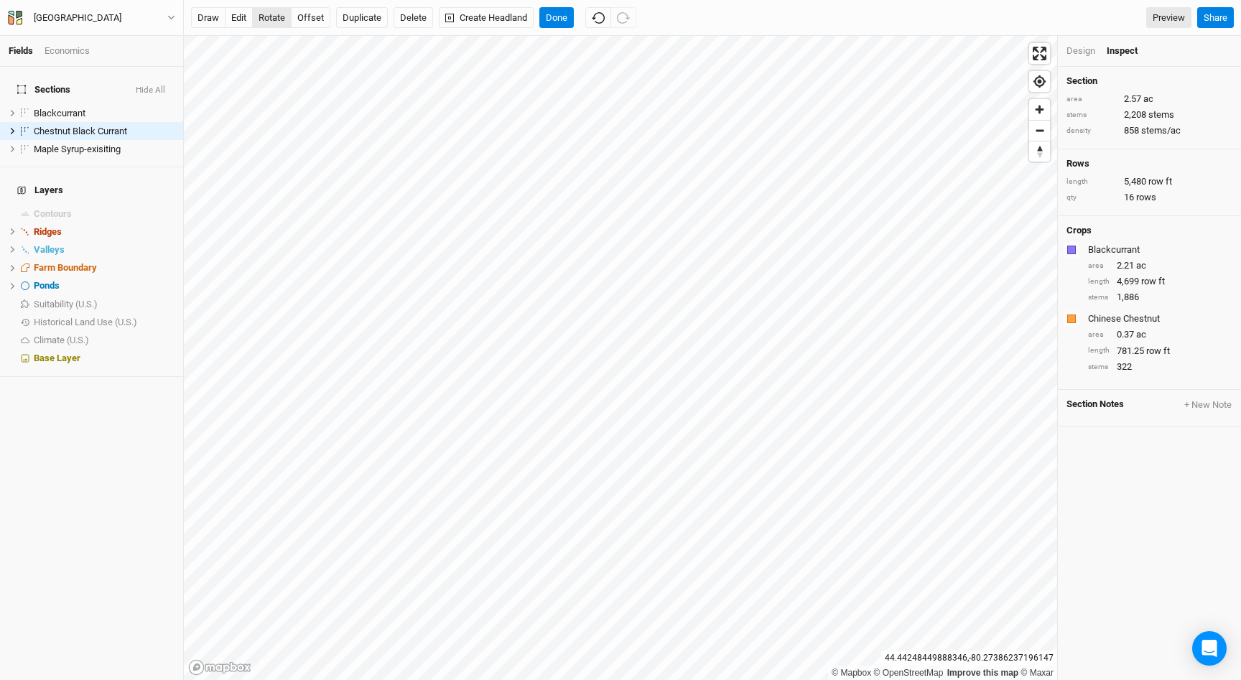
click at [269, 22] on button "rotate" at bounding box center [272, 18] width 40 height 22
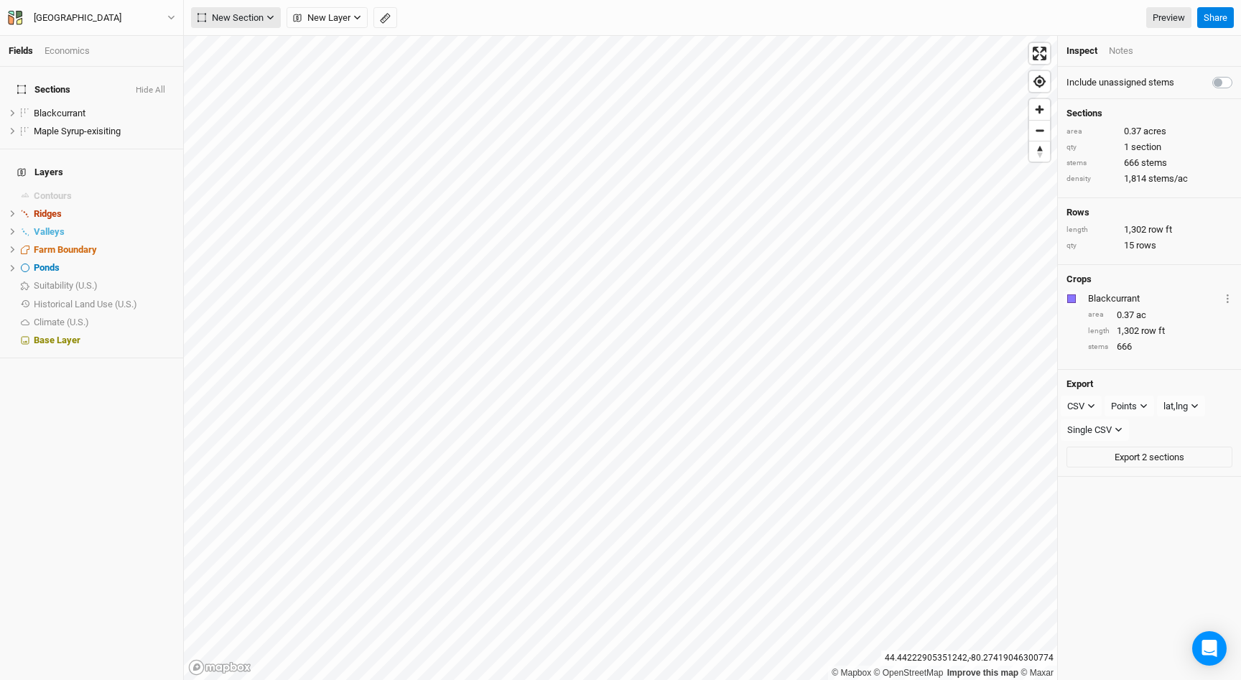
click at [265, 16] on button "New Section" at bounding box center [236, 18] width 90 height 22
click at [257, 50] on button "Grid" at bounding box center [248, 48] width 113 height 22
click at [253, 12] on span "New Section" at bounding box center [231, 18] width 66 height 14
click at [248, 45] on button "Grid" at bounding box center [248, 48] width 113 height 22
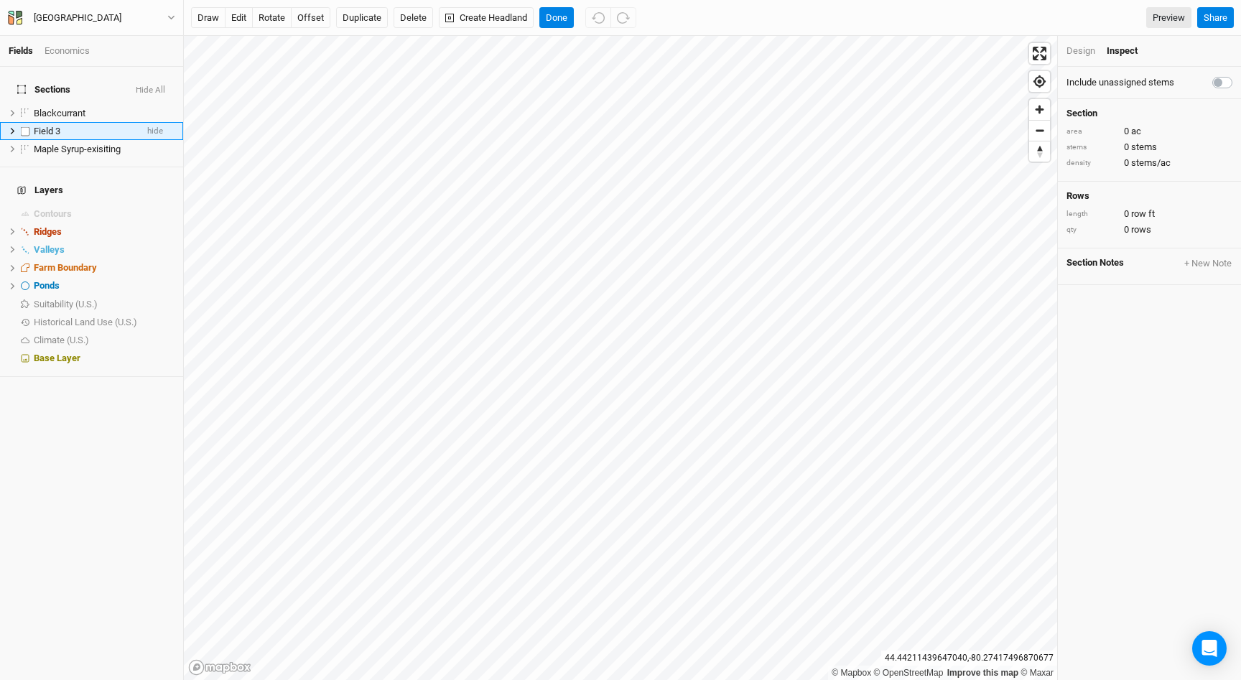
click at [93, 126] on div "Field 3" at bounding box center [85, 131] width 102 height 11
click at [1084, 46] on div "Design" at bounding box center [1081, 51] width 29 height 13
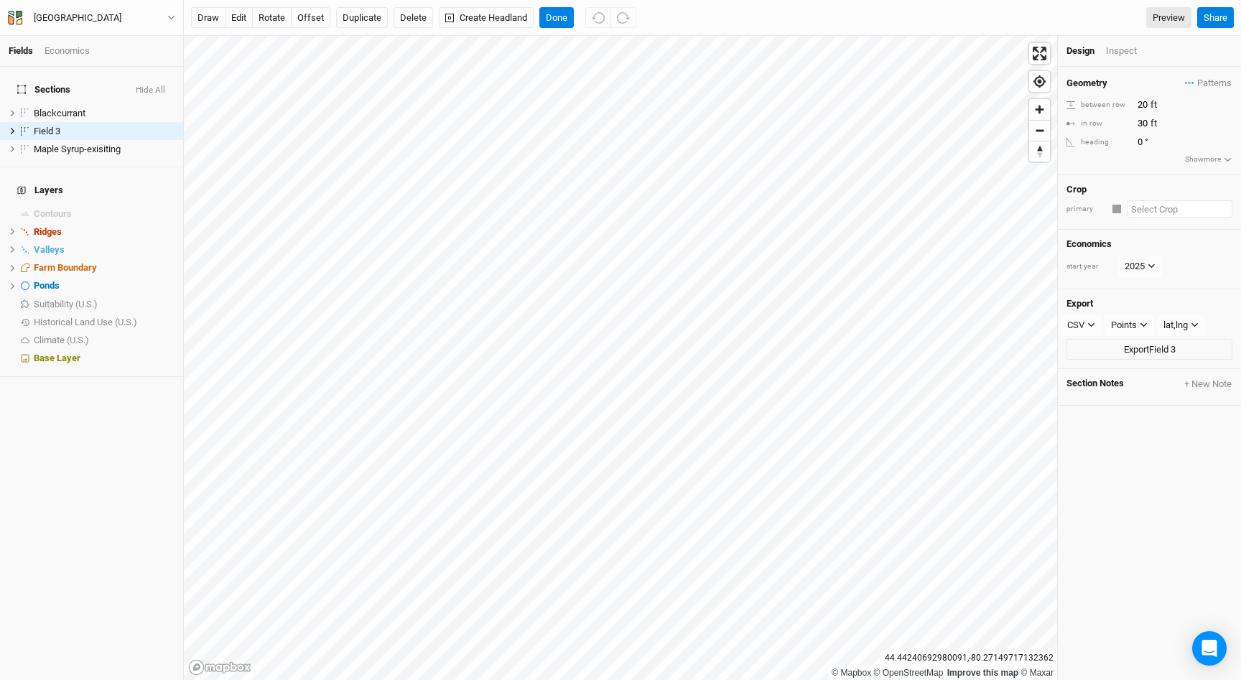
click at [1165, 210] on input "text" at bounding box center [1180, 208] width 106 height 17
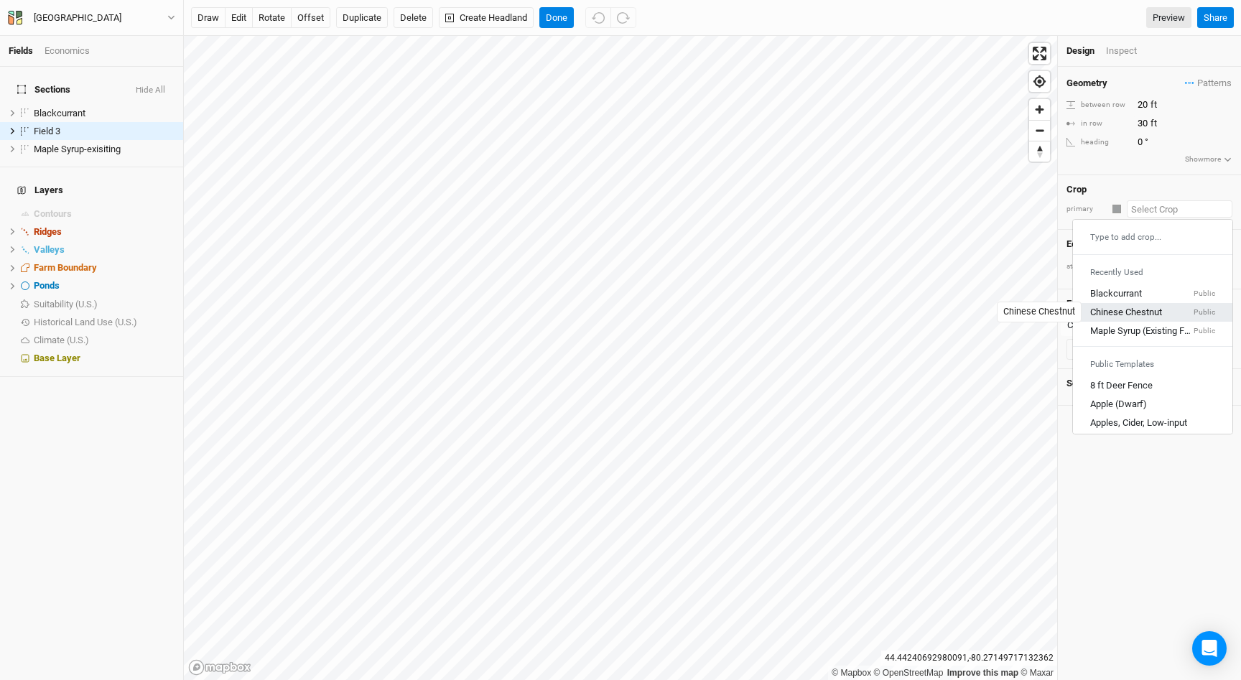
click at [1152, 311] on div "Chinese Chestnut" at bounding box center [1126, 312] width 72 height 13
type input "20"
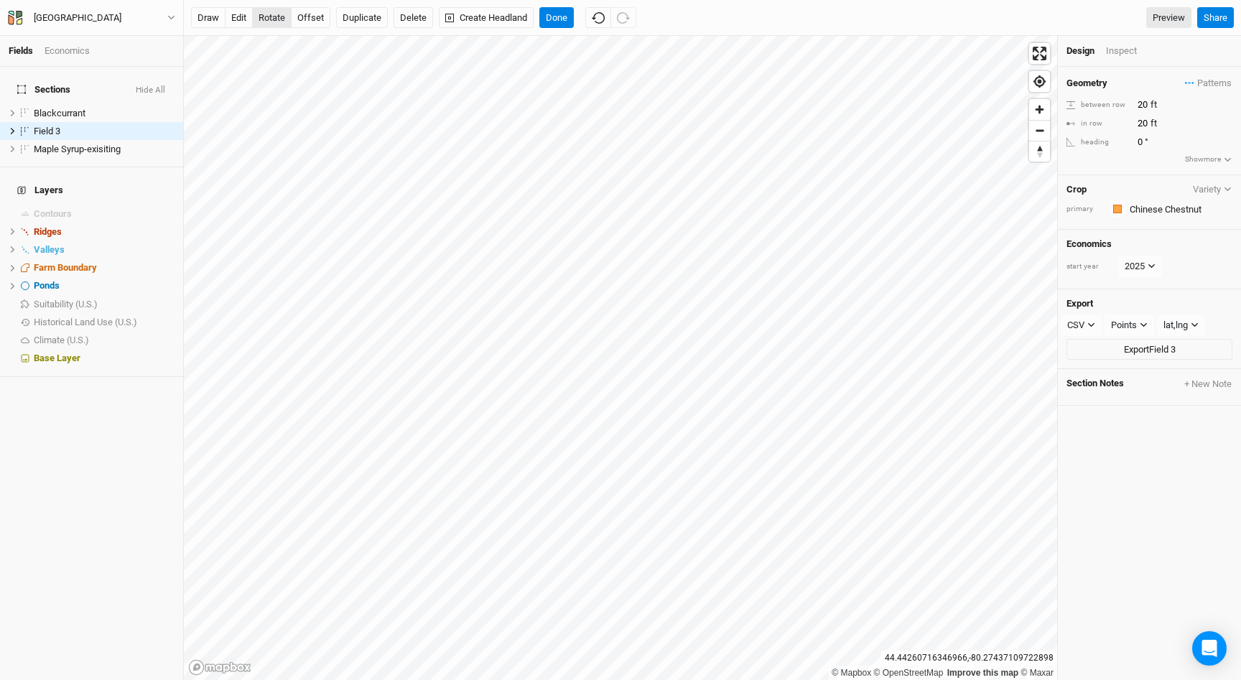
click at [278, 14] on button "rotate" at bounding box center [272, 18] width 40 height 22
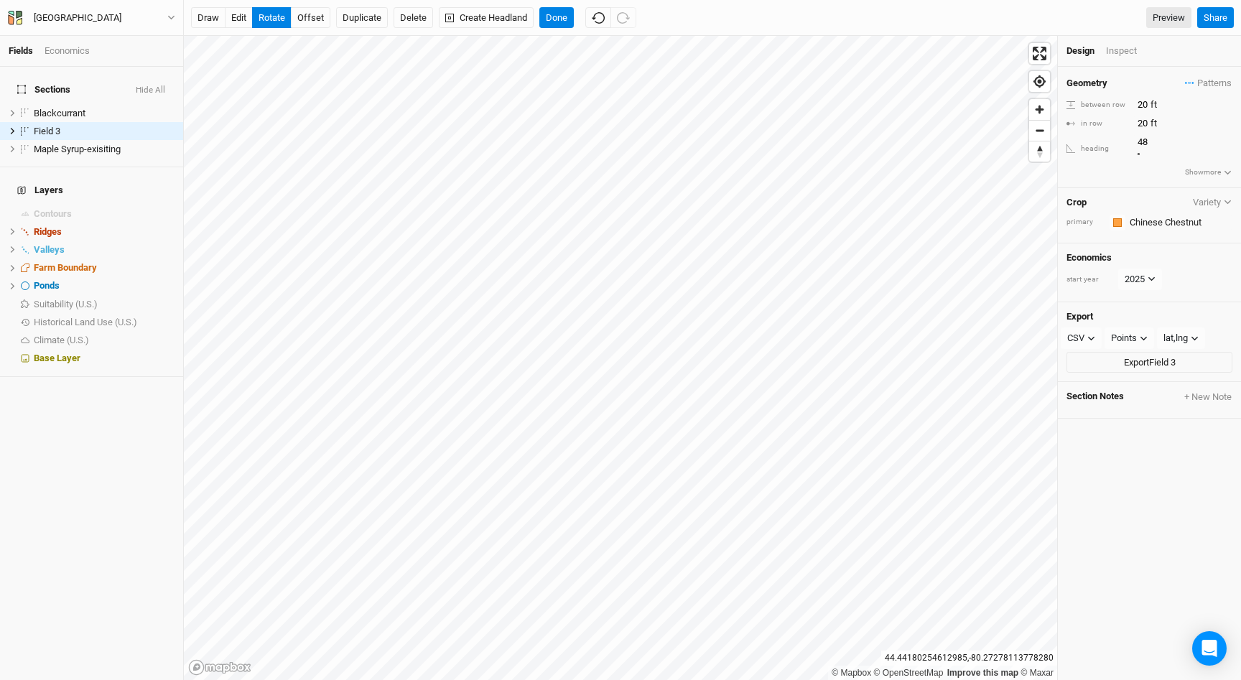
type input "48.4"
click at [561, 19] on button "Done" at bounding box center [556, 18] width 34 height 22
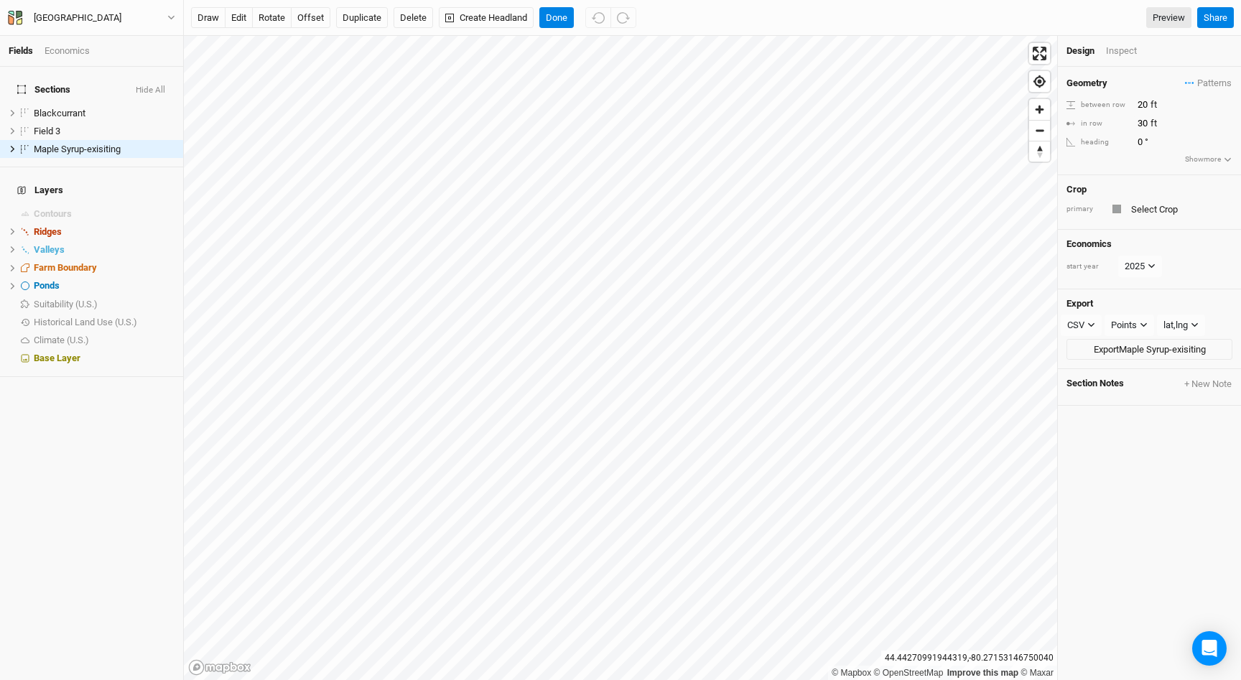
click at [1136, 194] on div "Crop primary" at bounding box center [1149, 202] width 183 height 55
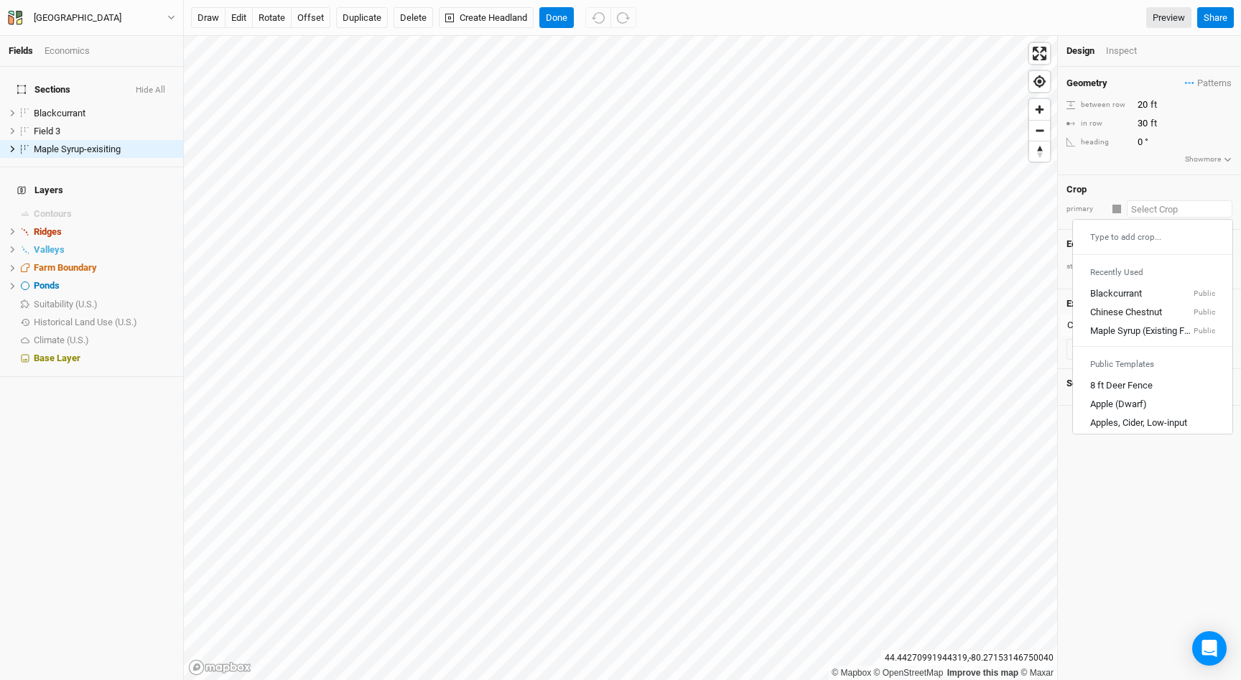
click at [1139, 203] on input "text" at bounding box center [1180, 208] width 106 height 17
type input "m"
type input "maple Syrup (Existing Forest)"
type input "maple"
click at [1114, 182] on div "Crop primary maple Recently Used Maple Syrup (Existing Forest) Public Public Te…" at bounding box center [1149, 202] width 183 height 55
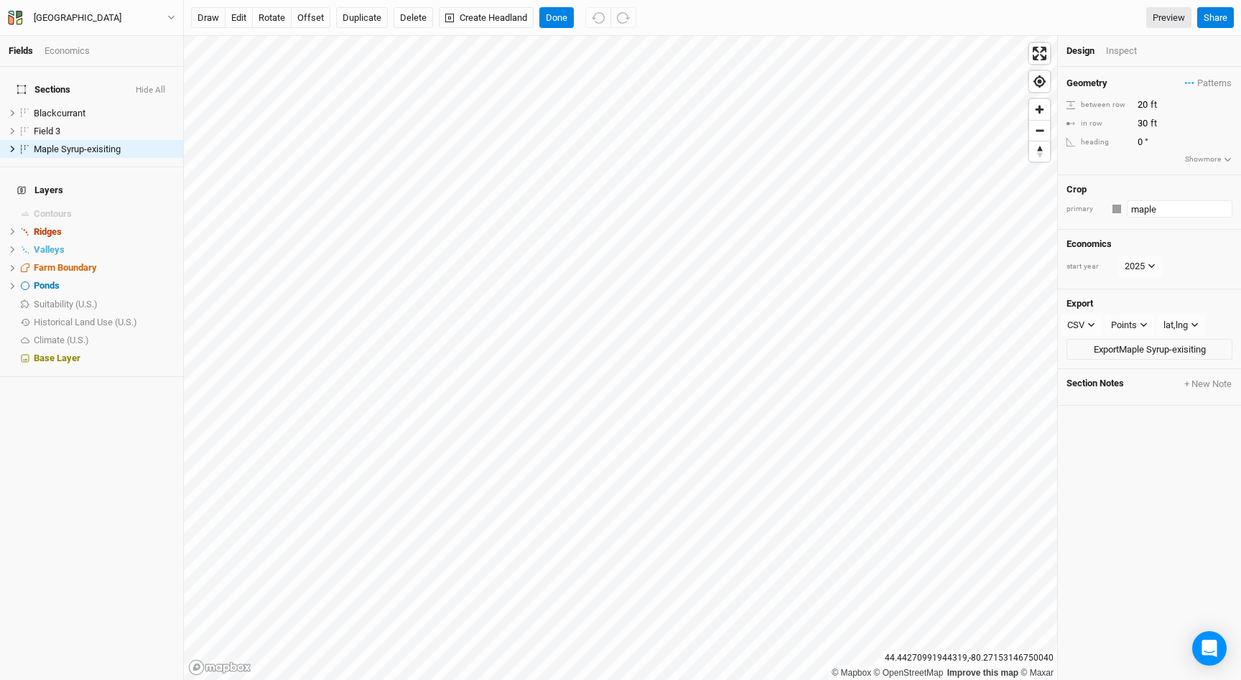
type input "maple Syrup (Existing Forest)"
click at [1149, 212] on input "maple" at bounding box center [1180, 208] width 106 height 17
type input "maple"
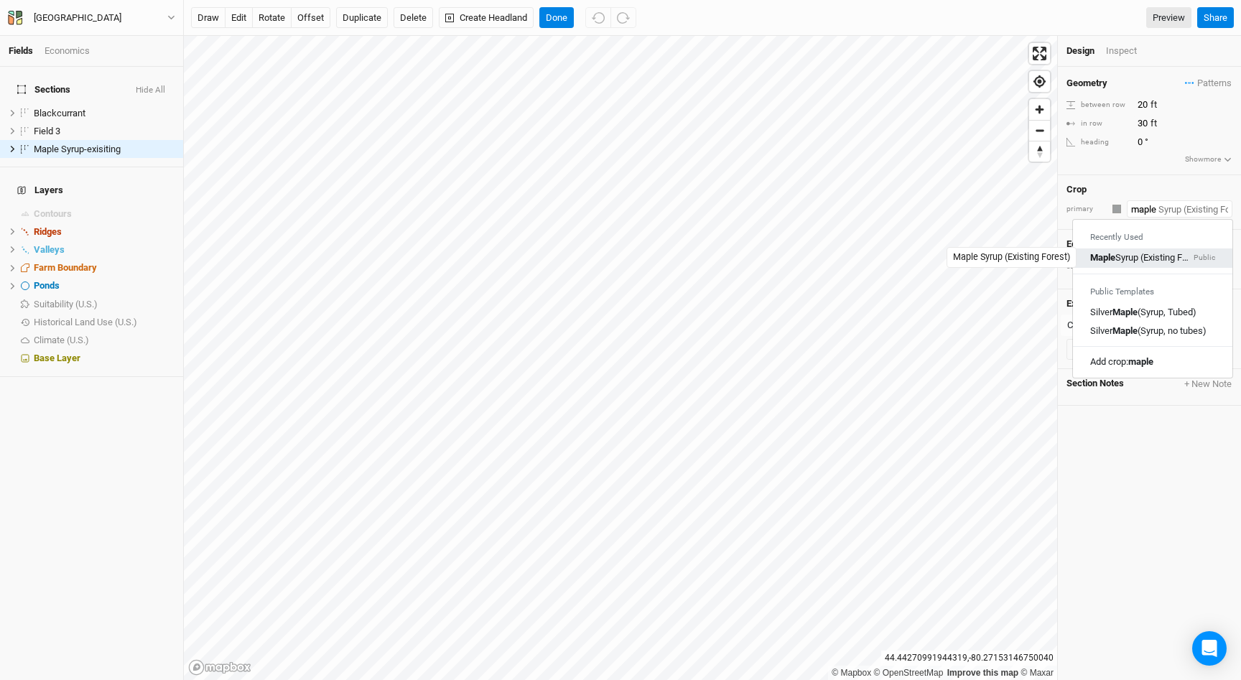
click at [1150, 256] on div "Maple Syrup (Existing Forest)" at bounding box center [1140, 258] width 101 height 13
type input "31"
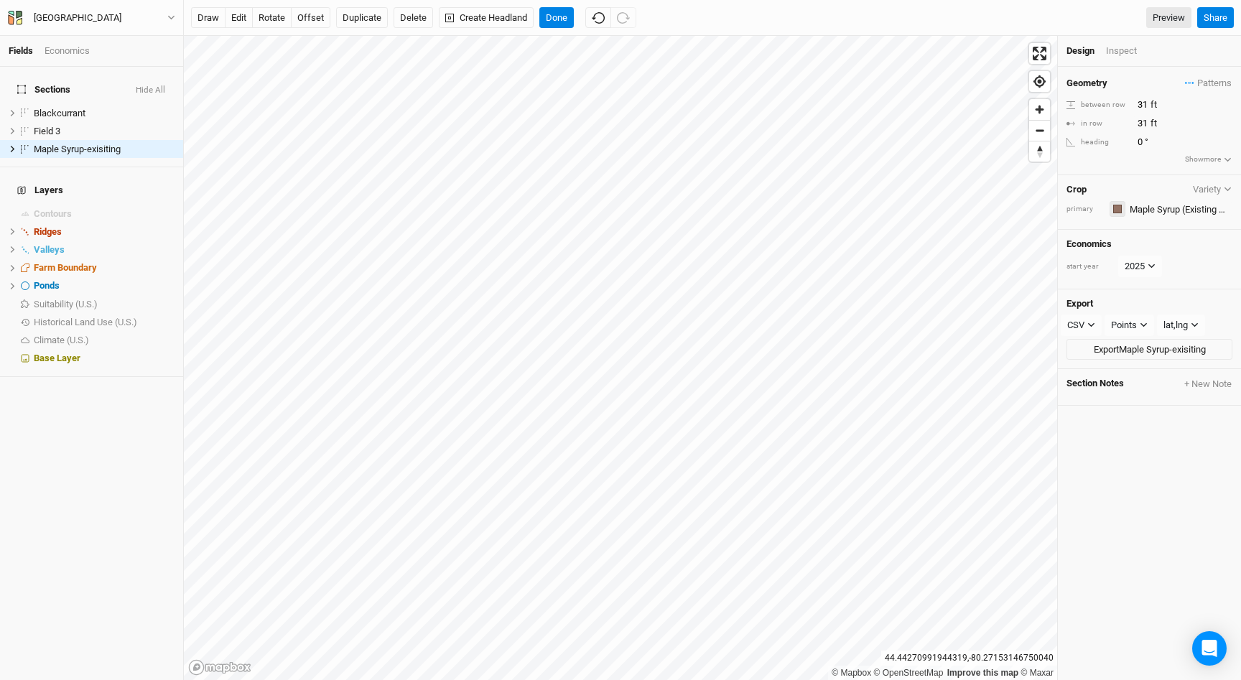
click at [1116, 207] on div "button" at bounding box center [1117, 209] width 9 height 9
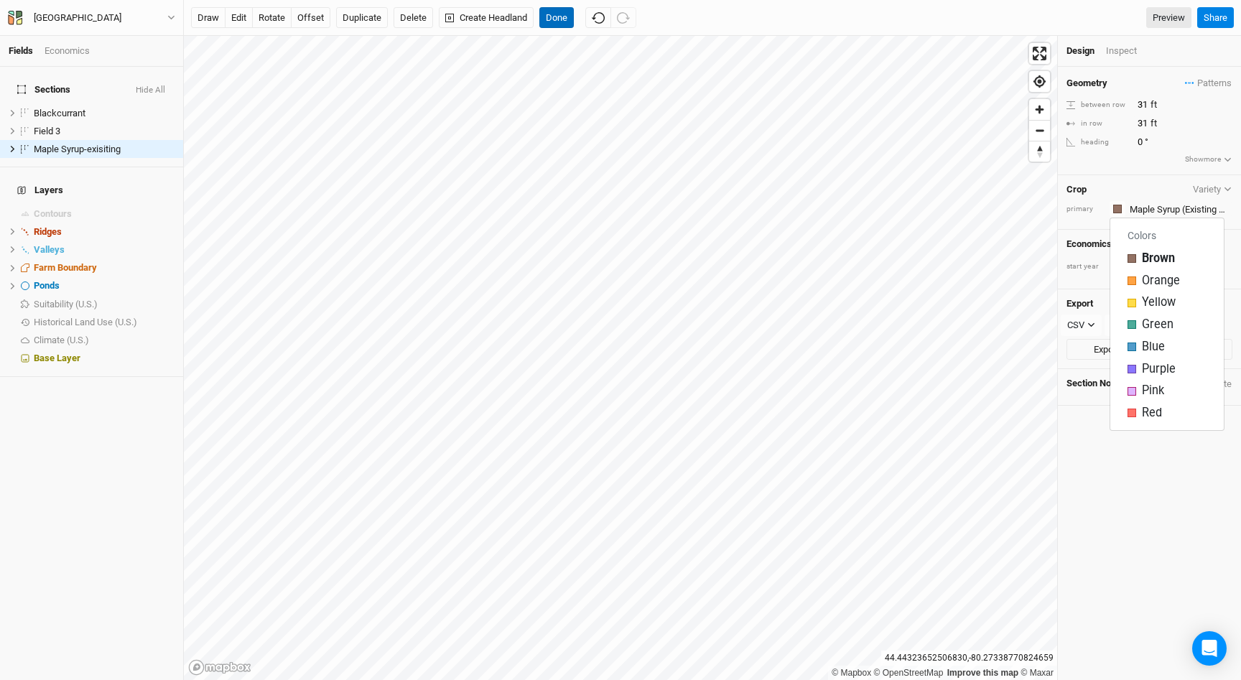
click at [555, 22] on button "Done" at bounding box center [556, 18] width 34 height 22
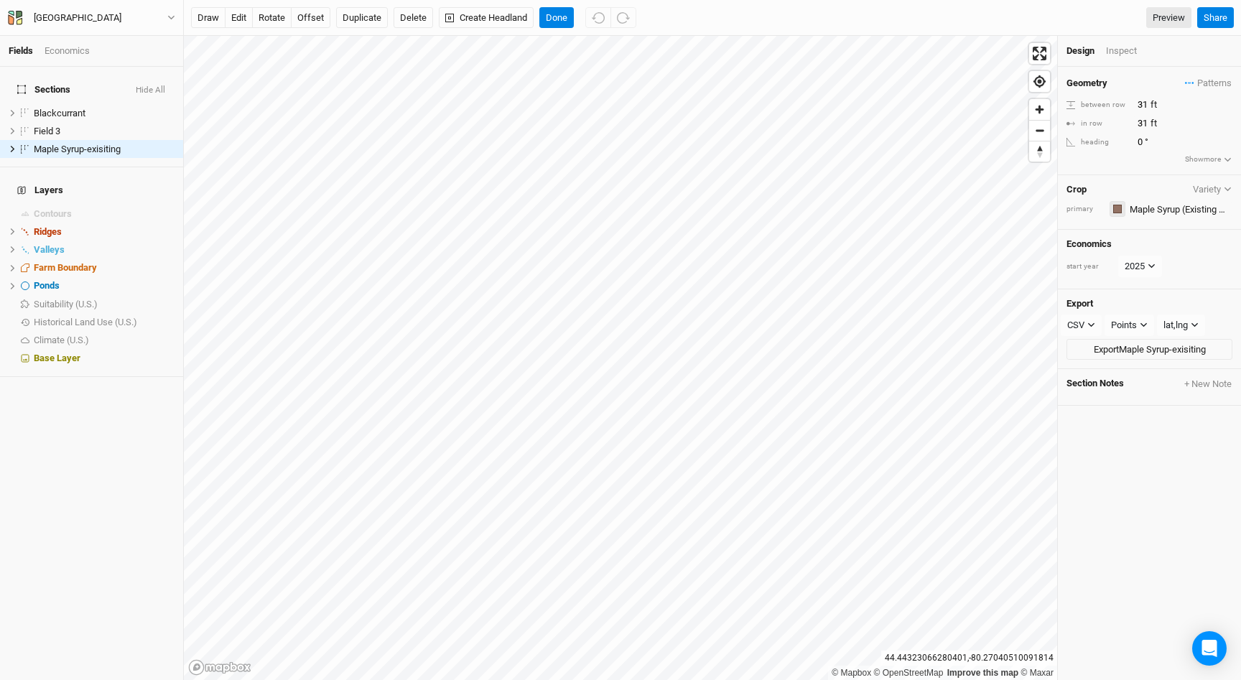
click at [1121, 207] on div "button" at bounding box center [1117, 209] width 9 height 9
click at [55, 126] on span "Field 3" at bounding box center [47, 131] width 27 height 11
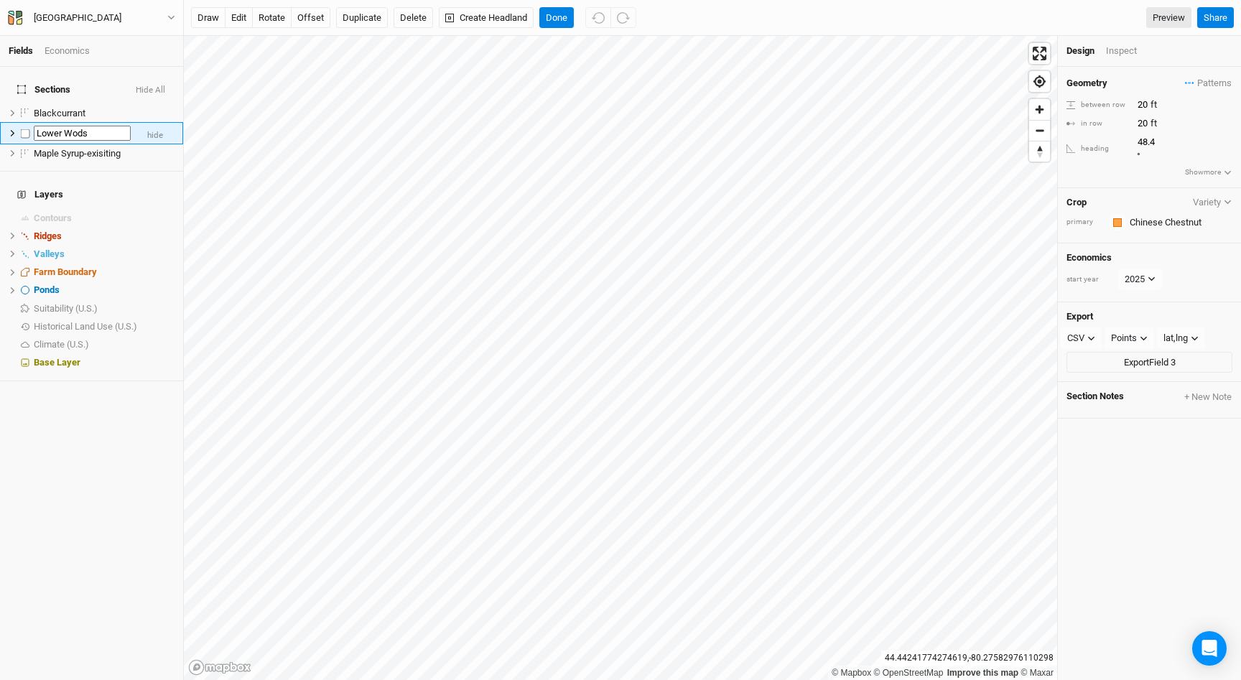
type input "Lower Wods"
click at [74, 126] on span "Lower Wods" at bounding box center [59, 131] width 51 height 11
click at [71, 126] on span "Lower Wods" at bounding box center [59, 131] width 51 height 11
click at [71, 126] on input "Lower Wods" at bounding box center [82, 134] width 97 height 16
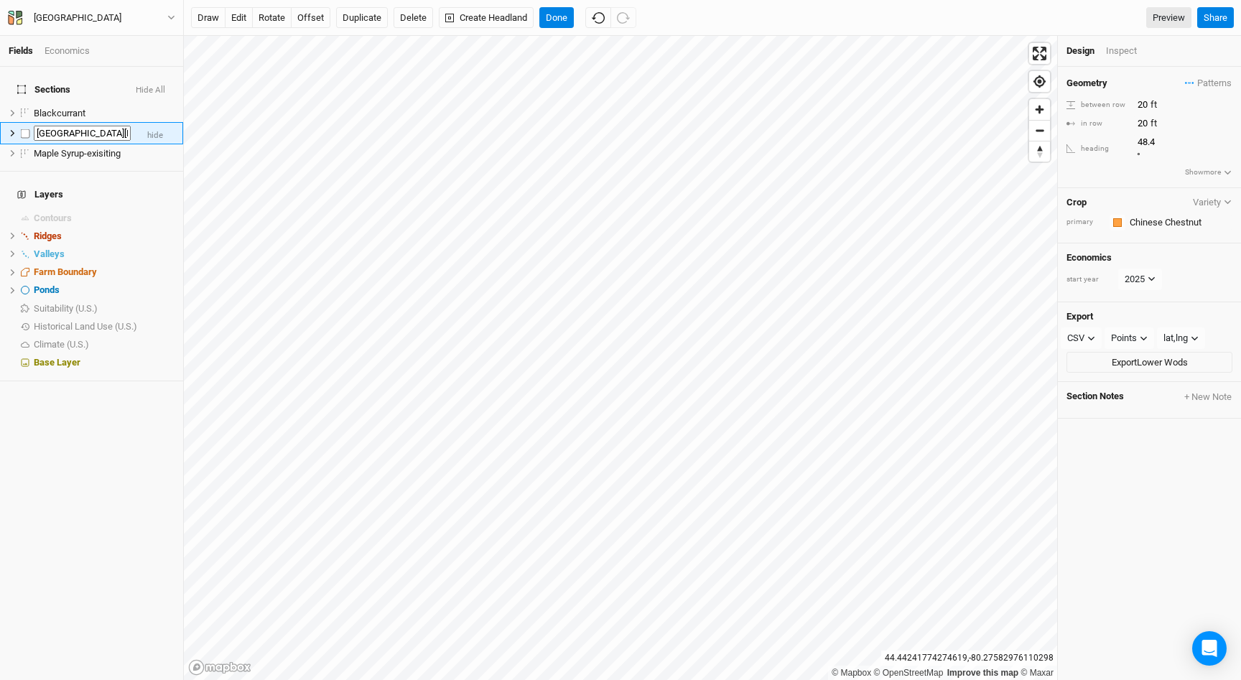
type input "[GEOGRAPHIC_DATA][PERSON_NAME]"
click at [562, 22] on button "Done" at bounding box center [556, 18] width 34 height 22
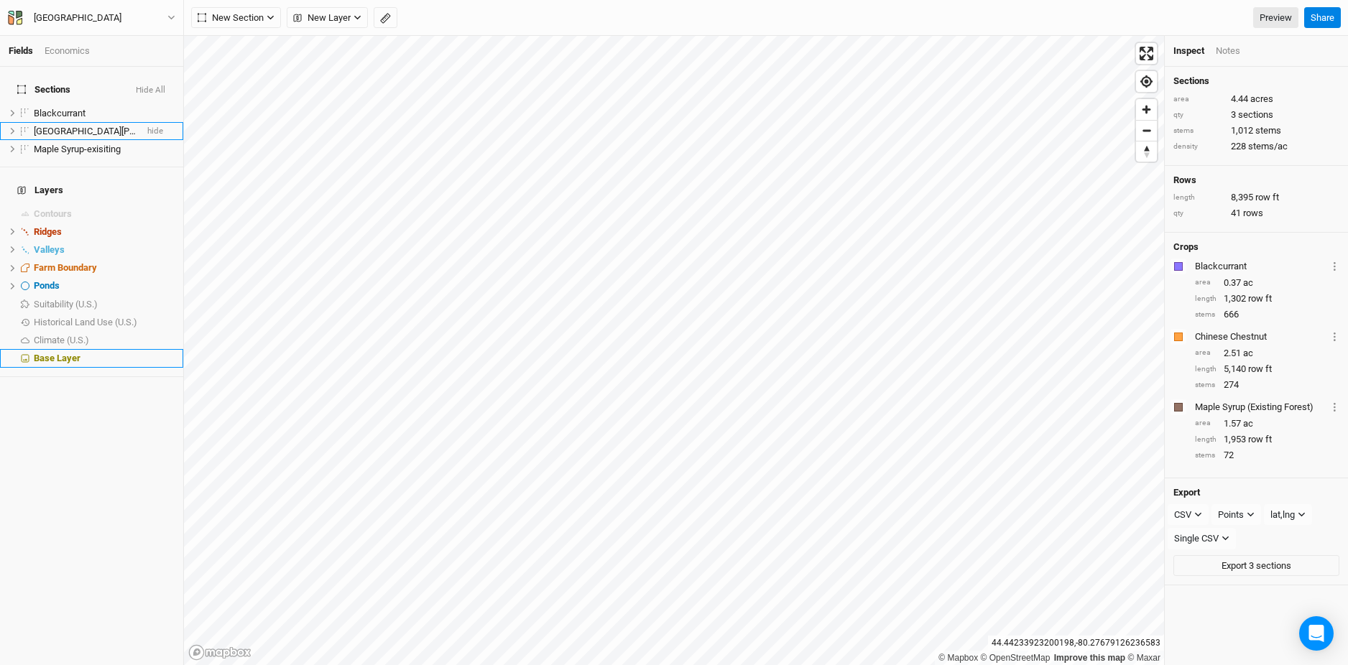
click at [110, 353] on div "Base Layer" at bounding box center [104, 358] width 141 height 11
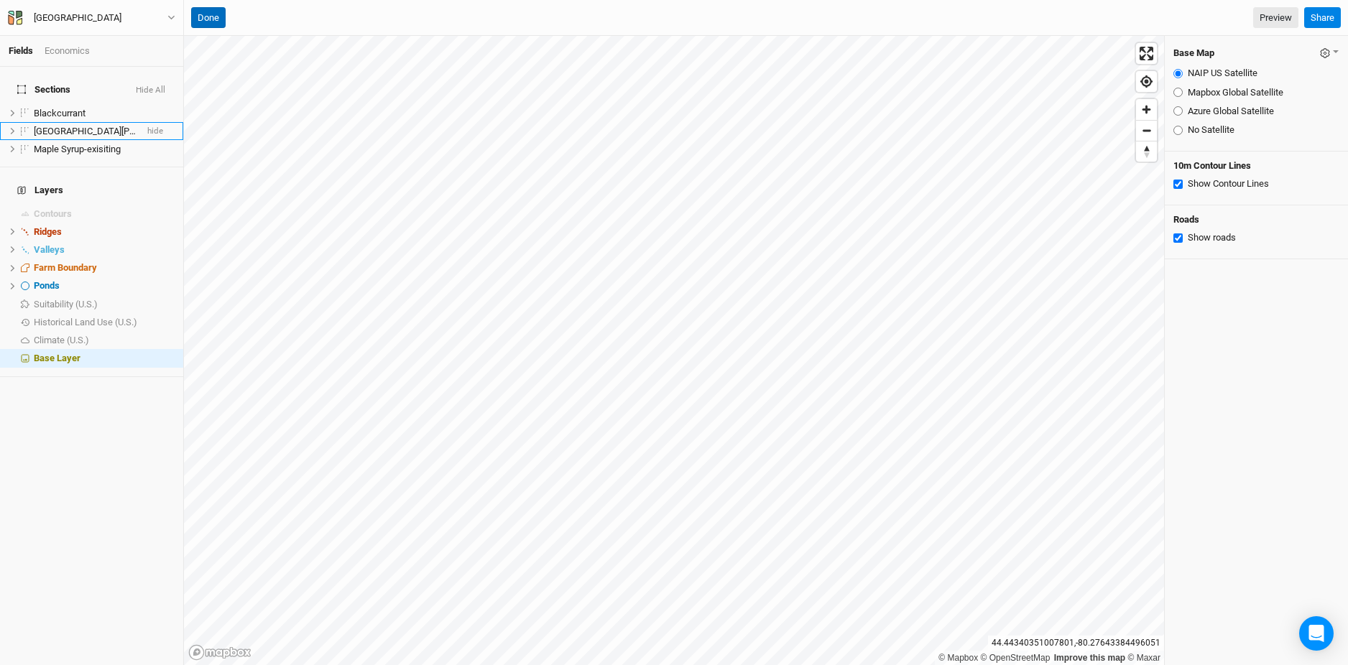
click at [217, 17] on button "Done" at bounding box center [208, 18] width 34 height 22
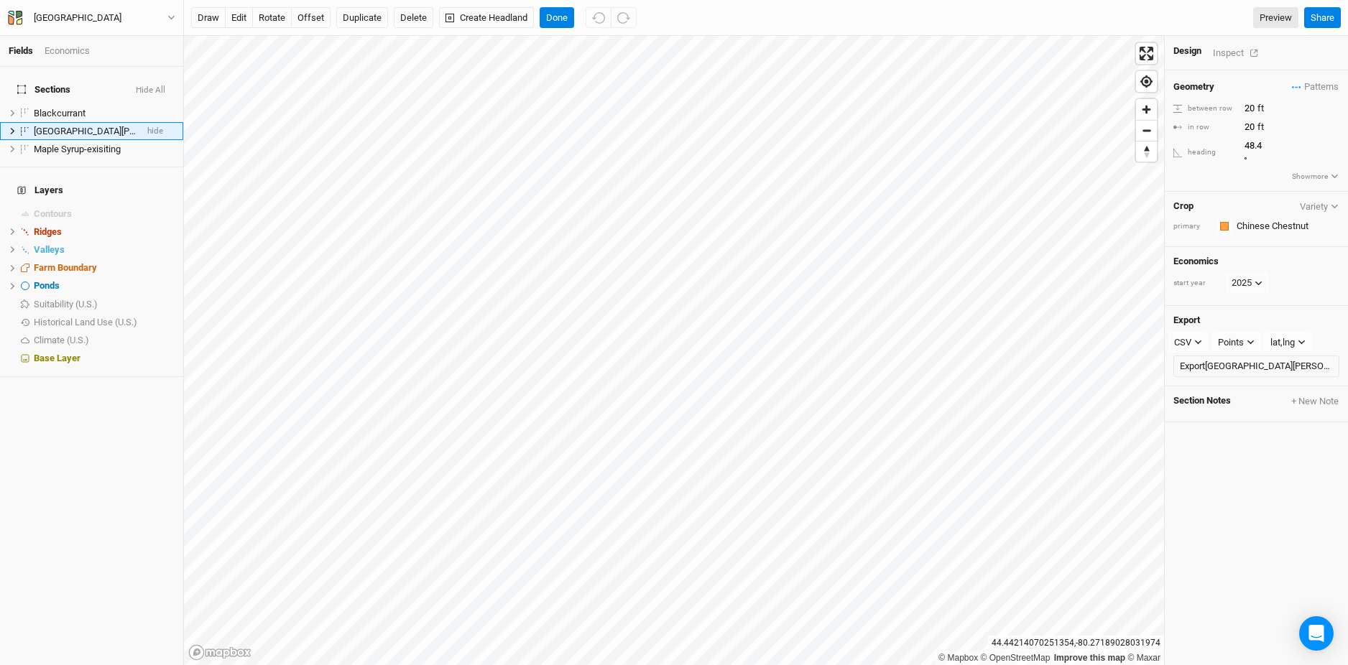
click at [1226, 50] on div "Inspect" at bounding box center [1238, 53] width 51 height 17
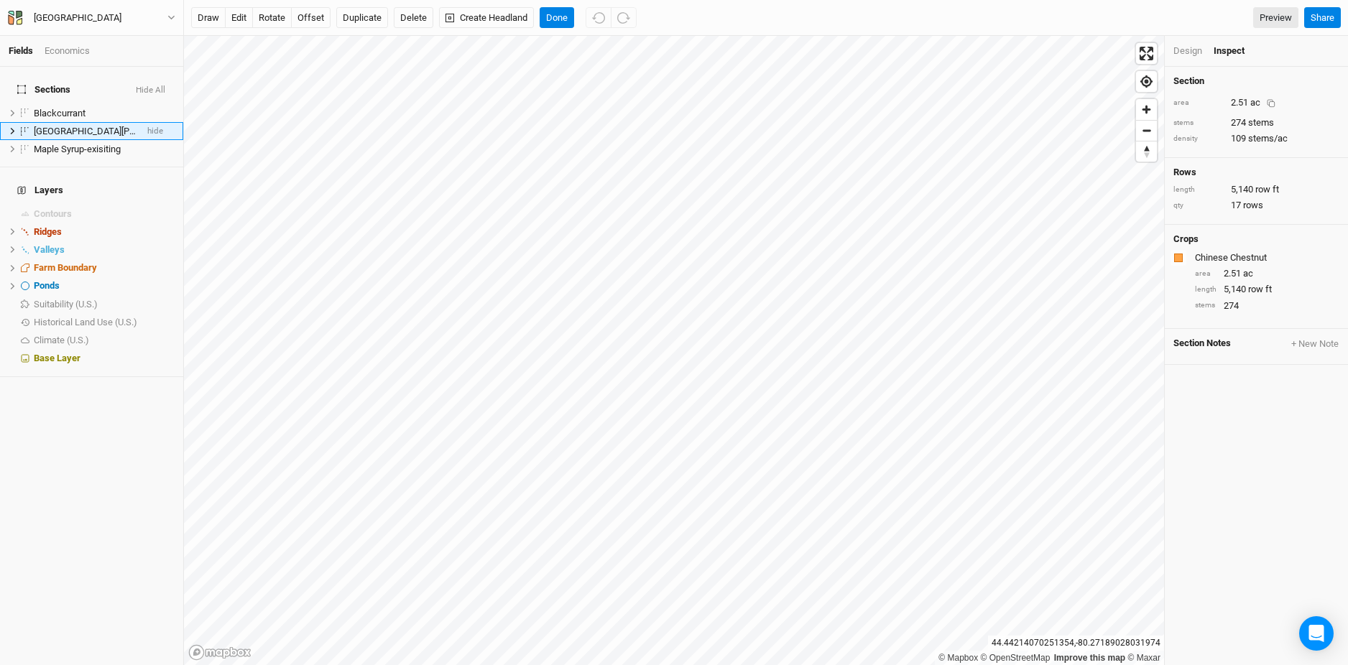
click at [1231, 96] on div "2.51 ac" at bounding box center [1255, 104] width 51 height 22
click at [1241, 98] on div "2.51 ac" at bounding box center [1255, 104] width 51 height 22
click at [1182, 55] on div "Design" at bounding box center [1187, 51] width 29 height 13
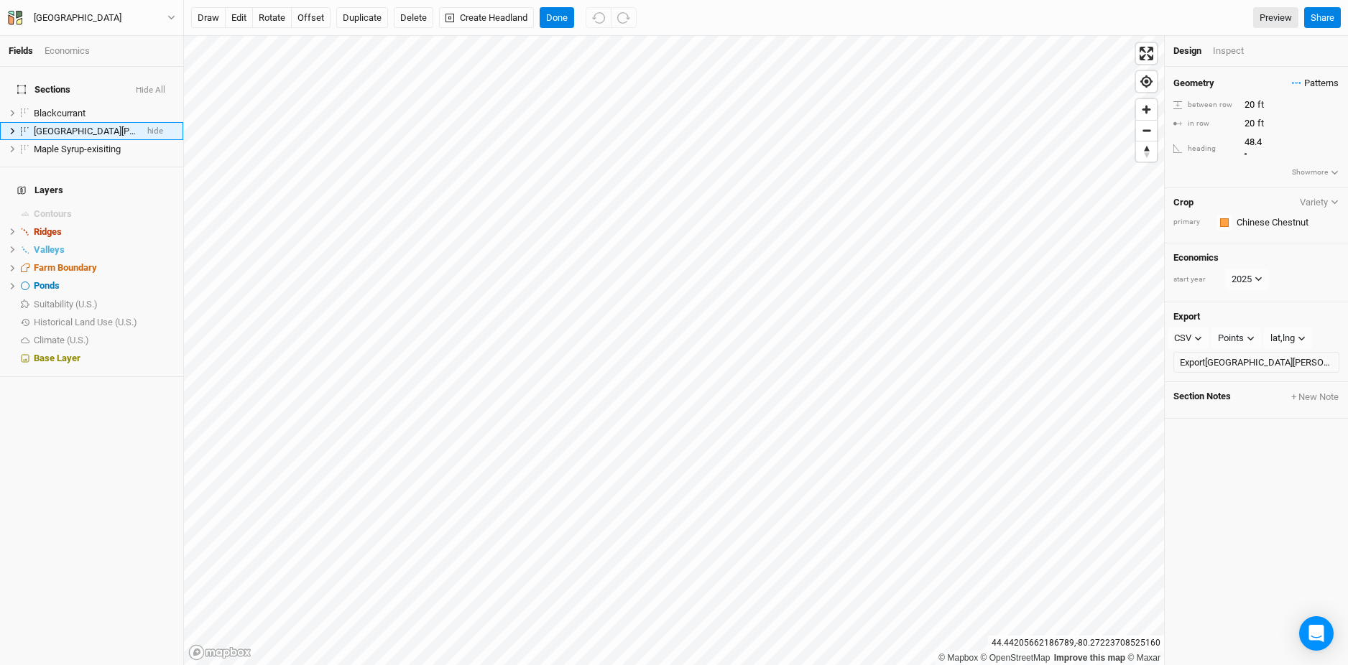
click at [1241, 81] on span "Patterns" at bounding box center [1315, 83] width 47 height 14
click at [1241, 113] on button "Chestnut-Blackcurrant" at bounding box center [1259, 114] width 106 height 17
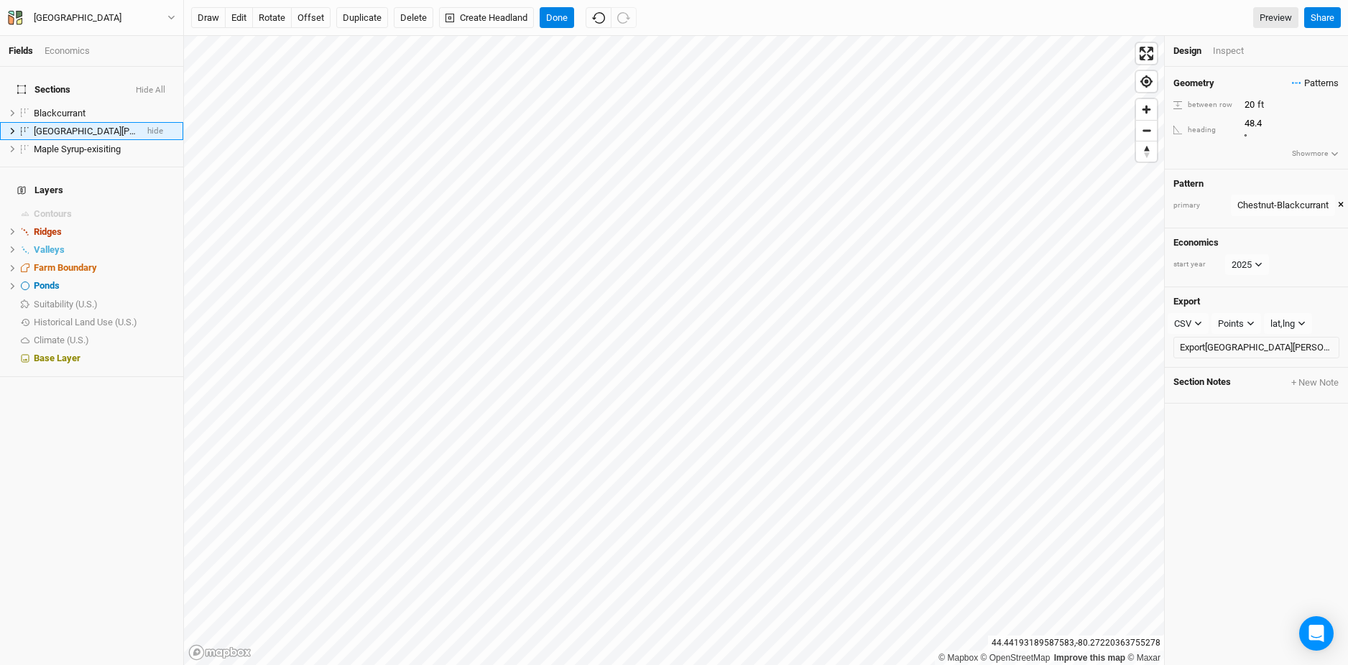
click at [1241, 82] on span "Patterns" at bounding box center [1315, 83] width 47 height 14
click at [1241, 113] on button "view" at bounding box center [1329, 113] width 34 height 23
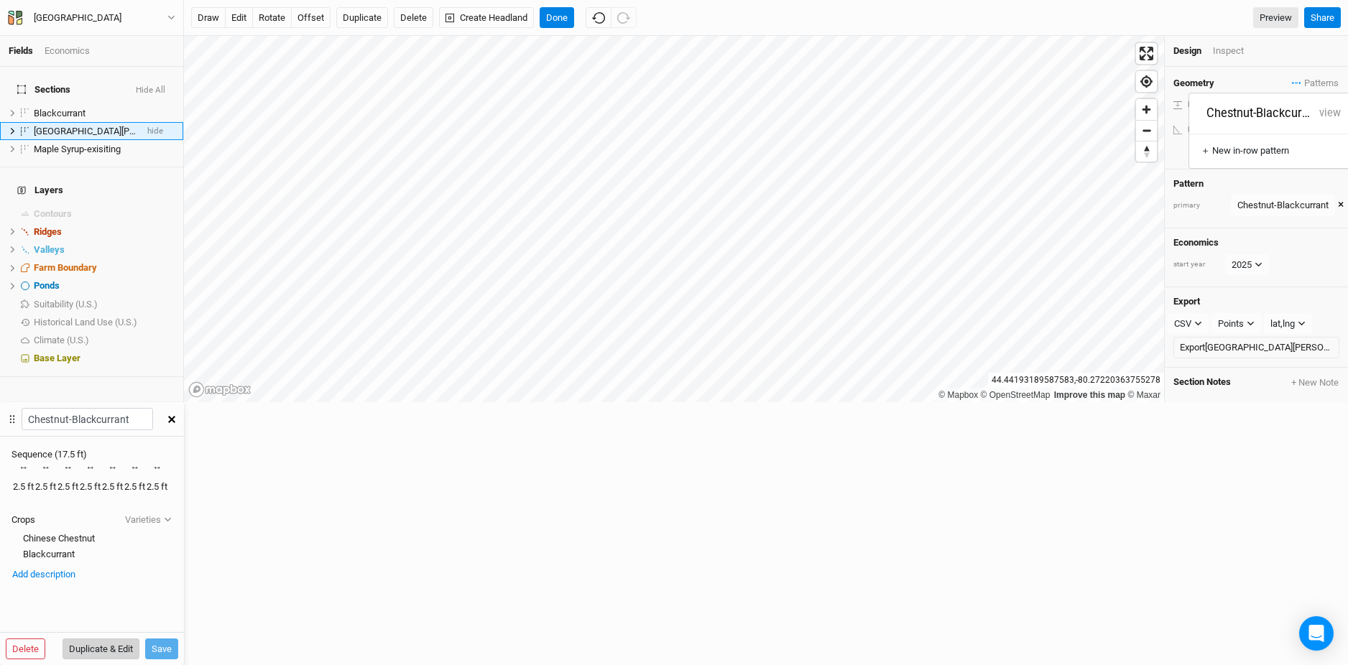
click at [139, 639] on button "Duplicate & Edit" at bounding box center [100, 650] width 77 height 22
type input "Chestnut-Blackcurrant 2"
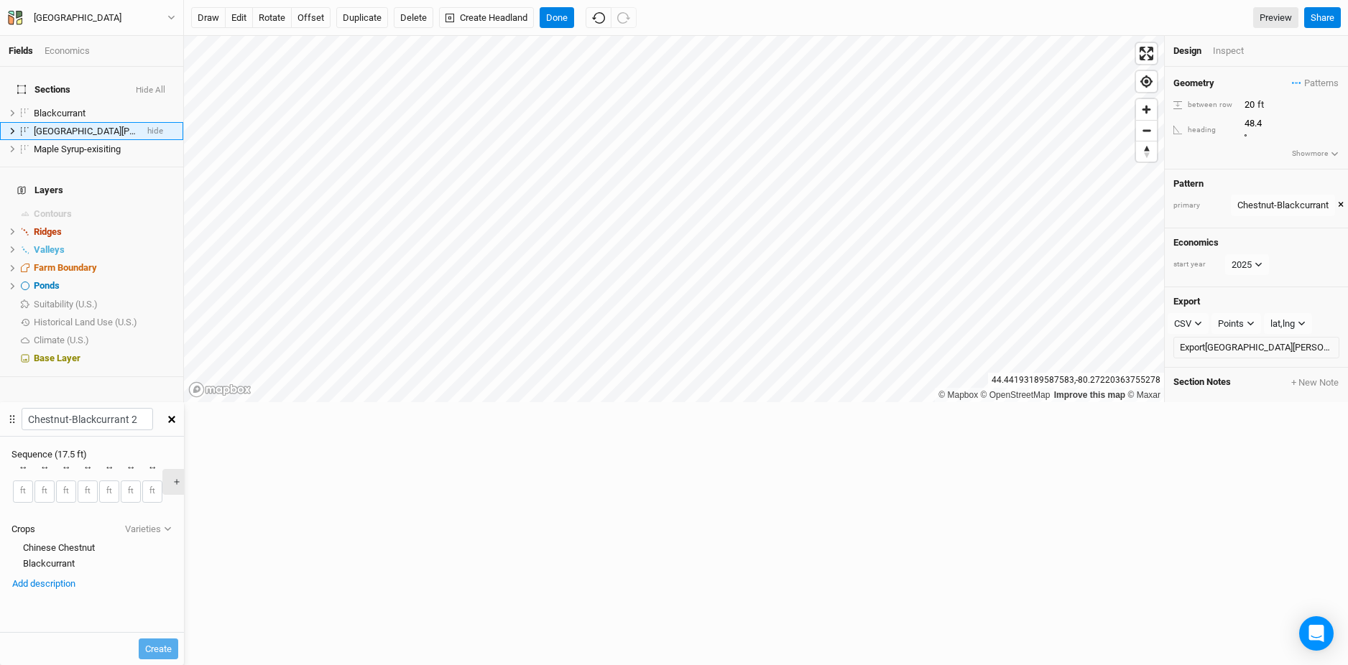
click at [12, 483] on div "button" at bounding box center [12, 483] width 0 height 0
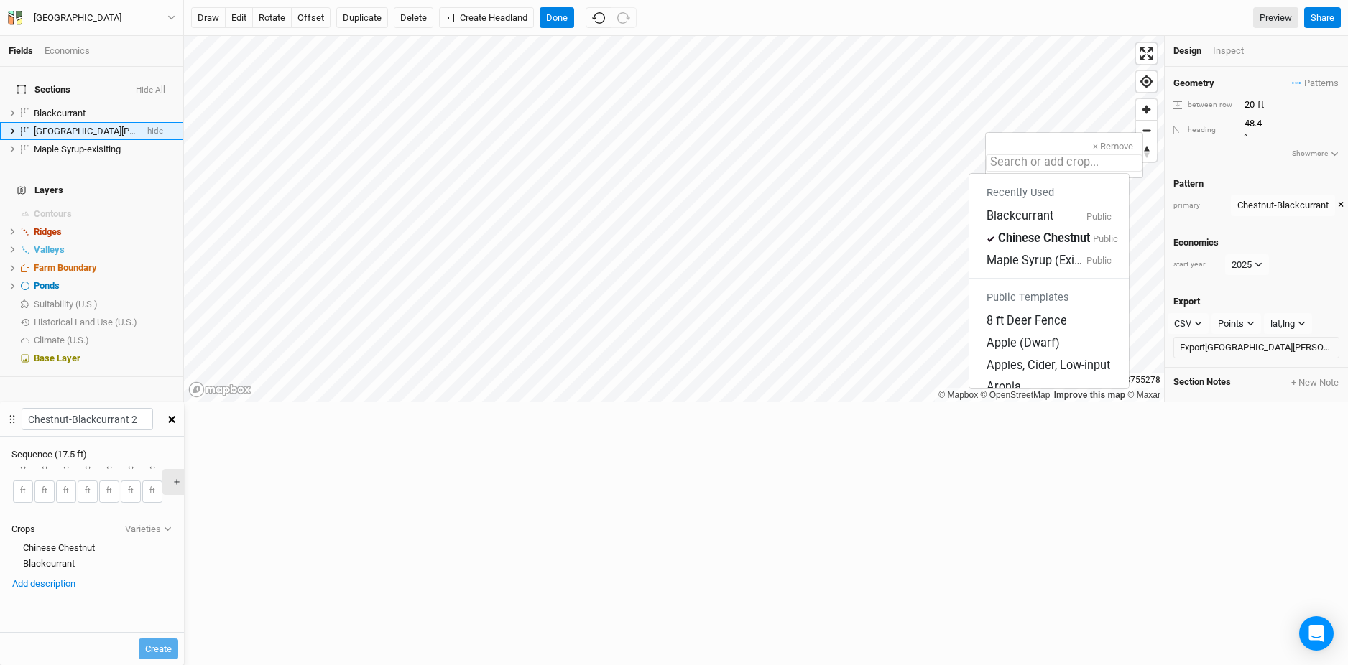
click at [1032, 160] on input "text" at bounding box center [1064, 162] width 157 height 17
type input "b"
type input "blackcurrant"
type input "bi"
type input "biodiversity"
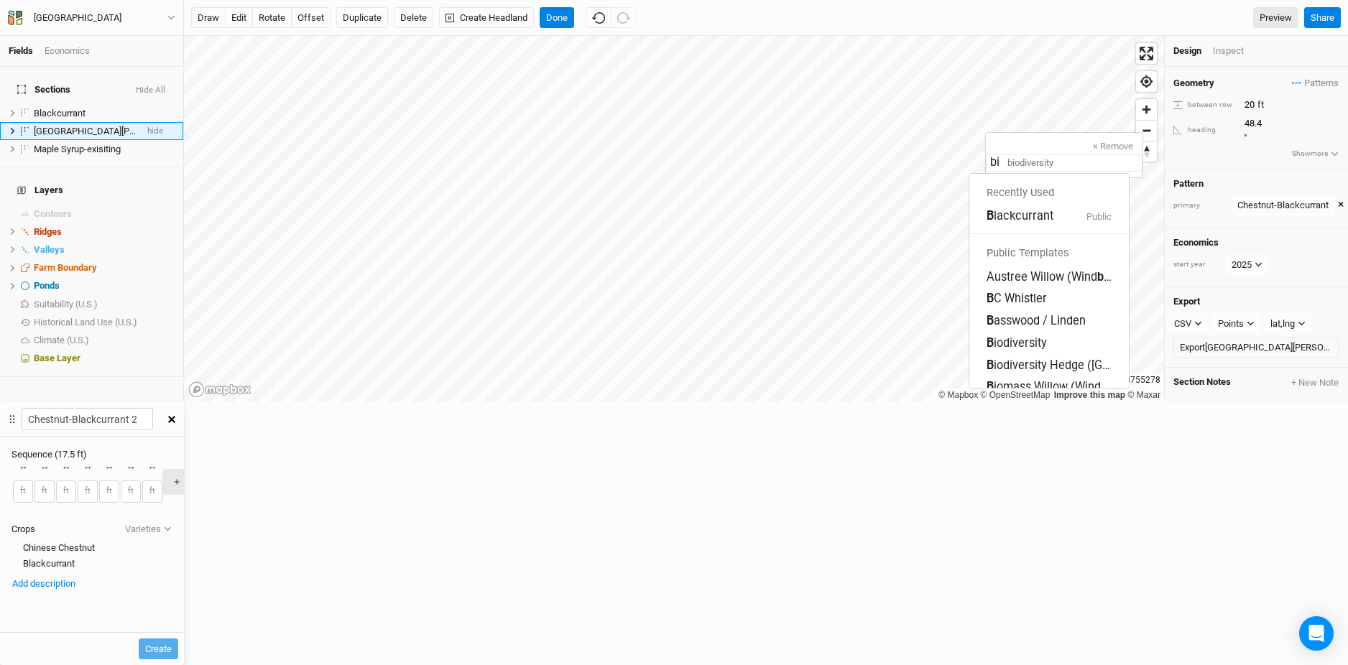
type input "bit"
type input "bitternut Hickory"
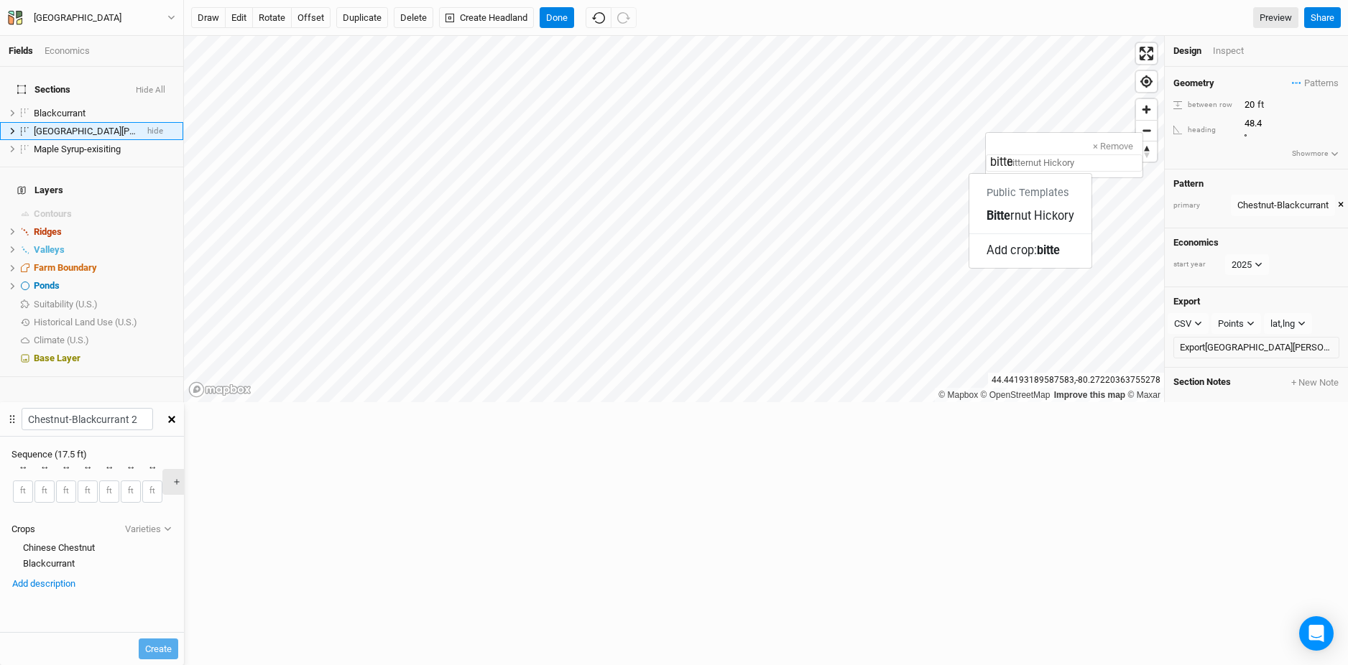
type input "bitter"
click at [1014, 209] on mark "Bitter" at bounding box center [1000, 216] width 28 height 14
click at [11, 548] on div at bounding box center [11, 548] width 0 height 0
click at [178, 639] on button "Create" at bounding box center [159, 650] width 40 height 22
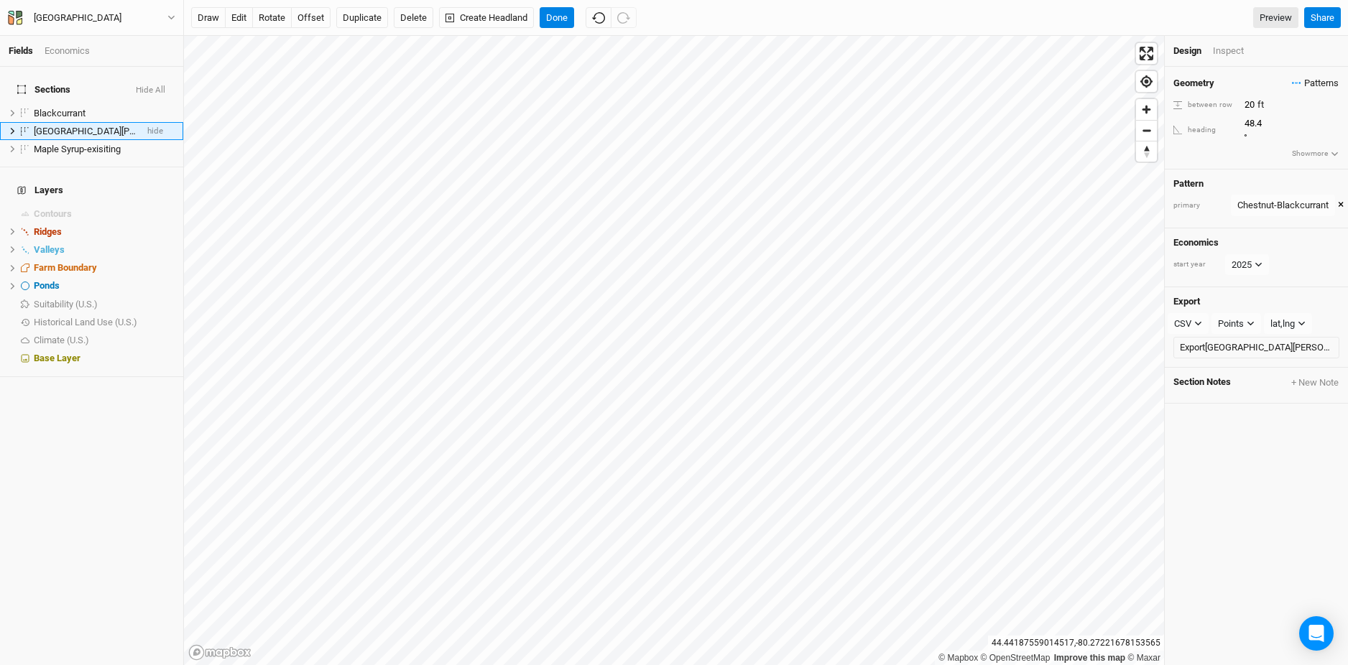
click at [1241, 83] on span "Patterns" at bounding box center [1315, 83] width 47 height 14
click at [1241, 134] on button "Chestnut-Blackcurrant 2" at bounding box center [1251, 142] width 106 height 17
click at [553, 22] on button "Done" at bounding box center [556, 18] width 34 height 22
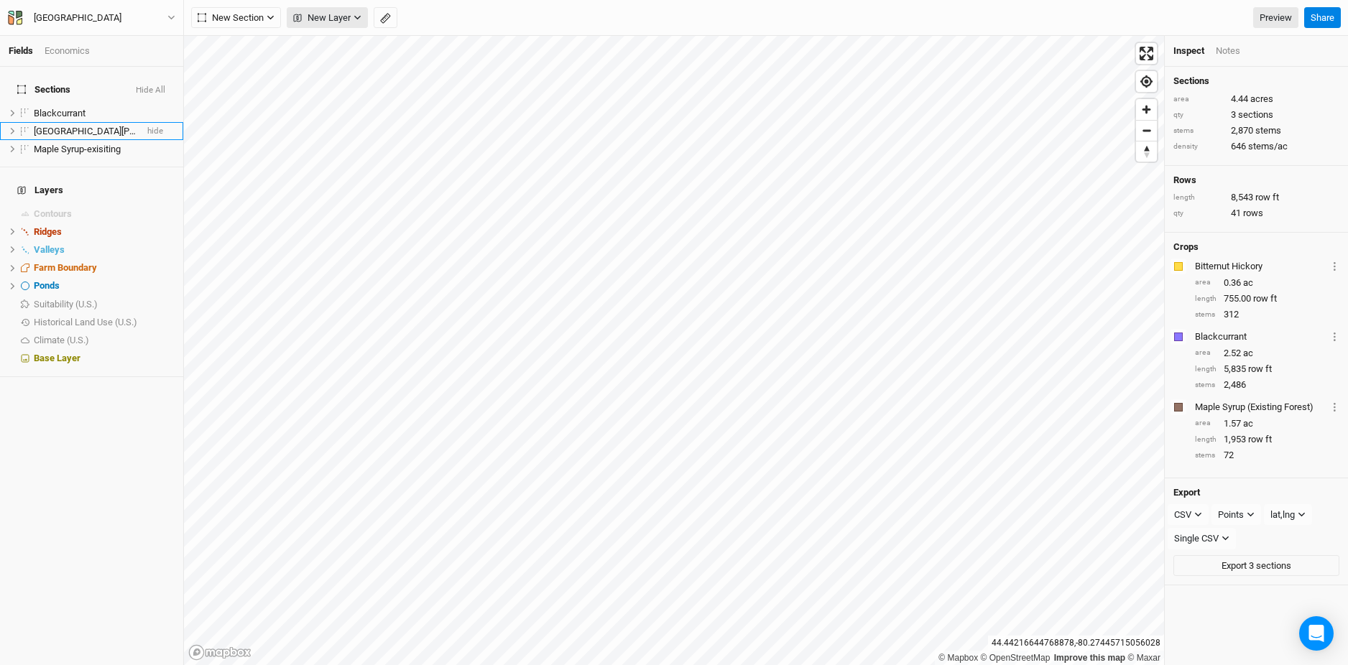
click at [328, 23] on span "New Layer" at bounding box center [321, 18] width 57 height 14
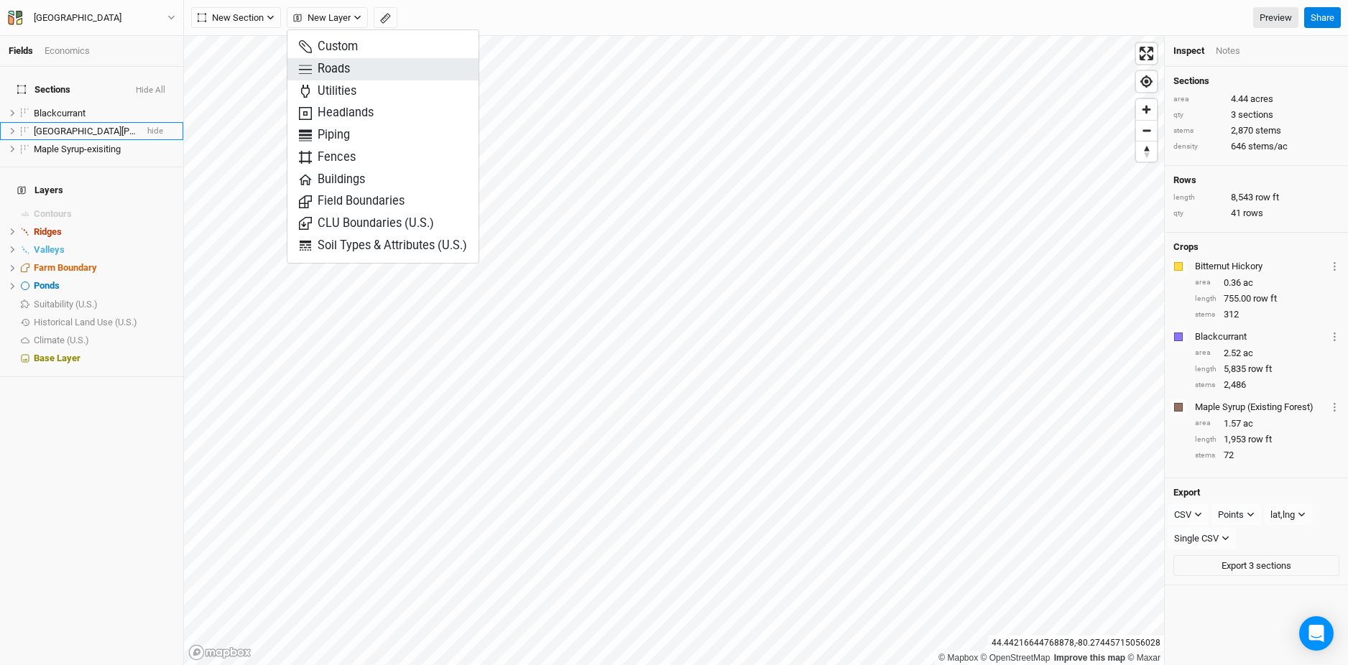
click at [329, 70] on span "Roads" at bounding box center [324, 69] width 51 height 17
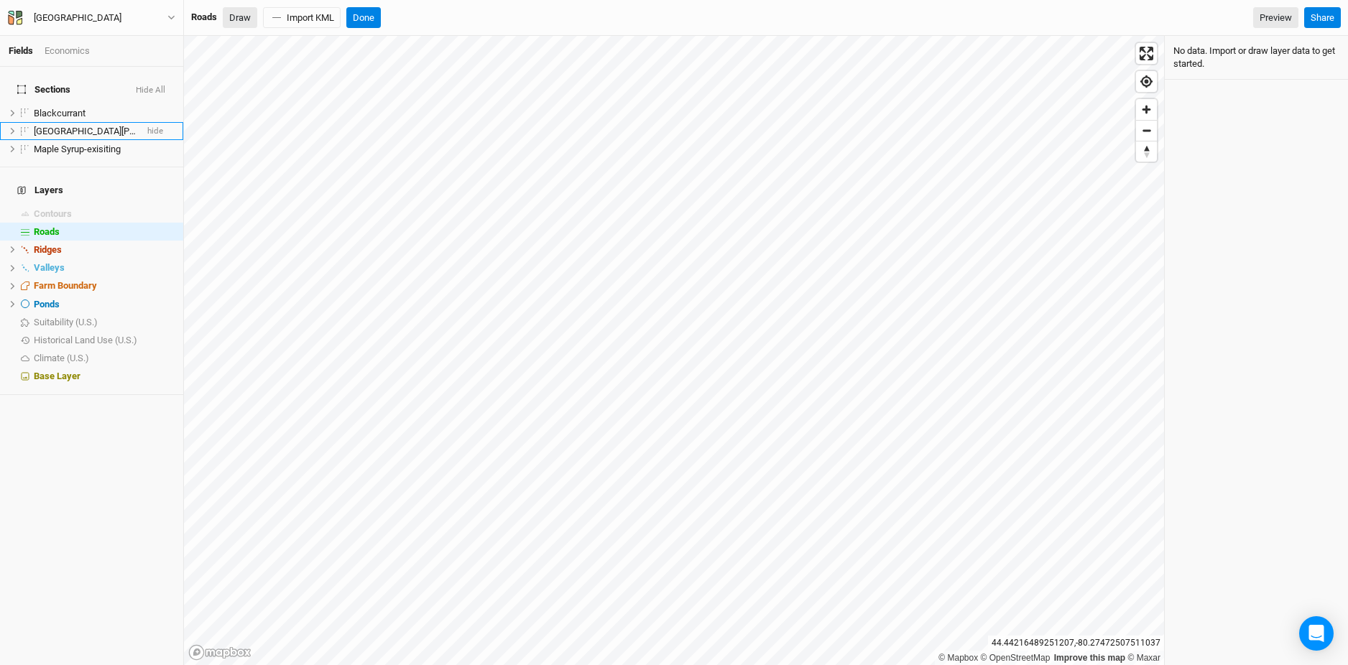
click at [238, 22] on button "Draw" at bounding box center [240, 18] width 34 height 22
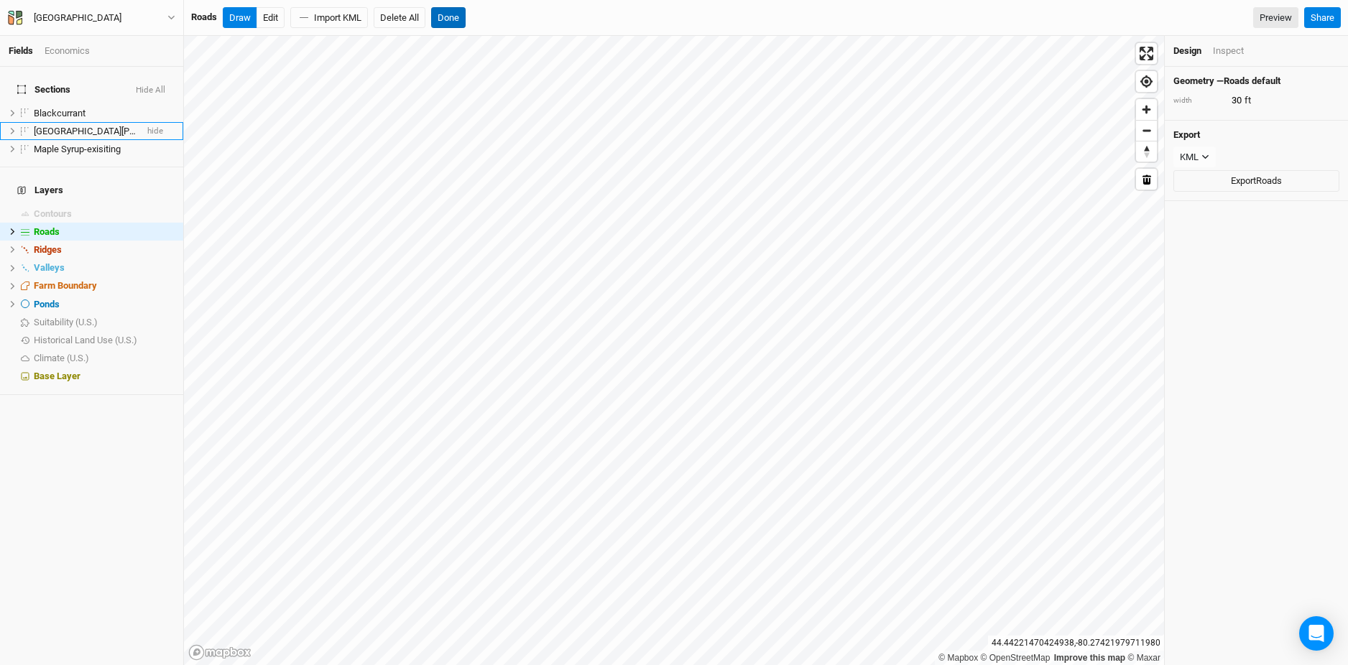
click at [444, 16] on button "Done" at bounding box center [448, 18] width 34 height 22
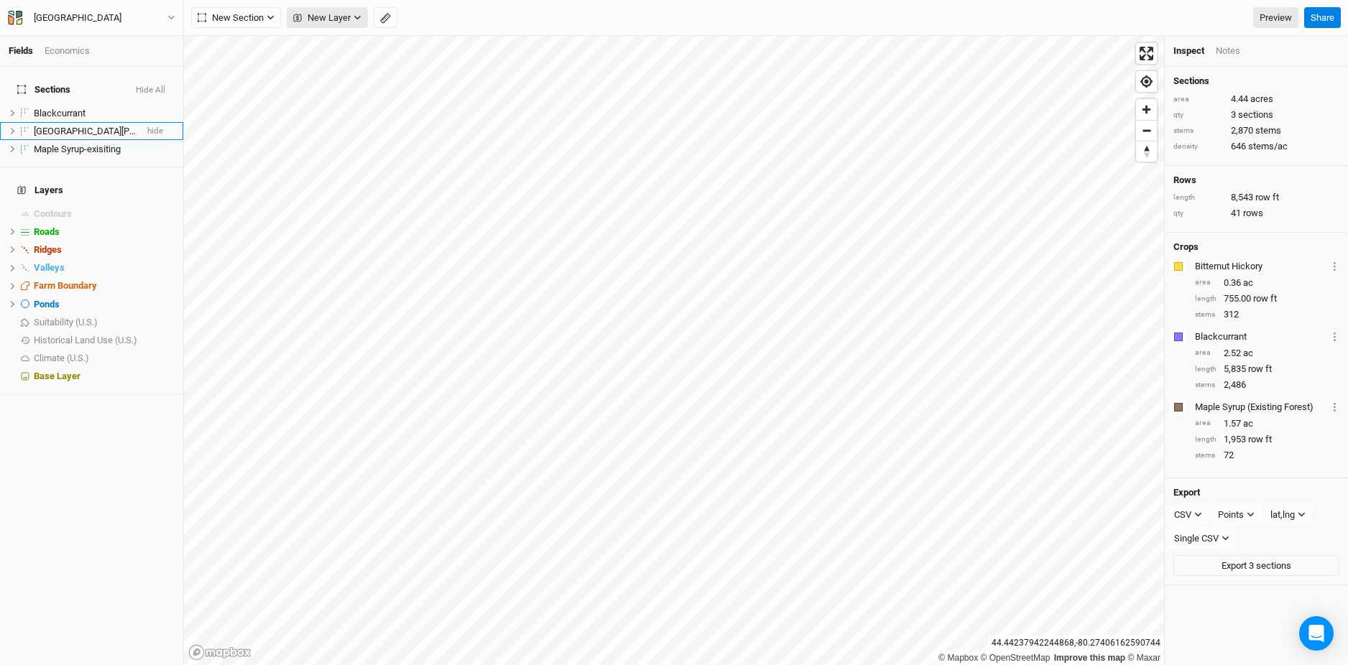
click at [344, 20] on span "New Layer" at bounding box center [321, 18] width 57 height 14
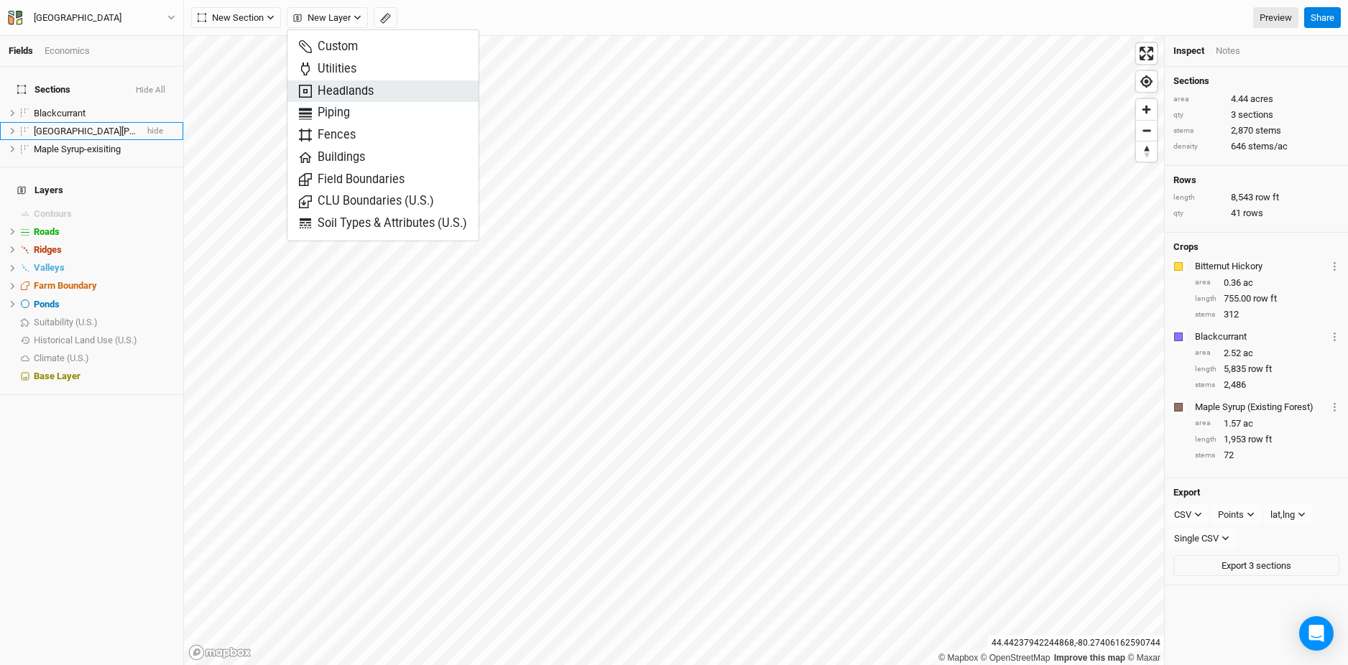
click at [342, 96] on span "Headlands" at bounding box center [336, 91] width 75 height 17
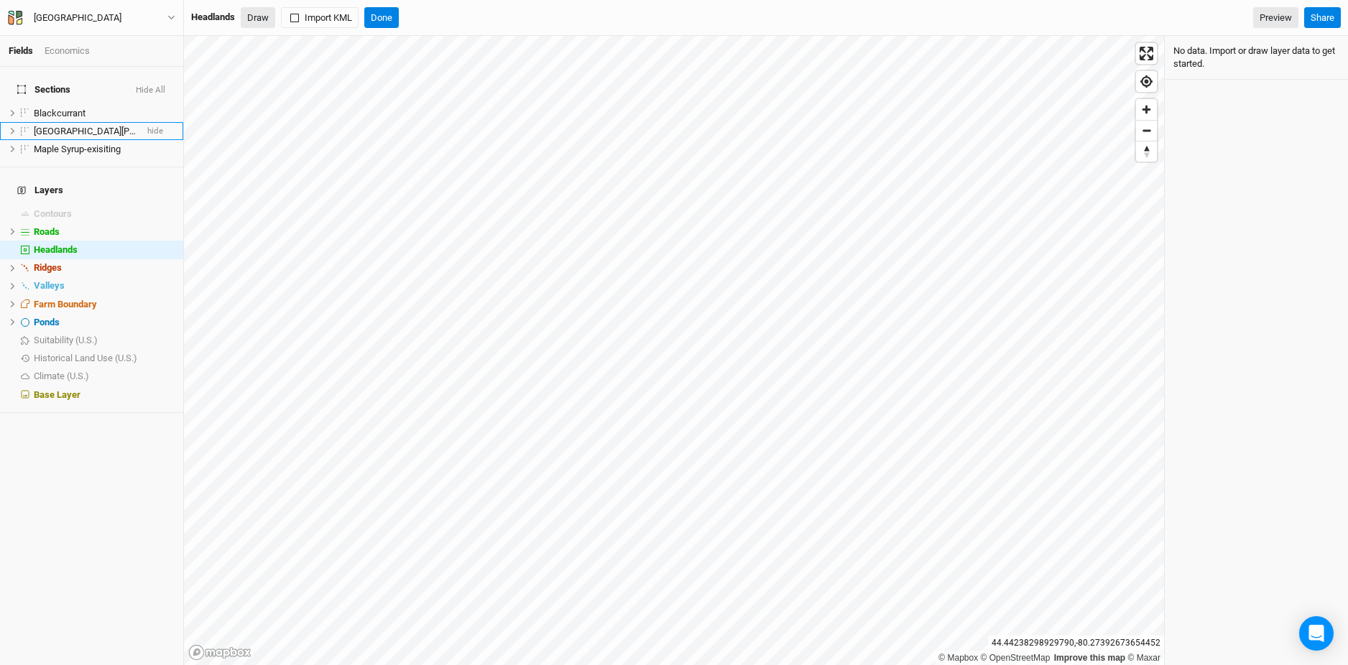
click at [264, 12] on button "Draw" at bounding box center [258, 18] width 34 height 22
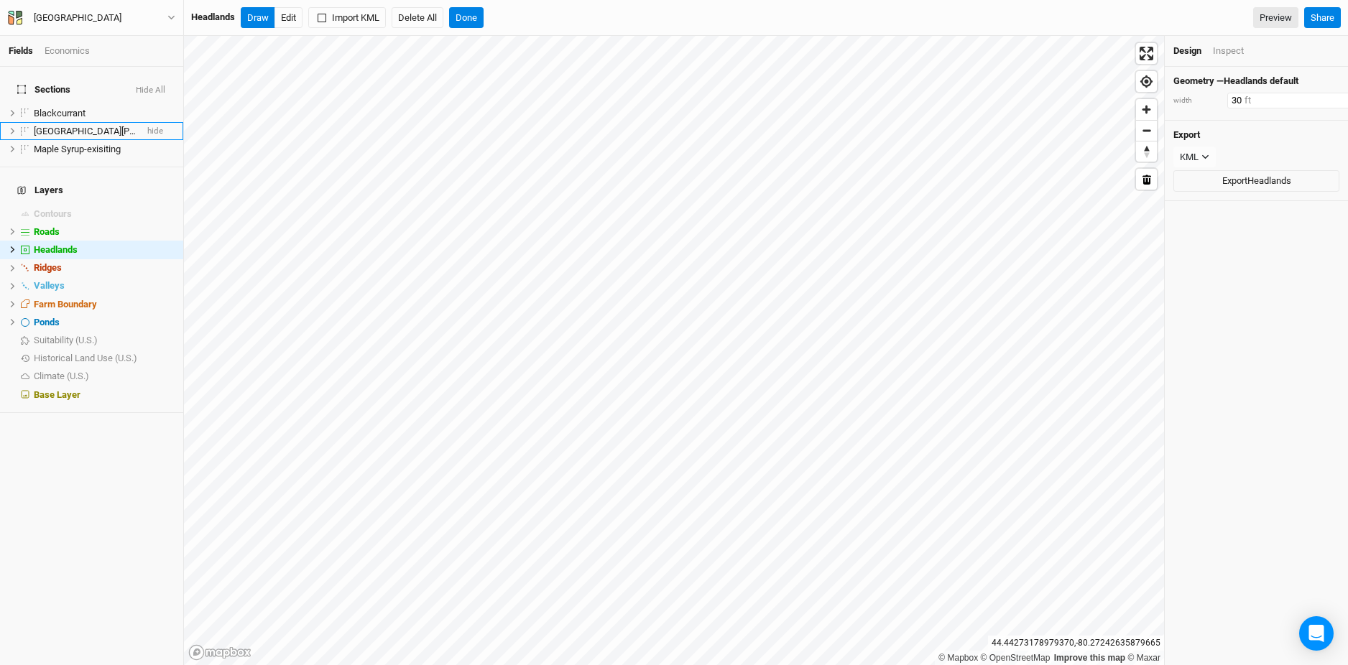
click at [1236, 101] on input "30" at bounding box center [1289, 101] width 125 height 16
type input "20"
click at [470, 14] on button "Done" at bounding box center [466, 18] width 34 height 22
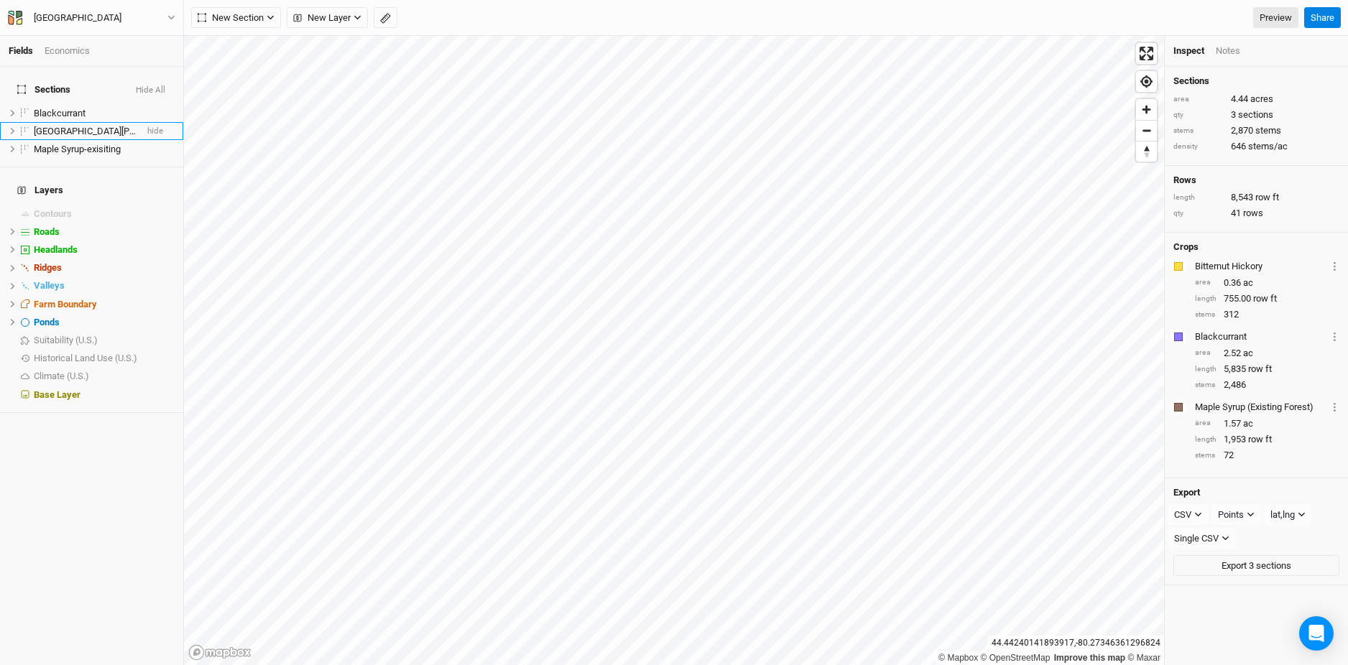
click at [580, 0] on html "Fields Economics Sections Hide All Blackcurrant hide Lower [PERSON_NAME] hide M…" at bounding box center [674, 332] width 1348 height 665
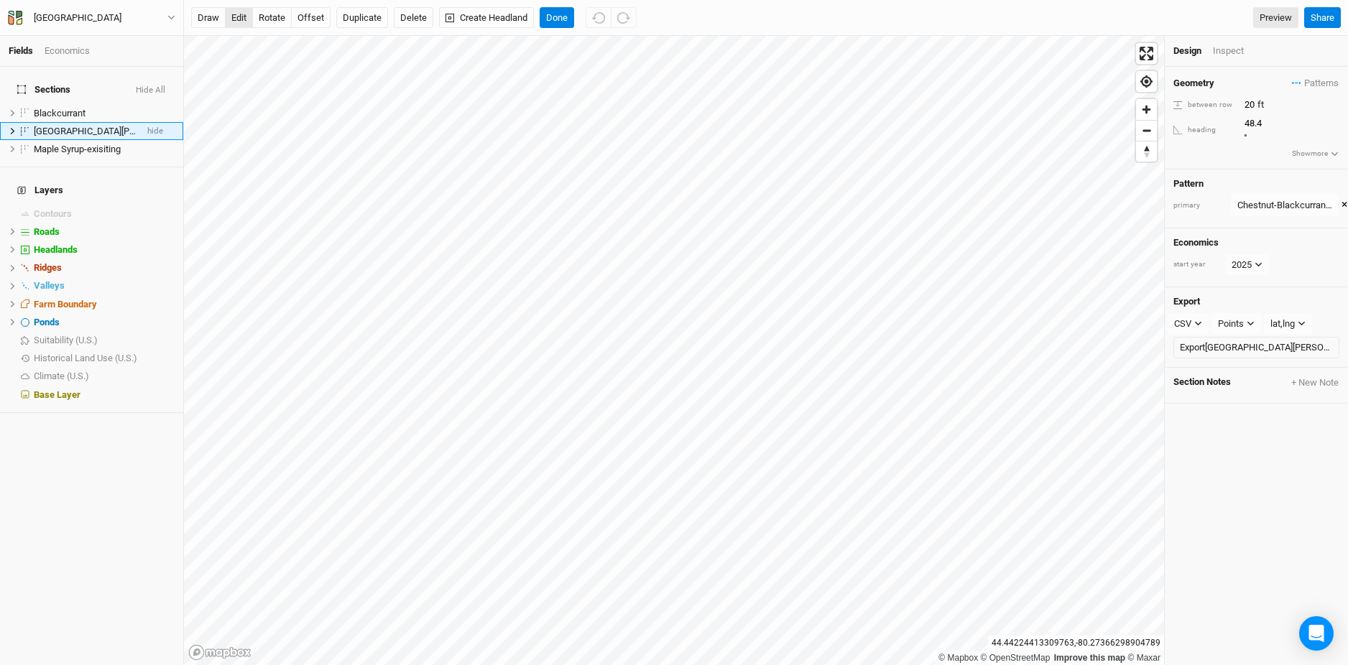
click at [235, 12] on button "edit" at bounding box center [239, 18] width 28 height 22
click at [809, 0] on html "Fields Economics Sections Hide All Blackcurrant hide [GEOGRAPHIC_DATA][PERSON_N…" at bounding box center [674, 332] width 1348 height 665
click at [563, 19] on button "Done" at bounding box center [556, 18] width 34 height 22
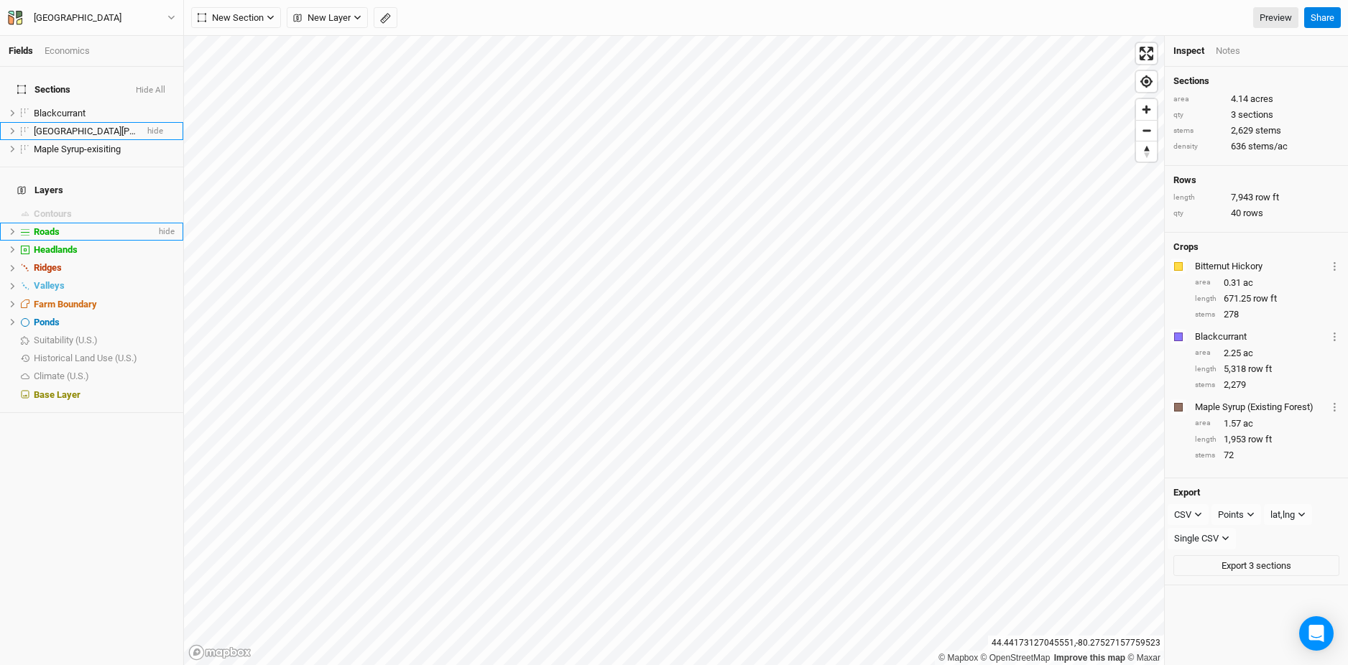
click at [50, 226] on span "Roads" at bounding box center [47, 231] width 26 height 11
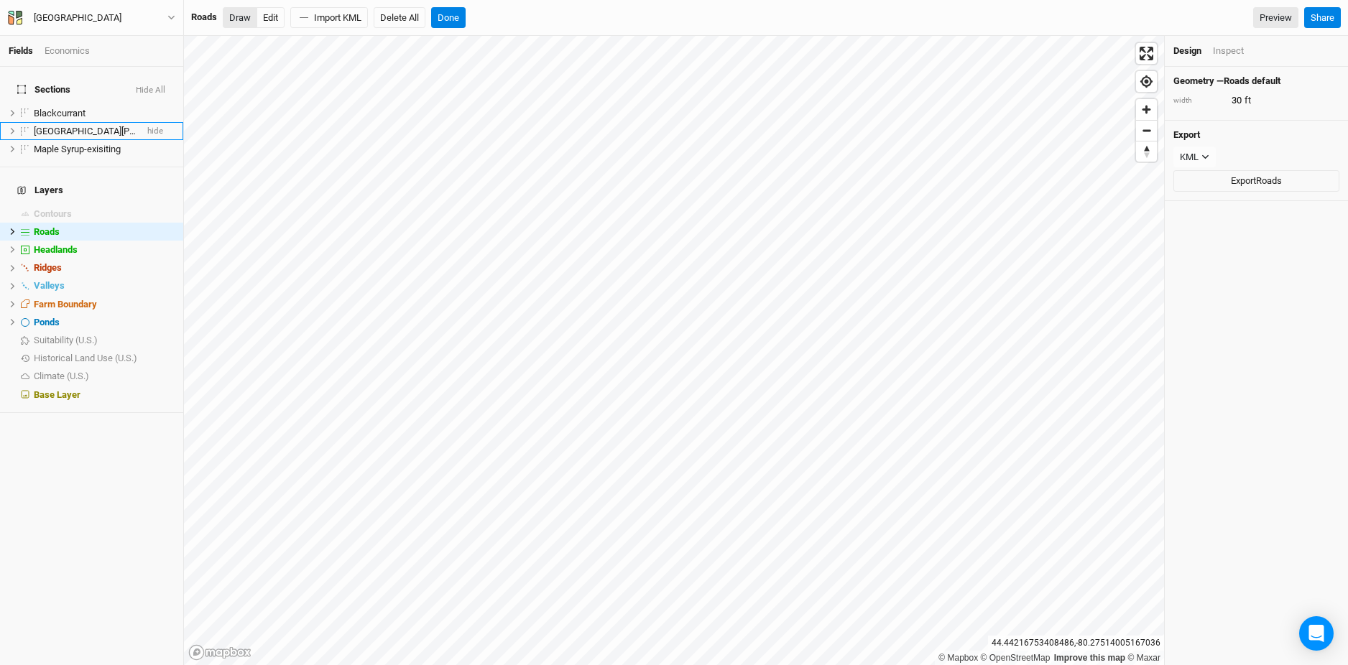
click at [252, 24] on button "Draw" at bounding box center [240, 18] width 34 height 22
click at [450, 11] on button "Done" at bounding box center [448, 18] width 34 height 22
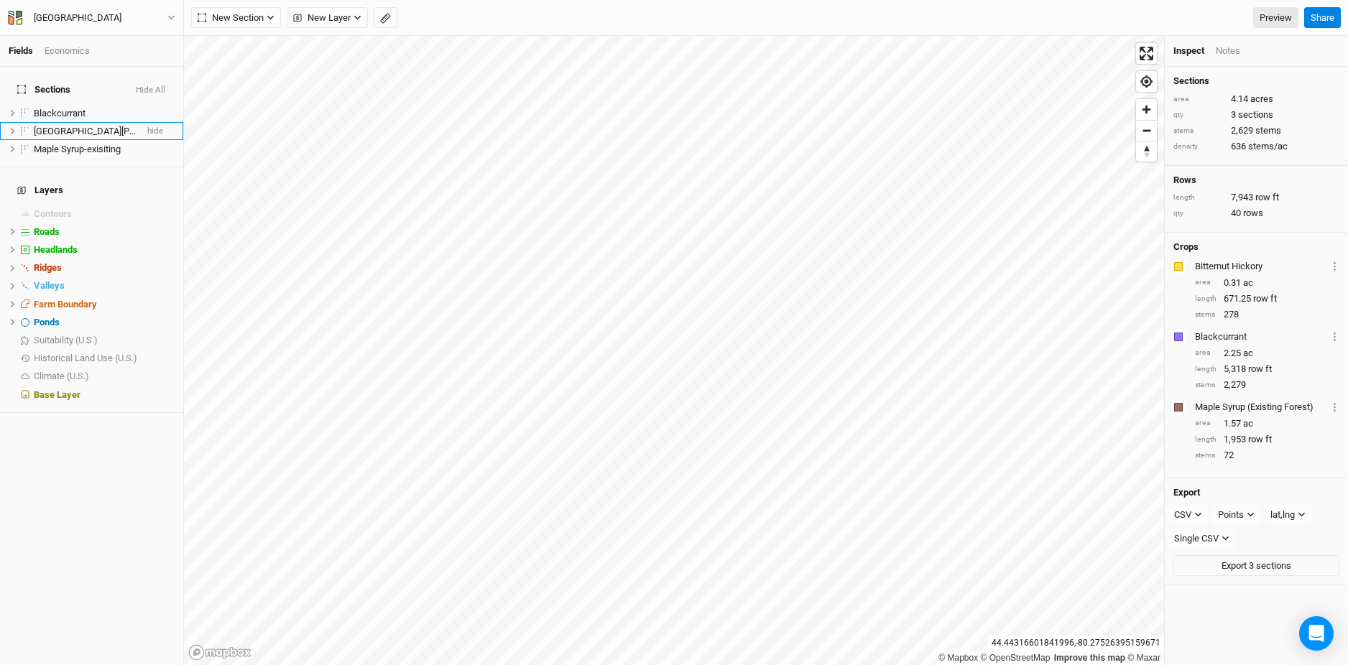
click at [78, 52] on div "Economics" at bounding box center [67, 51] width 45 height 13
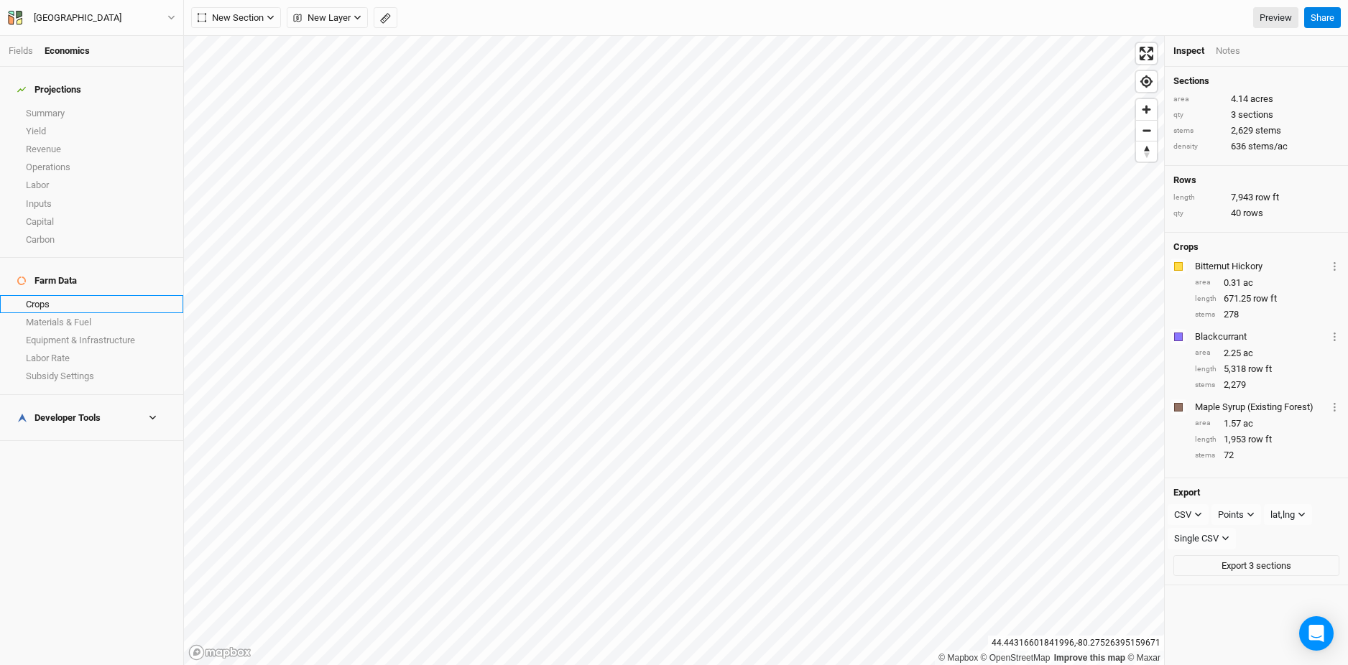
click at [67, 295] on link "Crops" at bounding box center [91, 304] width 183 height 18
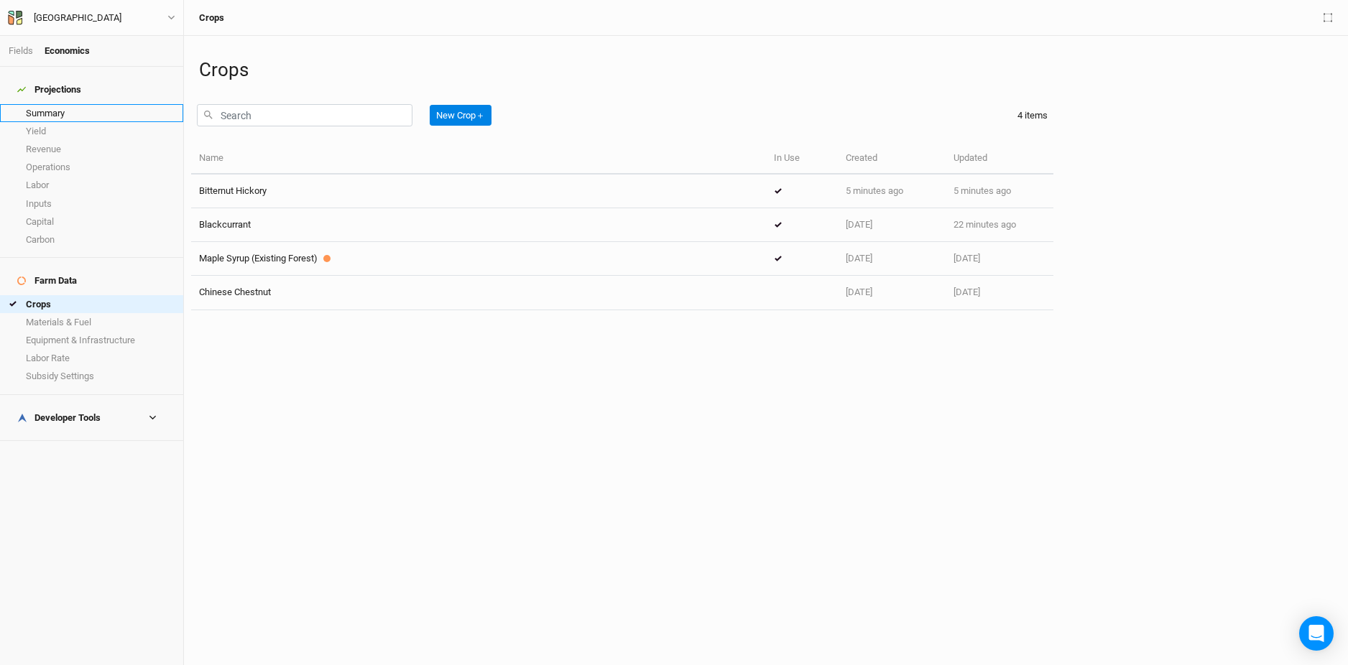
click at [59, 104] on link "Summary" at bounding box center [91, 113] width 183 height 18
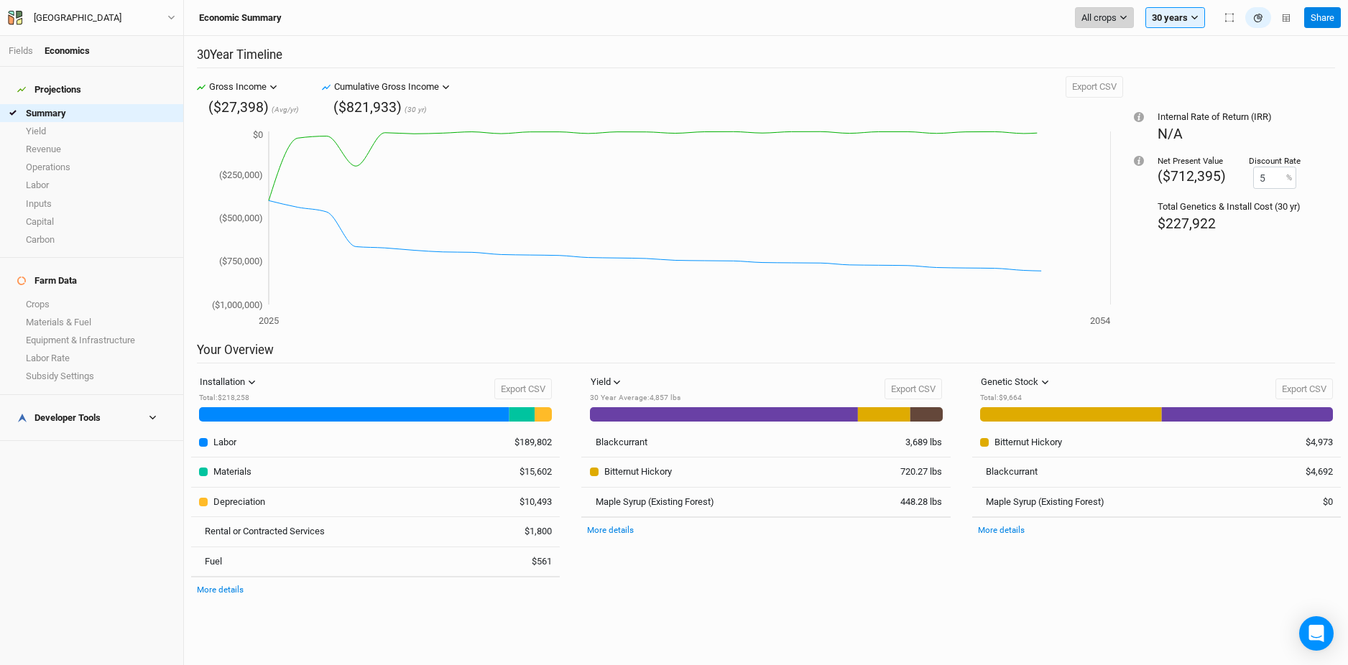
click at [1114, 16] on span "All crops" at bounding box center [1098, 18] width 35 height 14
click at [1119, 116] on div "Filter by crop Blackcurrant Bitternut Hickory Maple Syrup (Existing Forest) Sho…" at bounding box center [1152, 91] width 154 height 122
click at [1115, 111] on button "Maple Syrup (Existing Forest)" at bounding box center [1151, 105] width 153 height 19
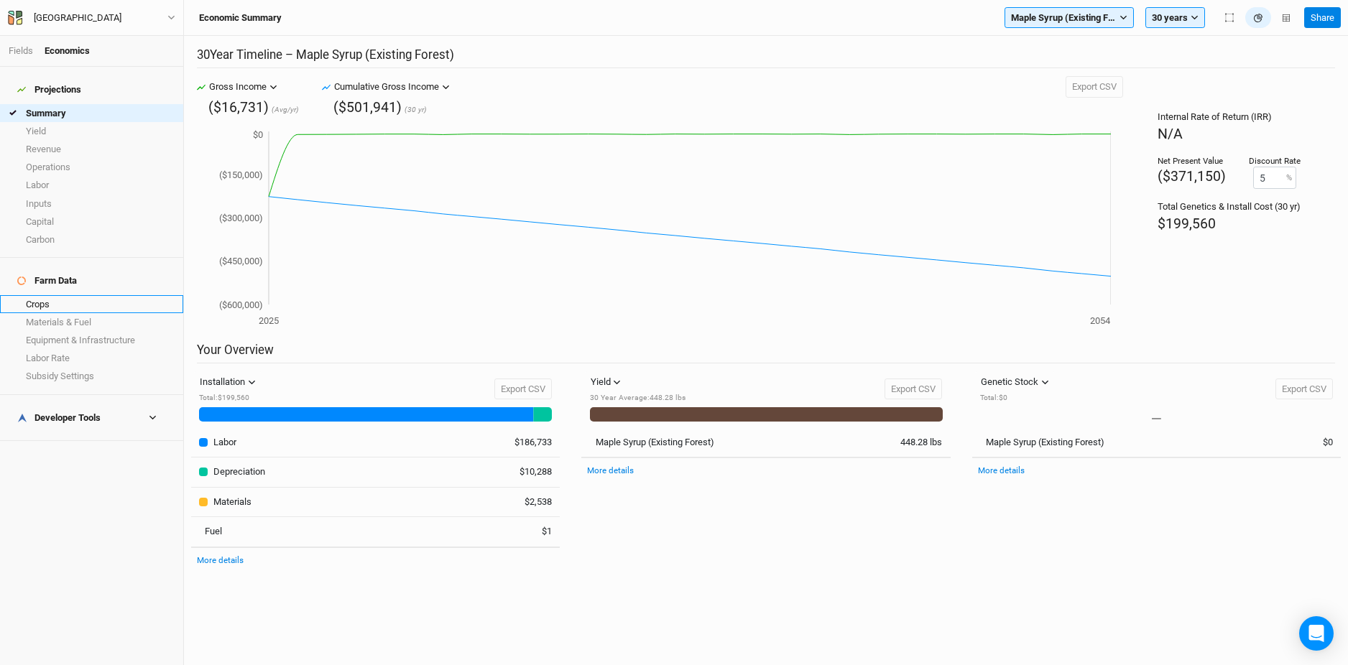
click at [70, 295] on link "Crops" at bounding box center [91, 304] width 183 height 18
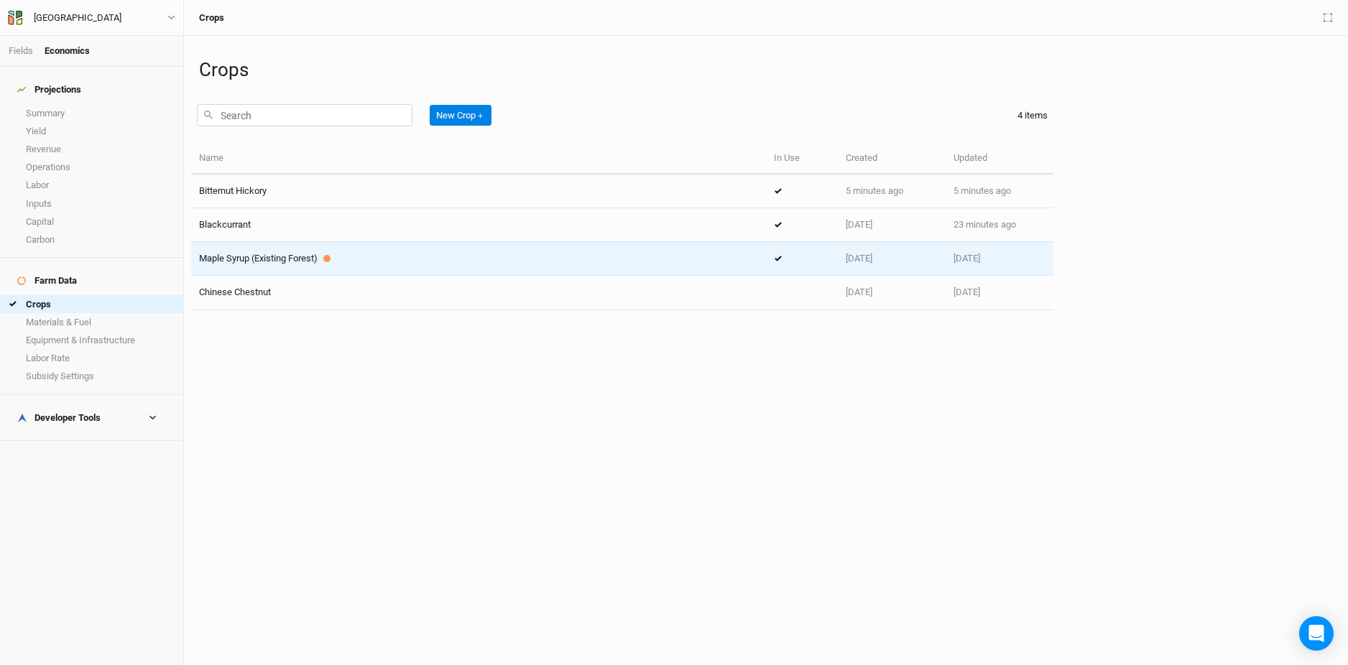
click at [332, 264] on div "Maple Syrup (Existing Forest)" at bounding box center [478, 258] width 559 height 13
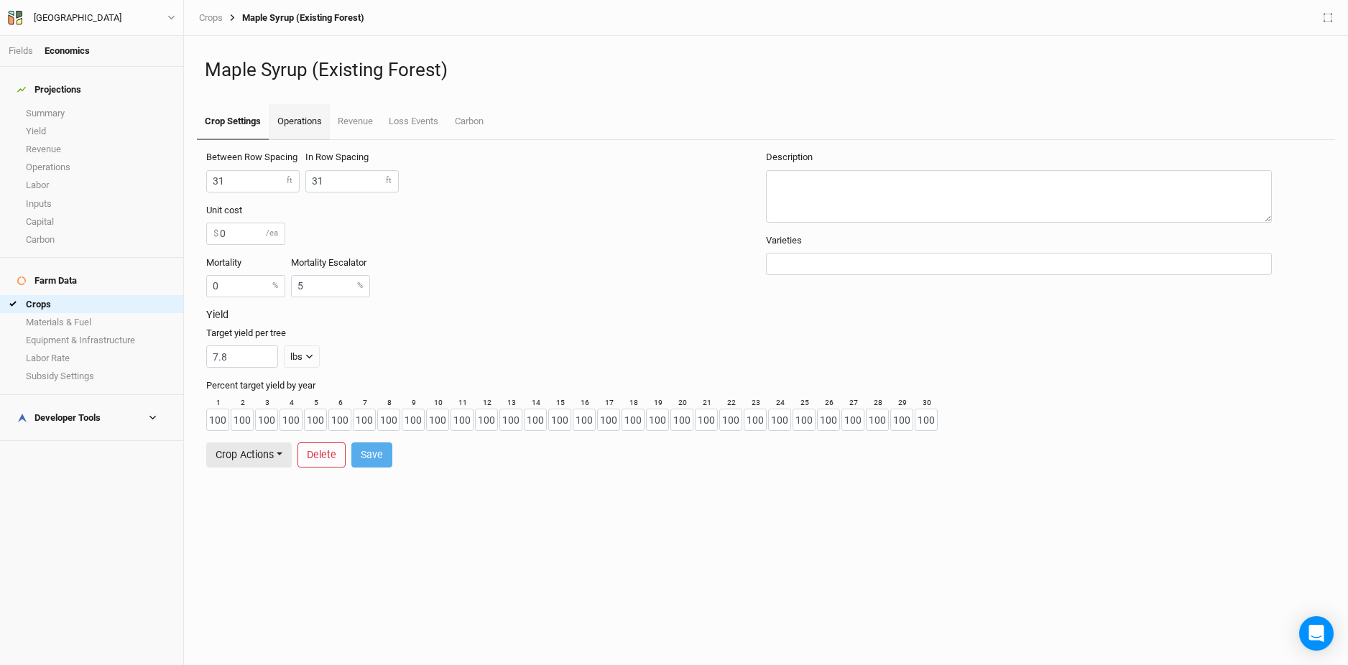
click at [317, 119] on link "Operations" at bounding box center [299, 122] width 60 height 36
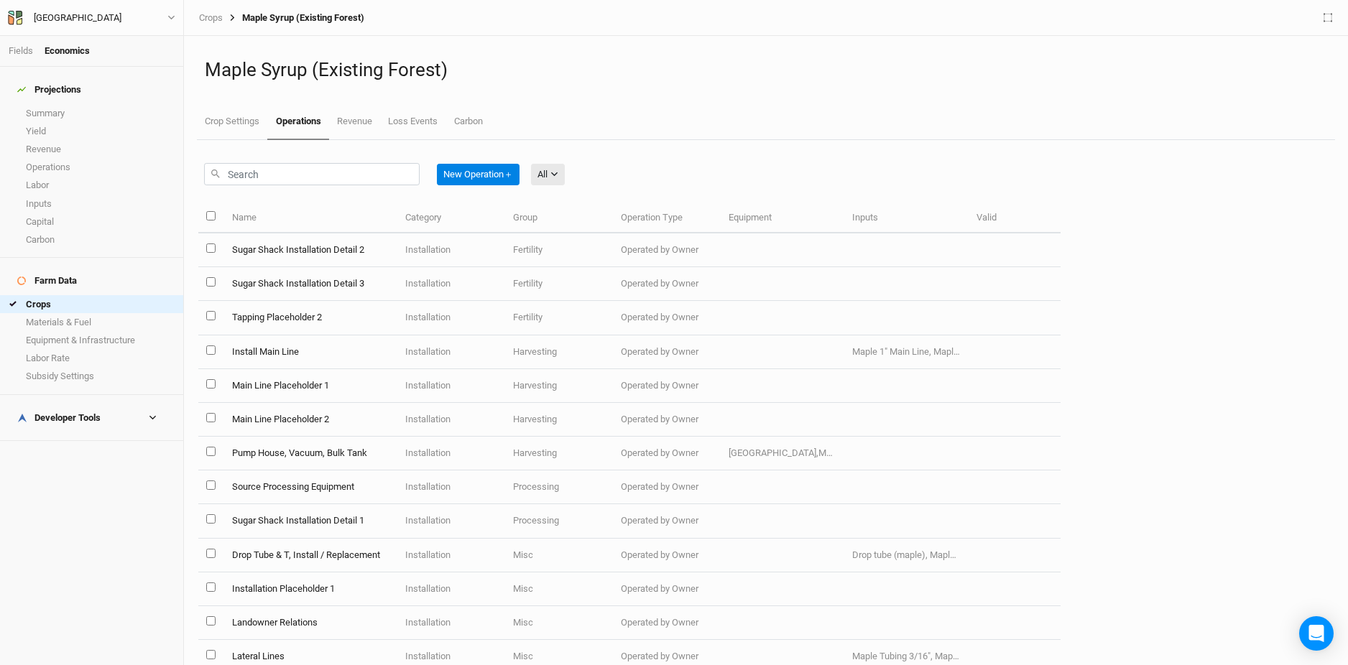
click at [734, 167] on div "New Operation ＋ All All Harvest Installation Management Marketing" at bounding box center [629, 171] width 862 height 62
click at [24, 50] on link "Fields" at bounding box center [21, 50] width 24 height 11
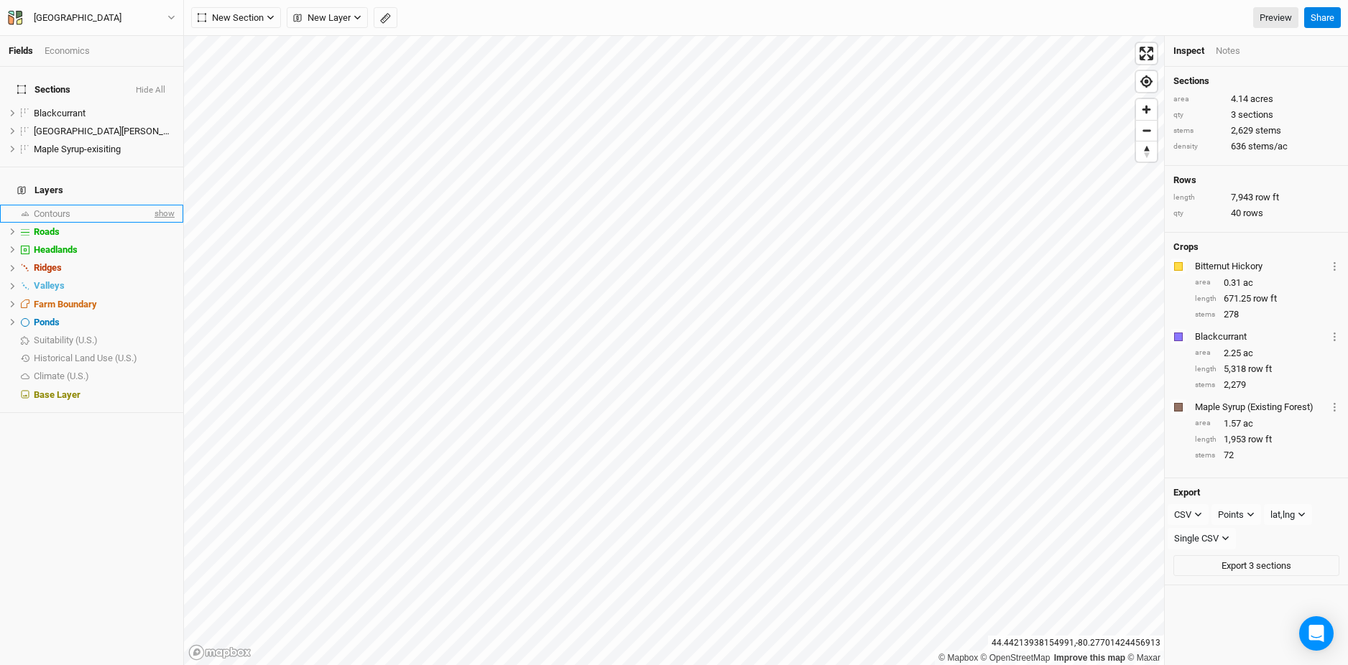
click at [164, 205] on span "show" at bounding box center [163, 214] width 23 height 18
click at [99, 317] on div "Ponds" at bounding box center [95, 322] width 122 height 11
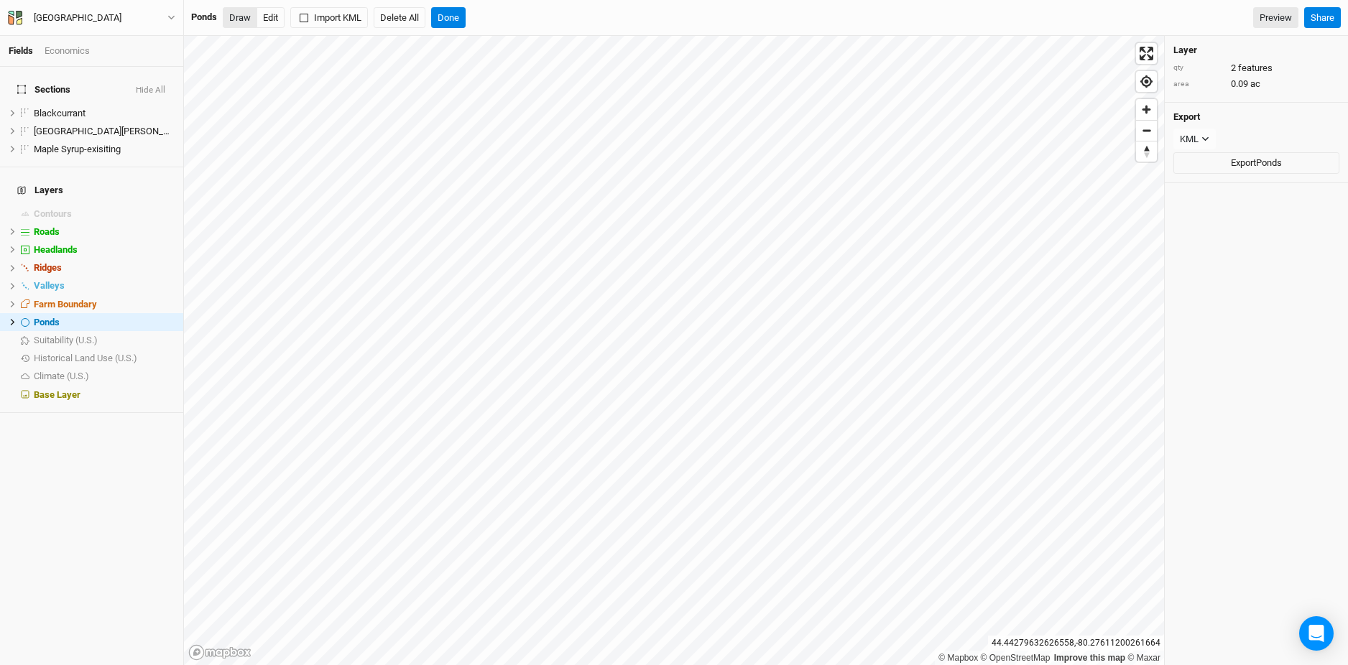
click at [245, 15] on button "Draw" at bounding box center [240, 18] width 34 height 22
click at [451, 15] on button "Done" at bounding box center [448, 18] width 34 height 22
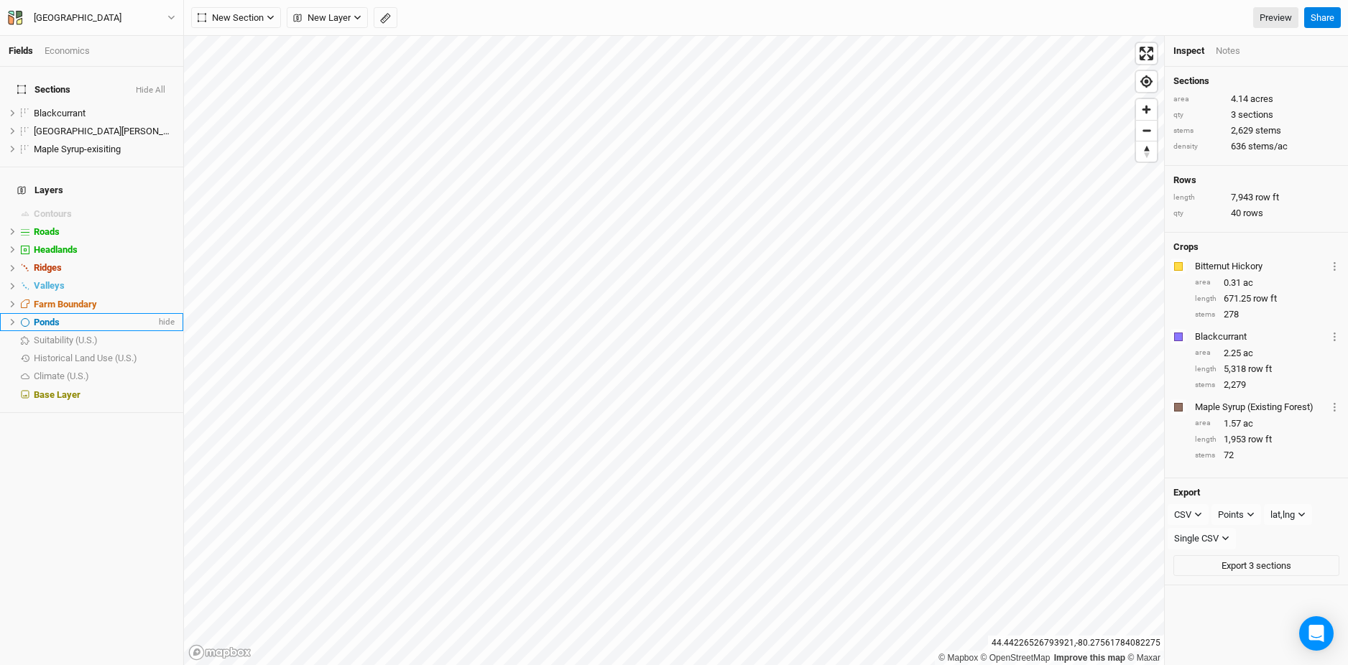
click at [10, 318] on icon at bounding box center [13, 322] width 8 height 8
click at [103, 335] on div "Feature 1" at bounding box center [99, 340] width 113 height 11
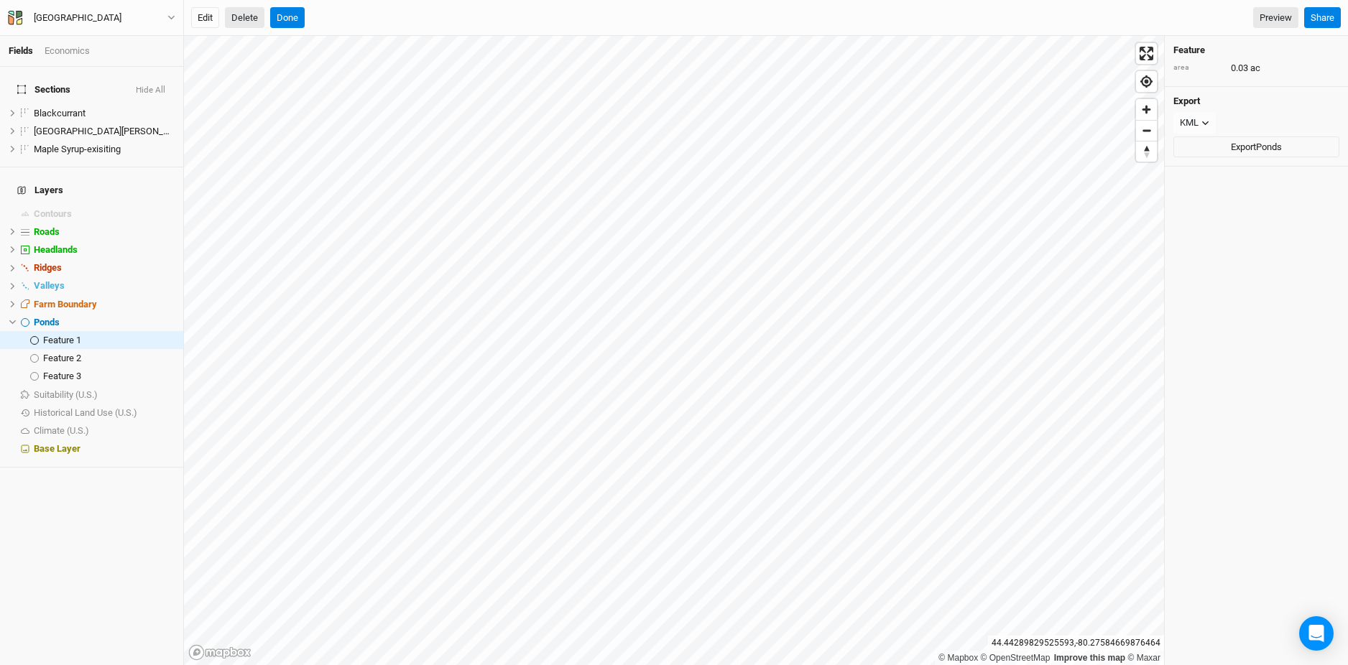
click at [247, 15] on button "Delete" at bounding box center [245, 18] width 40 height 22
click at [448, 13] on button "Confirm" at bounding box center [435, 18] width 45 height 22
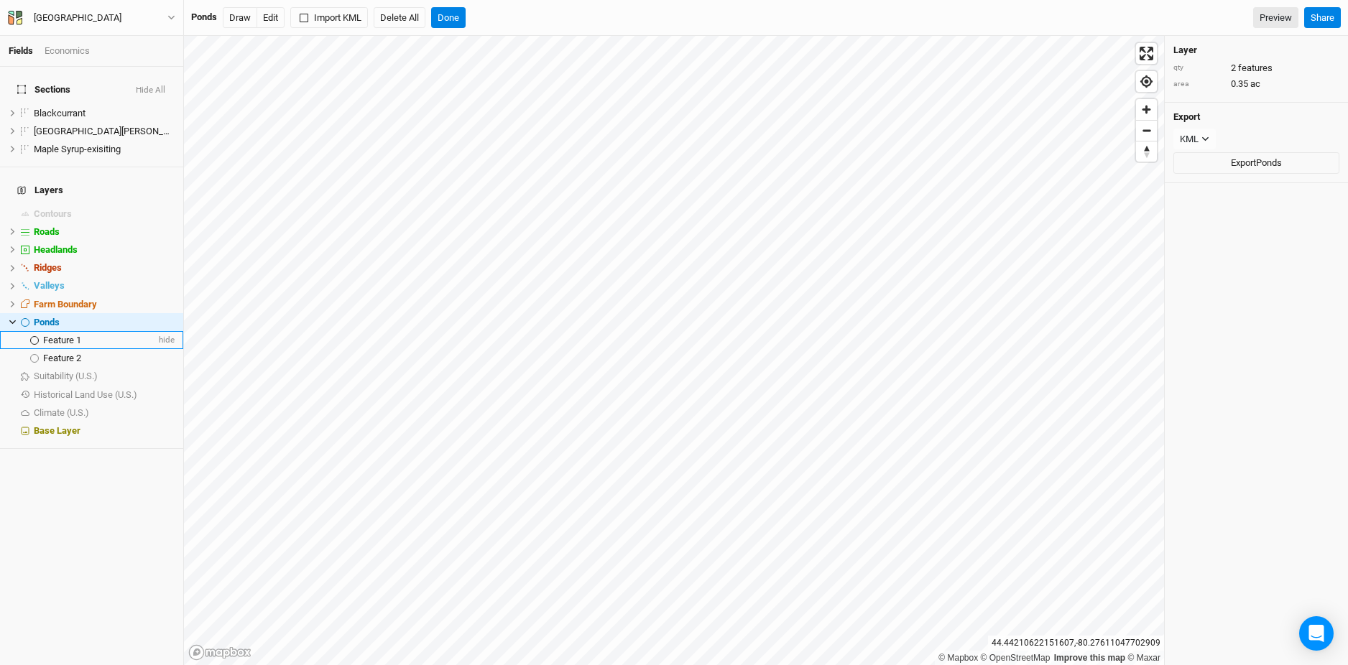
click at [98, 335] on div "Feature 1" at bounding box center [99, 340] width 113 height 11
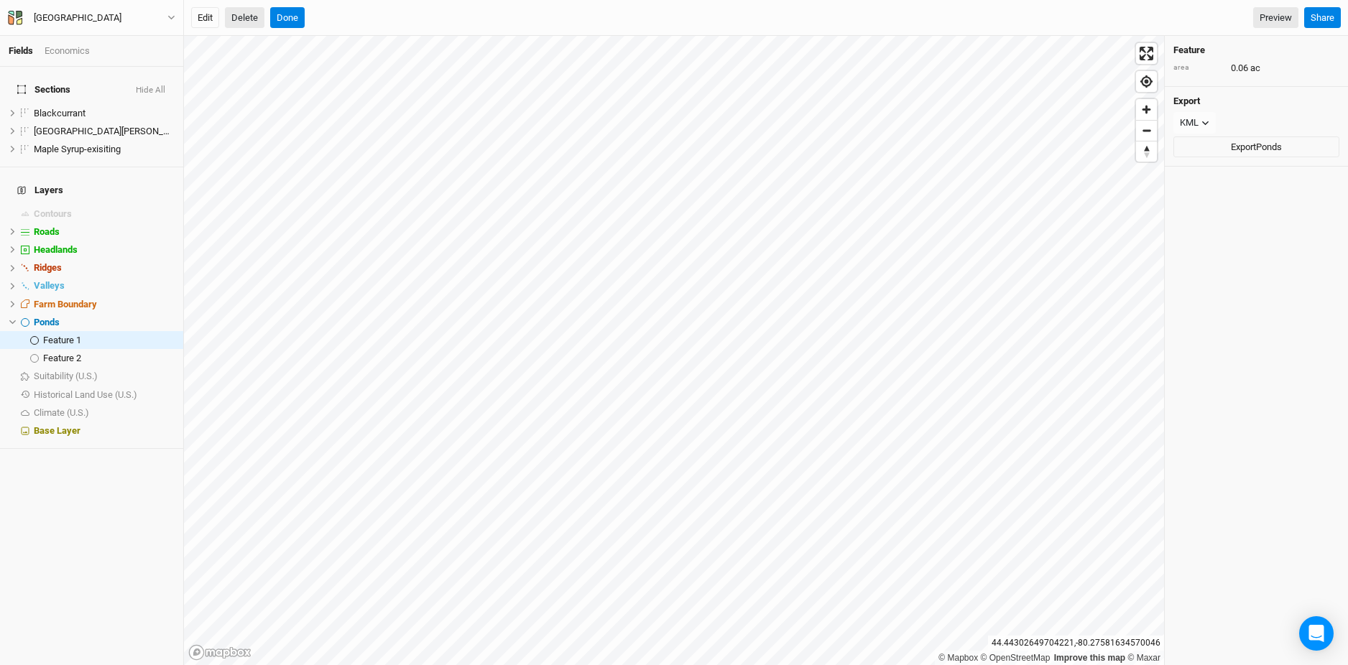
click at [238, 11] on button "Delete" at bounding box center [245, 18] width 40 height 22
click at [449, 12] on button "Confirm" at bounding box center [435, 18] width 45 height 22
click at [210, 18] on button "Edit" at bounding box center [205, 18] width 28 height 22
click at [291, 27] on button "Done" at bounding box center [287, 18] width 34 height 22
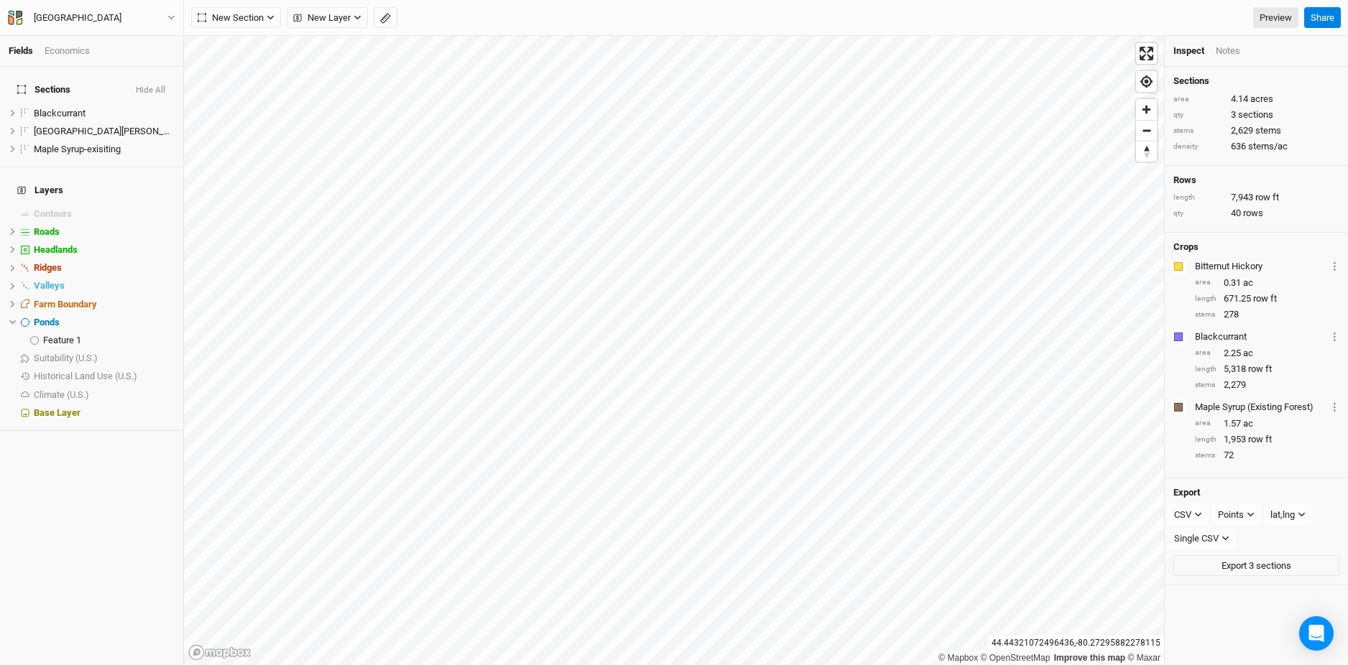
drag, startPoint x: 690, startPoint y: 22, endPoint x: 689, endPoint y: 32, distance: 10.1
click at [689, 32] on div "New Section Grid Line Keyline Beta Upload New Layer Custom Utilities Piping Fen…" at bounding box center [766, 18] width 1164 height 36
click at [358, 16] on icon "button" at bounding box center [357, 18] width 8 height 8
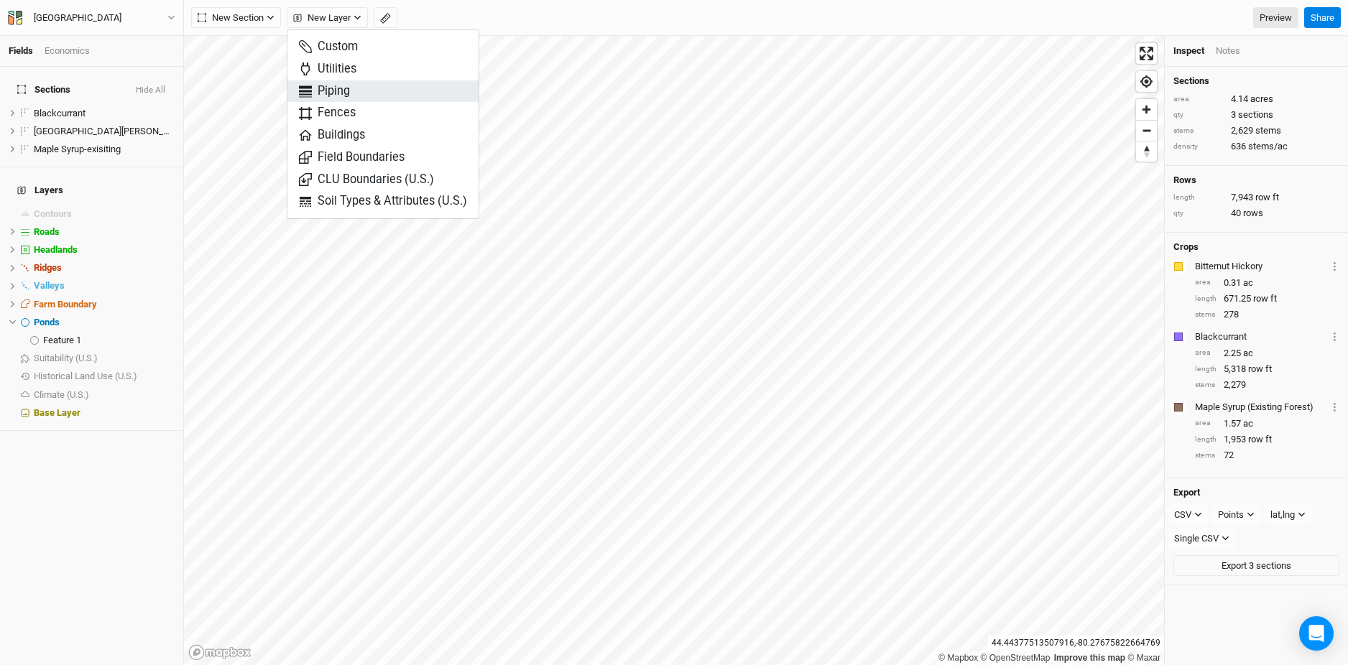
click at [345, 87] on span "Piping" at bounding box center [324, 91] width 51 height 17
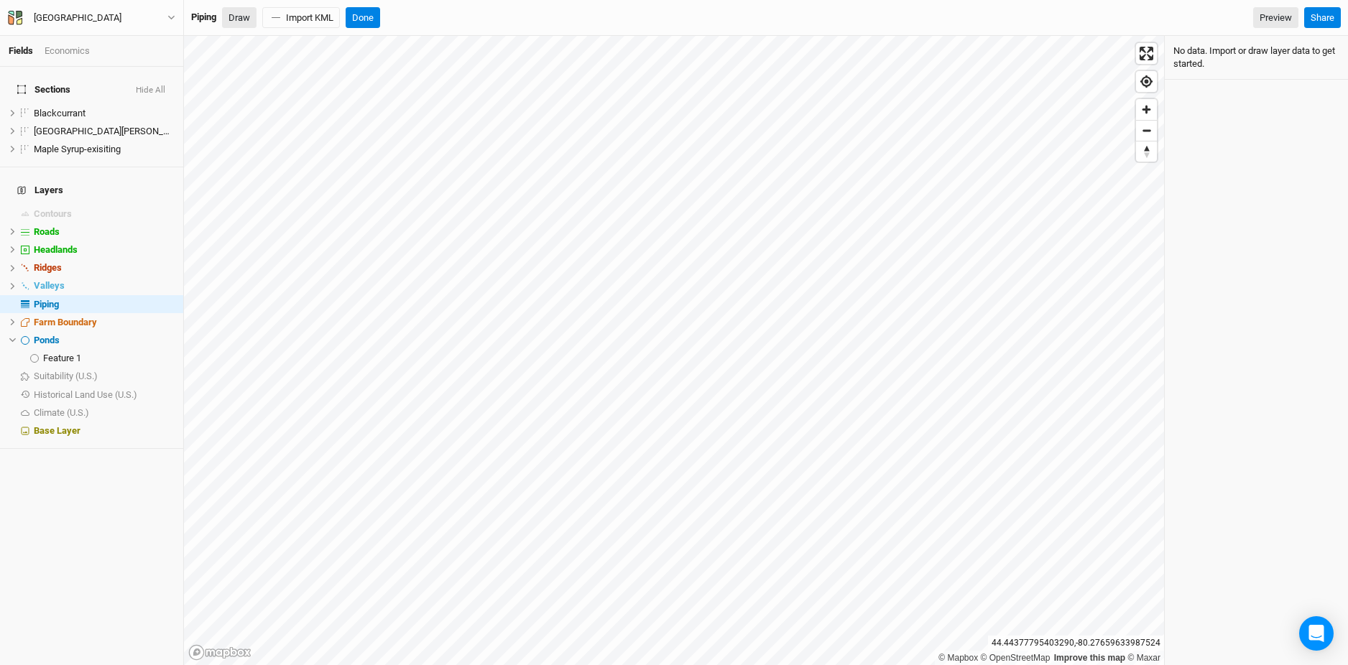
click at [244, 18] on button "Draw" at bounding box center [239, 18] width 34 height 22
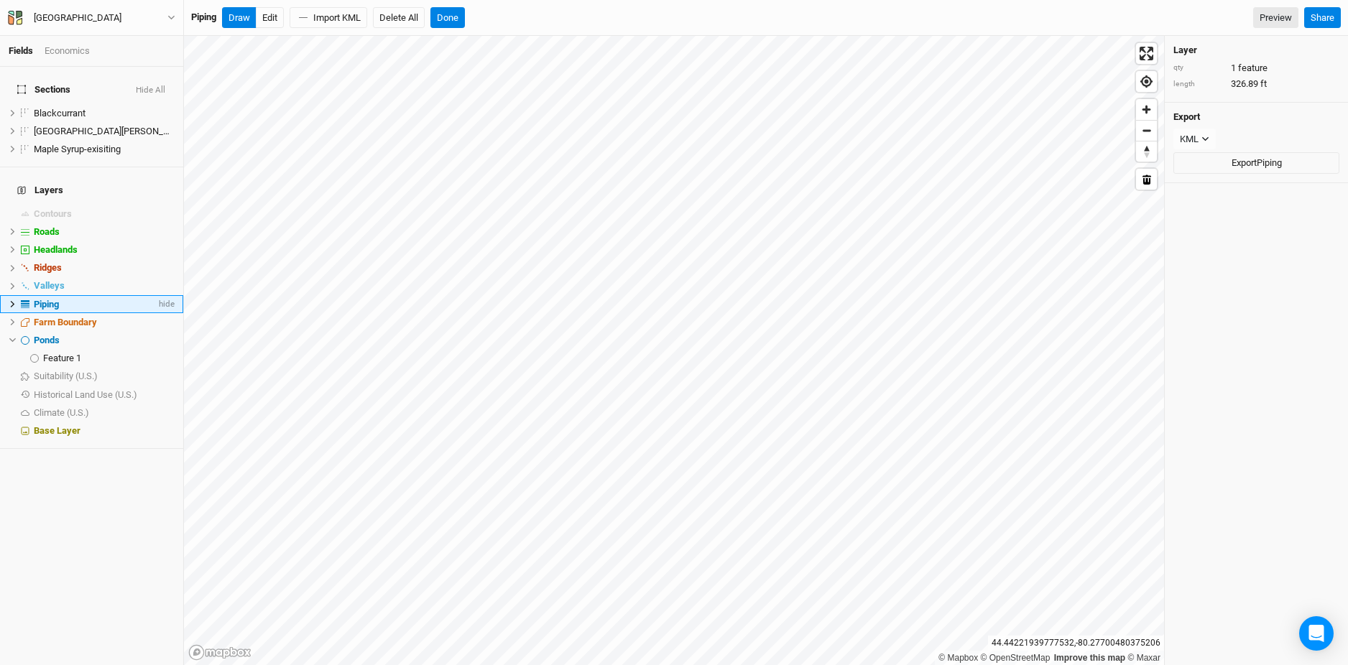
click at [48, 299] on span "Piping" at bounding box center [46, 304] width 25 height 11
click at [270, 24] on button "Edit" at bounding box center [270, 18] width 28 height 22
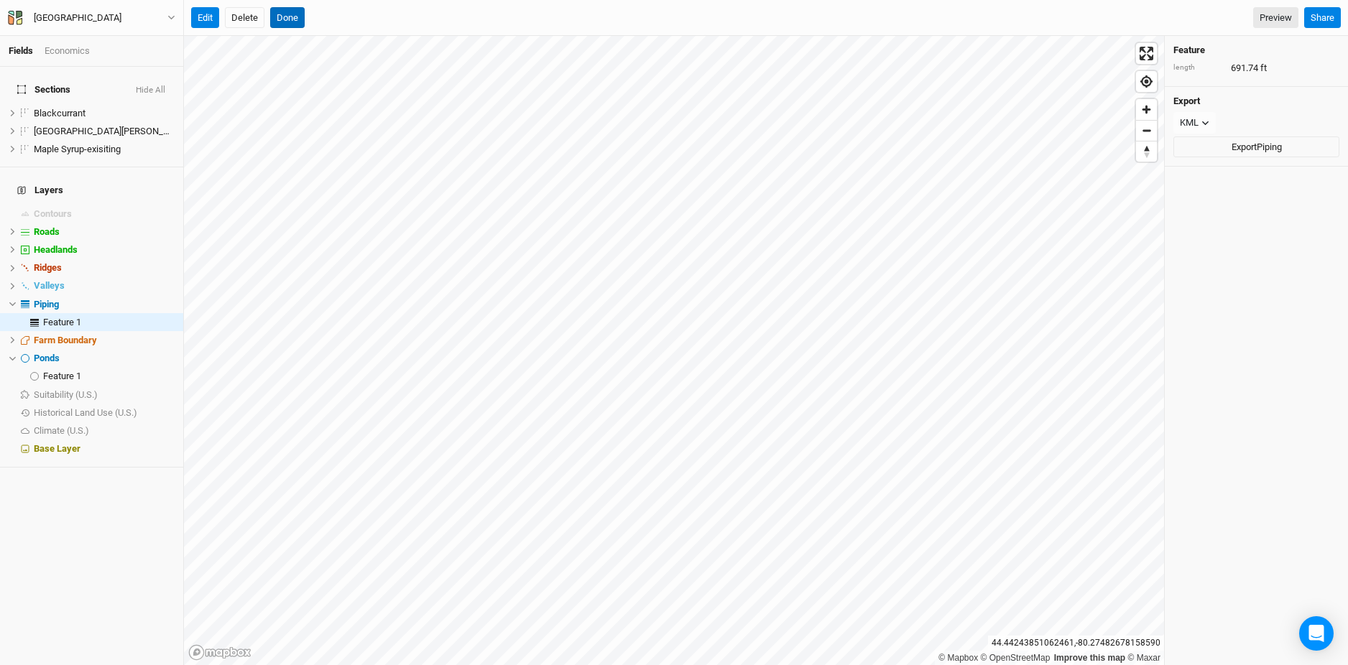
click at [287, 22] on button "Done" at bounding box center [287, 18] width 34 height 22
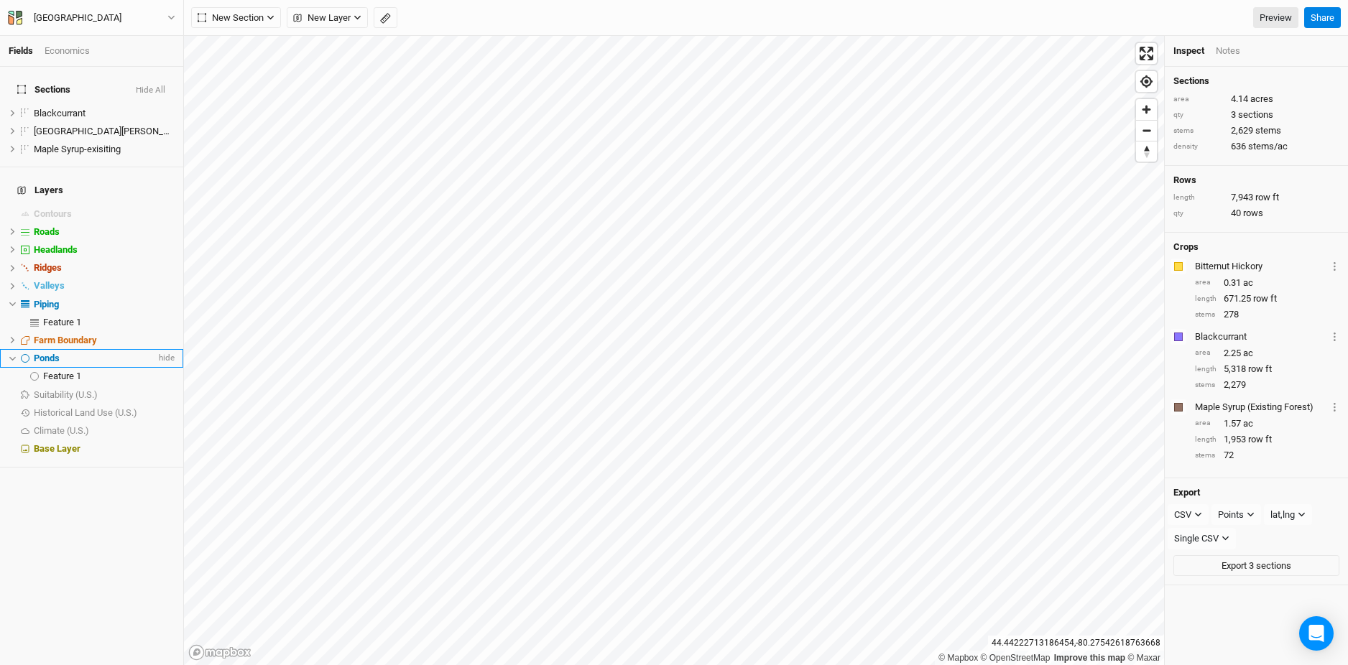
click at [68, 353] on div "Ponds" at bounding box center [95, 358] width 122 height 11
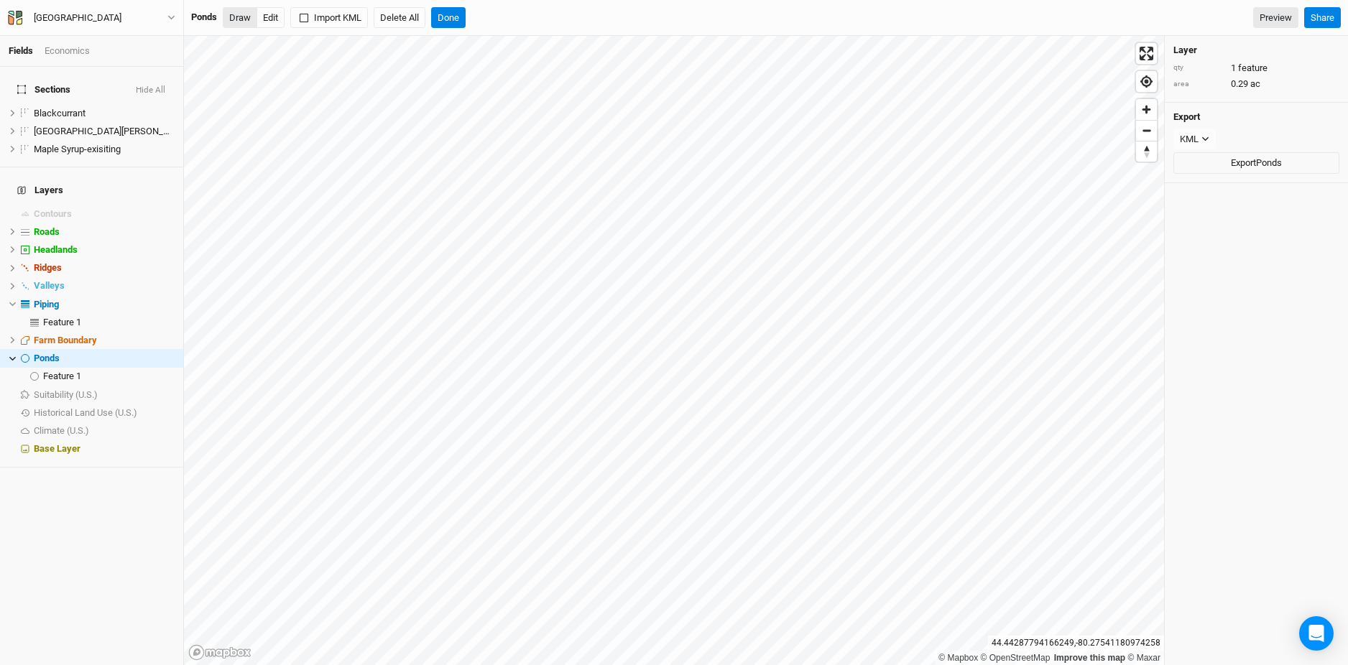
click at [238, 17] on button "Draw" at bounding box center [240, 18] width 34 height 22
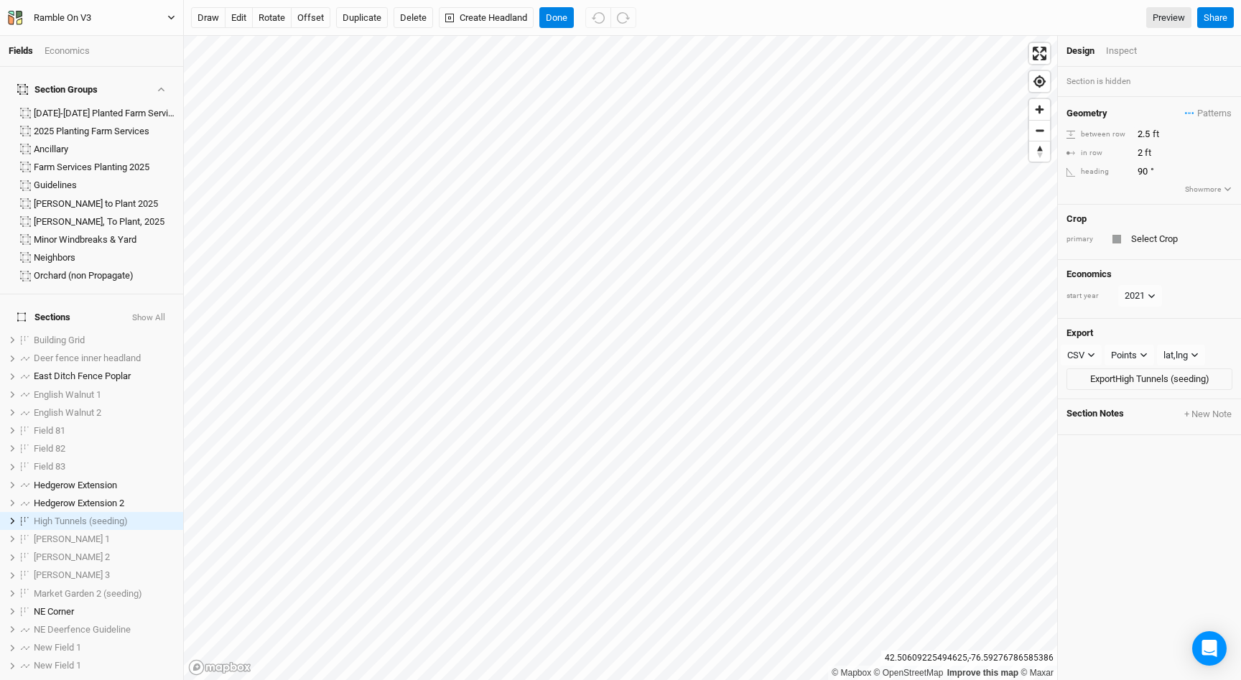
click at [16, 19] on icon "button" at bounding box center [15, 18] width 14 height 14
click at [84, 45] on button "Back" at bounding box center [118, 40] width 113 height 19
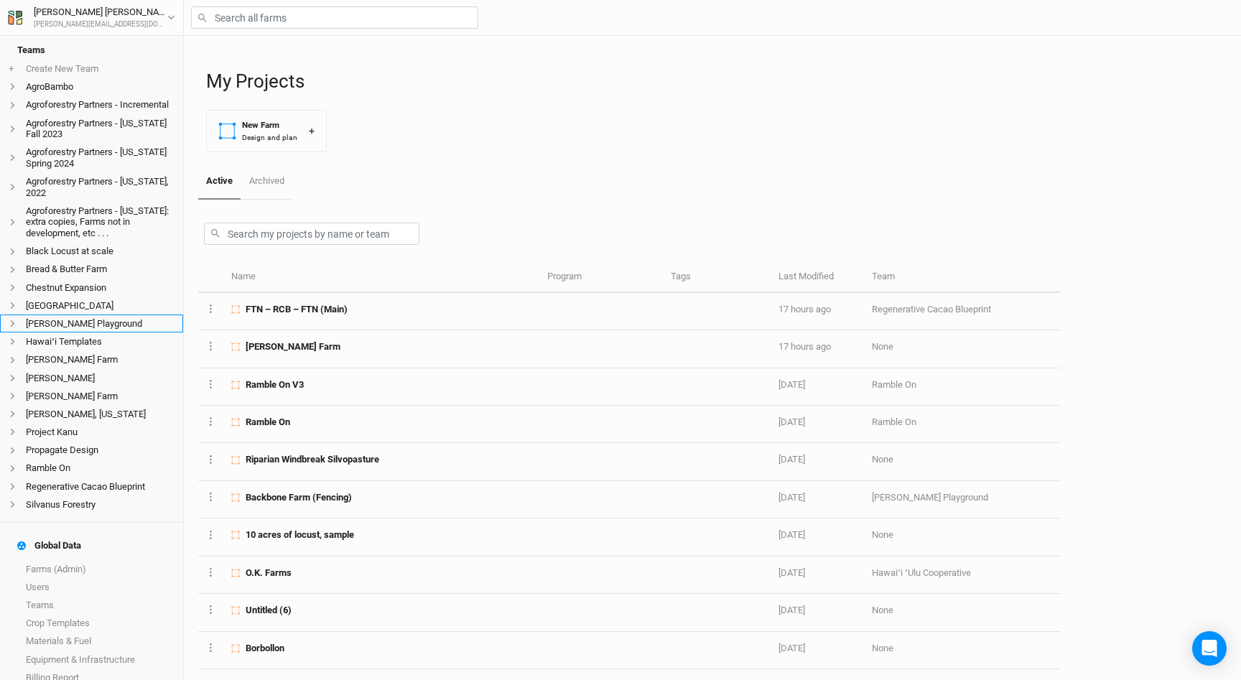
scroll to position [119, 0]
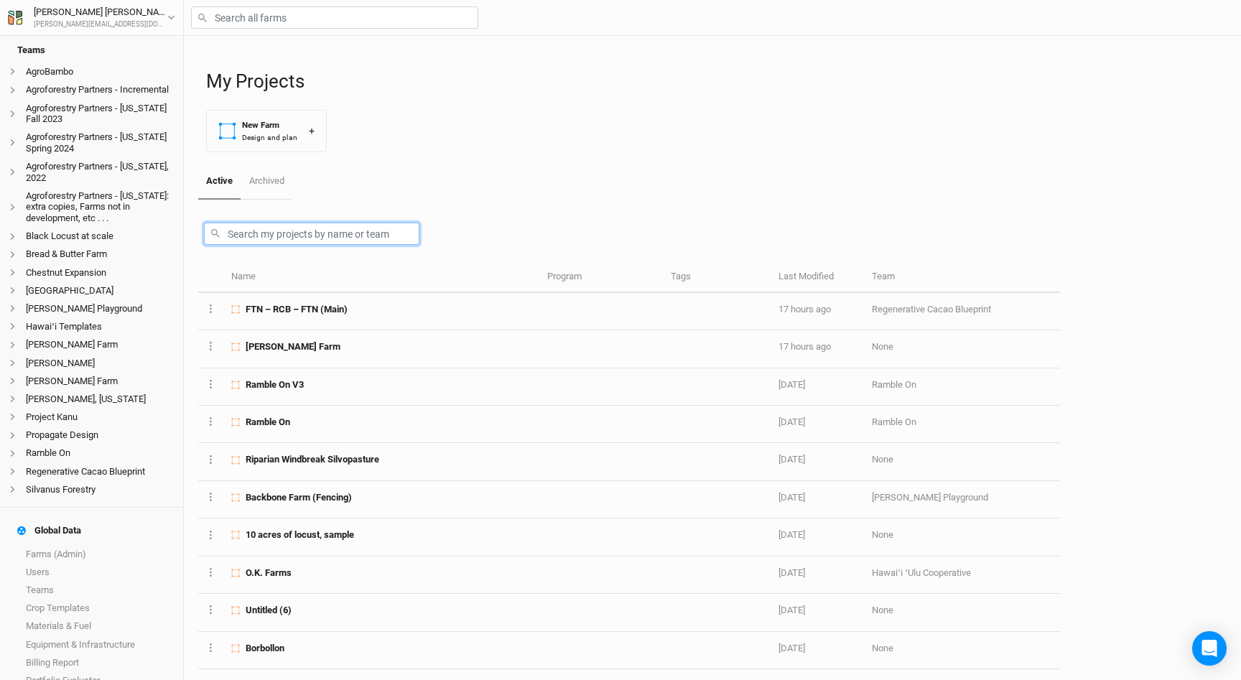
click at [250, 237] on input "text" at bounding box center [311, 234] width 215 height 22
click at [259, 233] on input "text" at bounding box center [311, 234] width 215 height 22
click at [65, 599] on link "Crop Templates" at bounding box center [91, 608] width 183 height 18
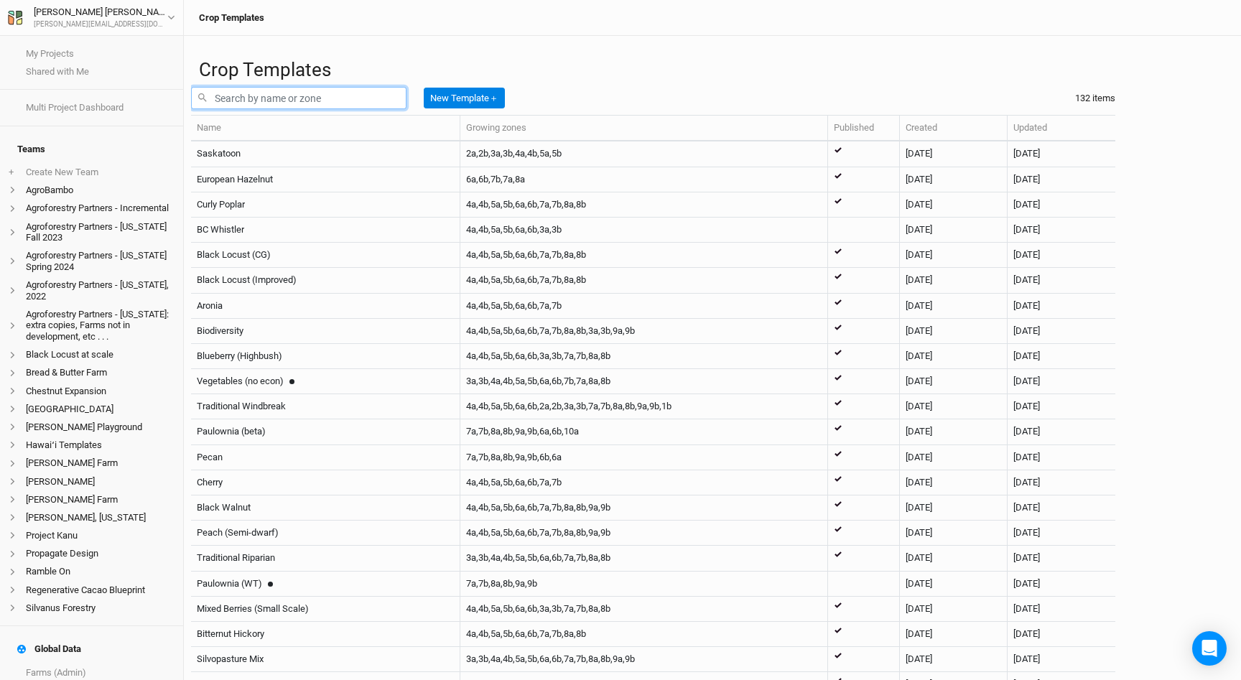
click at [273, 109] on input "text" at bounding box center [298, 98] width 215 height 22
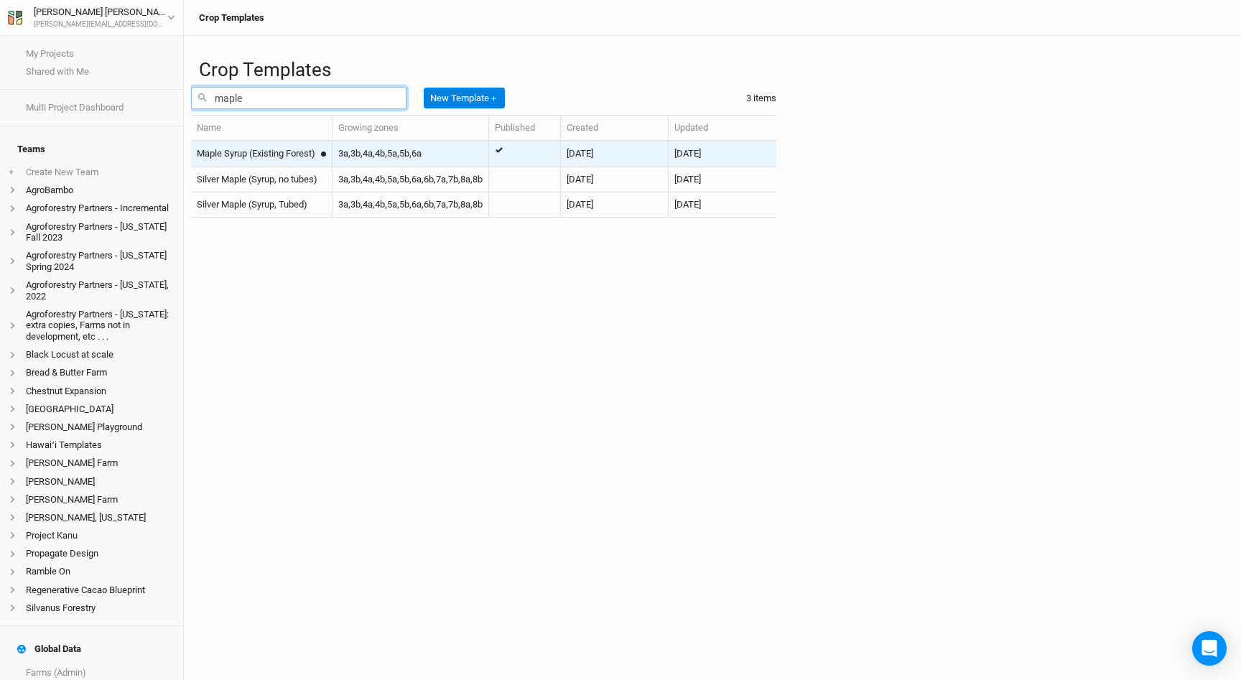
type input "maple"
click at [333, 167] on td "Maple Syrup (Existing Forest)" at bounding box center [262, 154] width 142 height 25
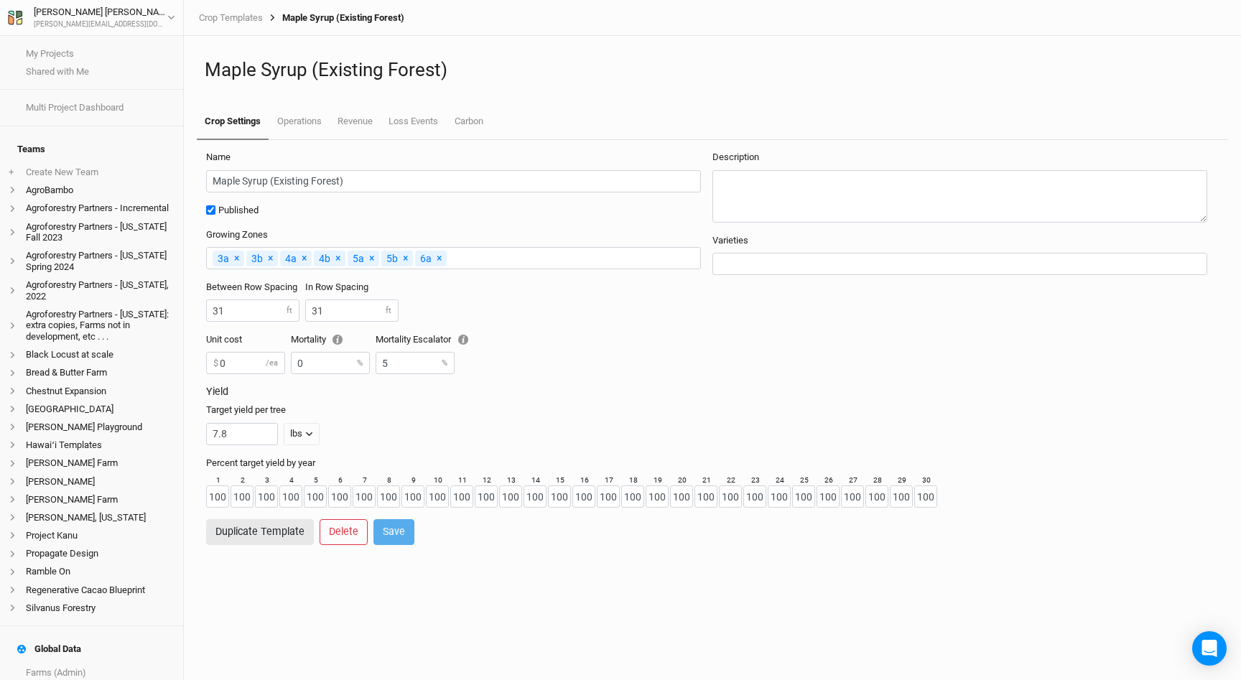
click at [469, 256] on input "text" at bounding box center [572, 258] width 246 height 15
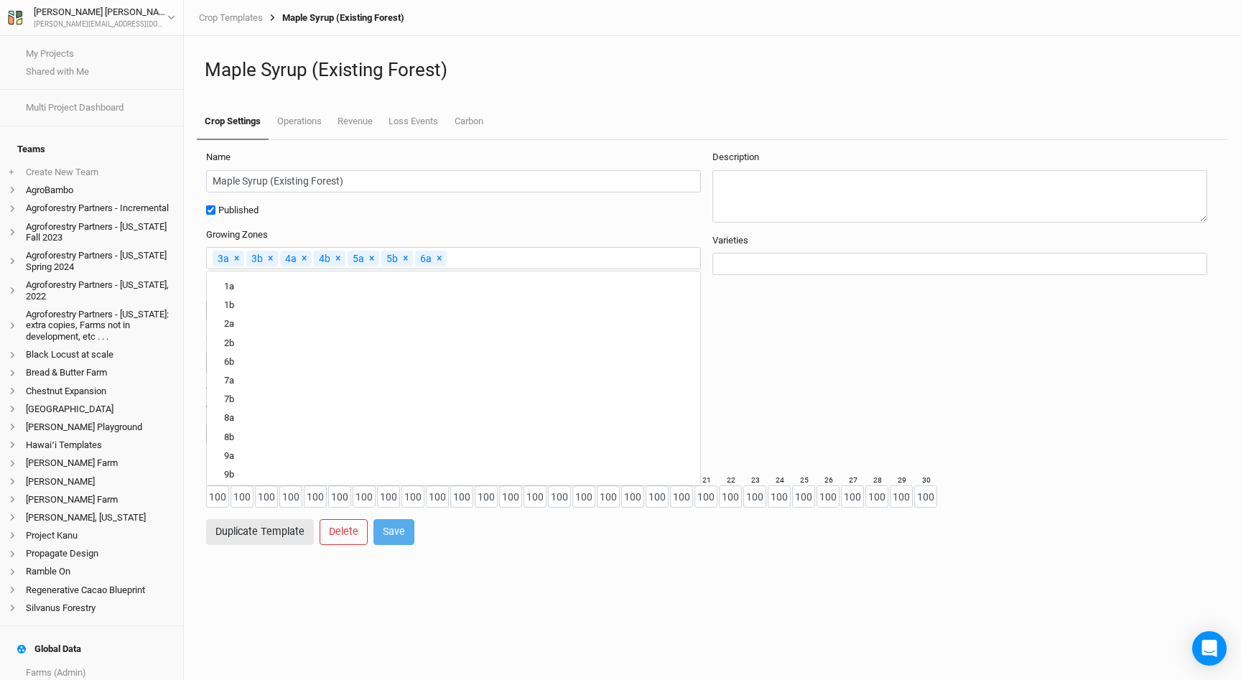
click at [400, 583] on div "Name Maple Syrup (Existing Forest) Published Growing Zones 3a × Remove 3b × Rem…" at bounding box center [712, 410] width 1043 height 540
